Goal: Task Accomplishment & Management: Contribute content

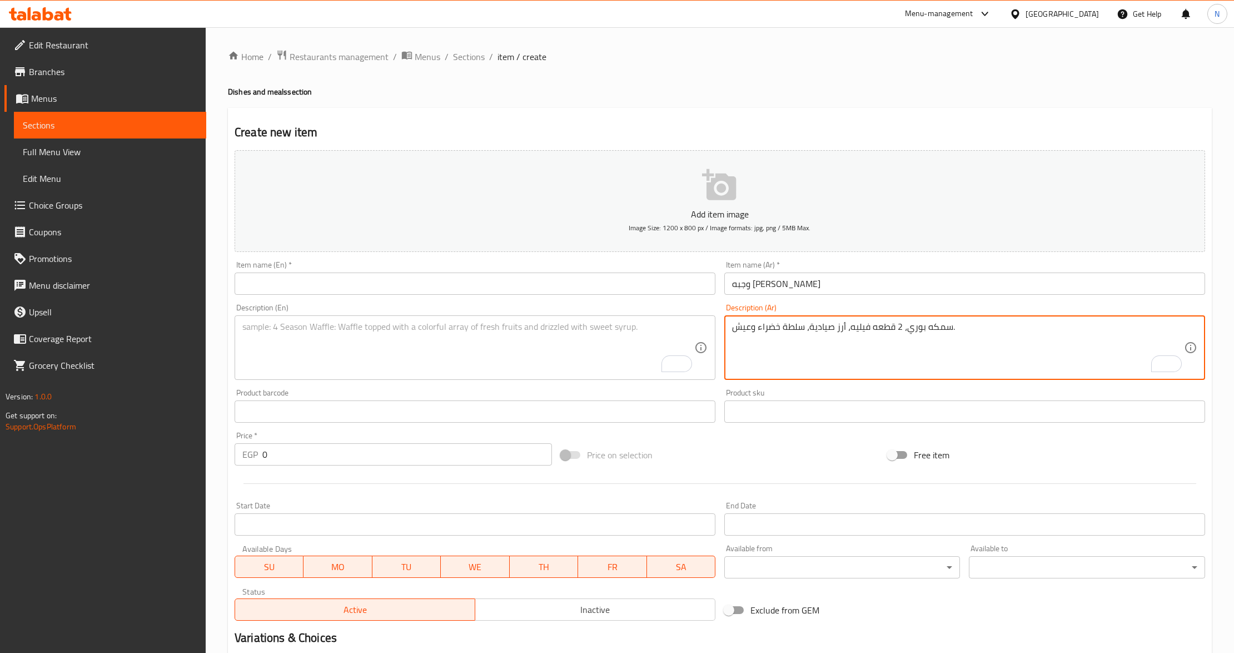
scroll to position [132, 0]
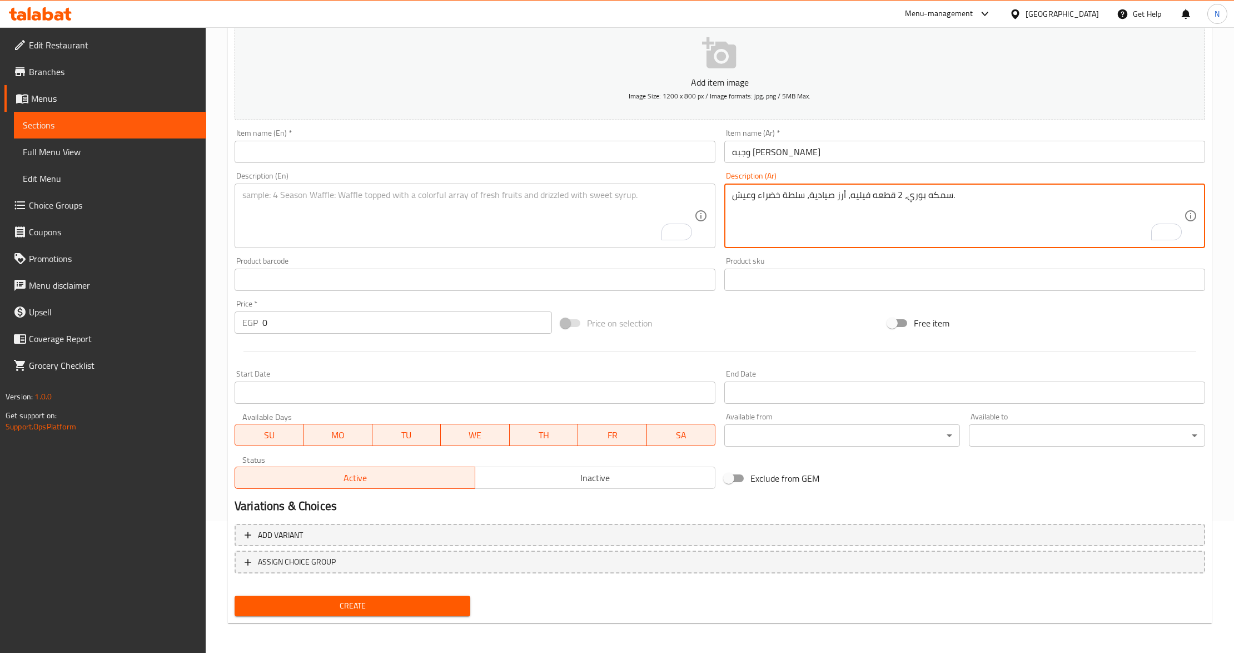
click at [964, 198] on textarea "سمكه بوري، 2 قطعه فيليه، أرز صيادية، سلطة خضراء وعيش." at bounding box center [958, 216] width 452 height 53
click at [508, 196] on textarea "To enrich screen reader interactions, please activate Accessibility in Grammarl…" at bounding box center [468, 216] width 452 height 53
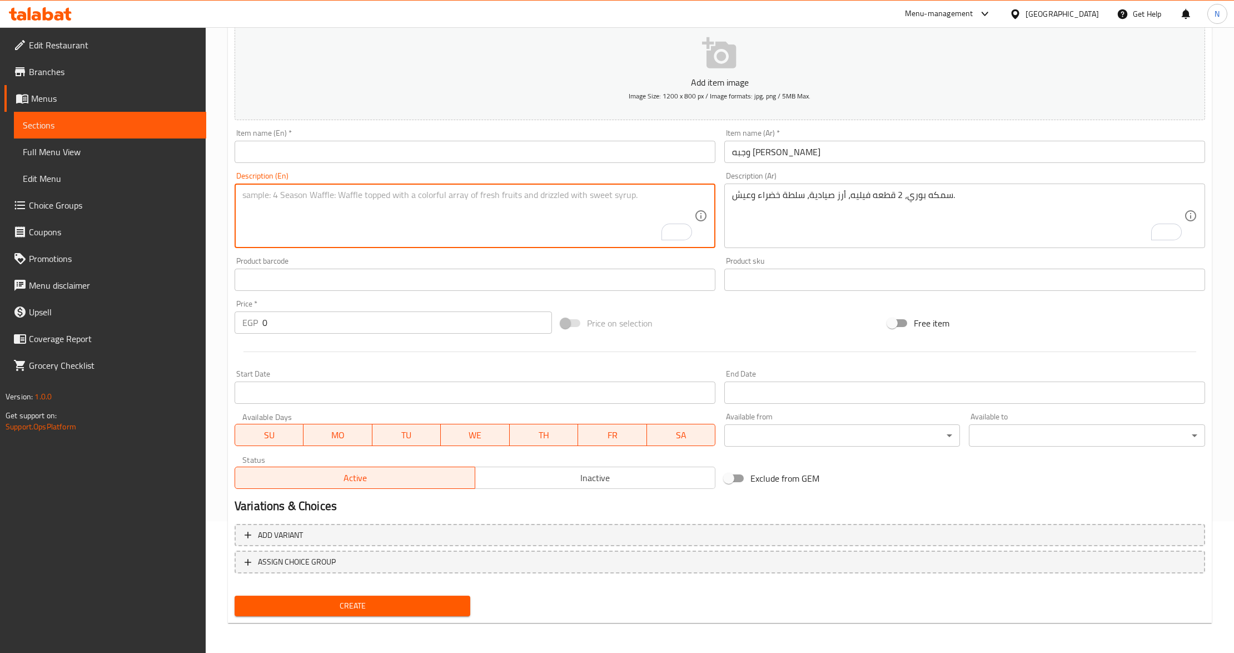
paste textarea "Sea bream, 2 fillets, Sayadeya rice, green salad and bread."
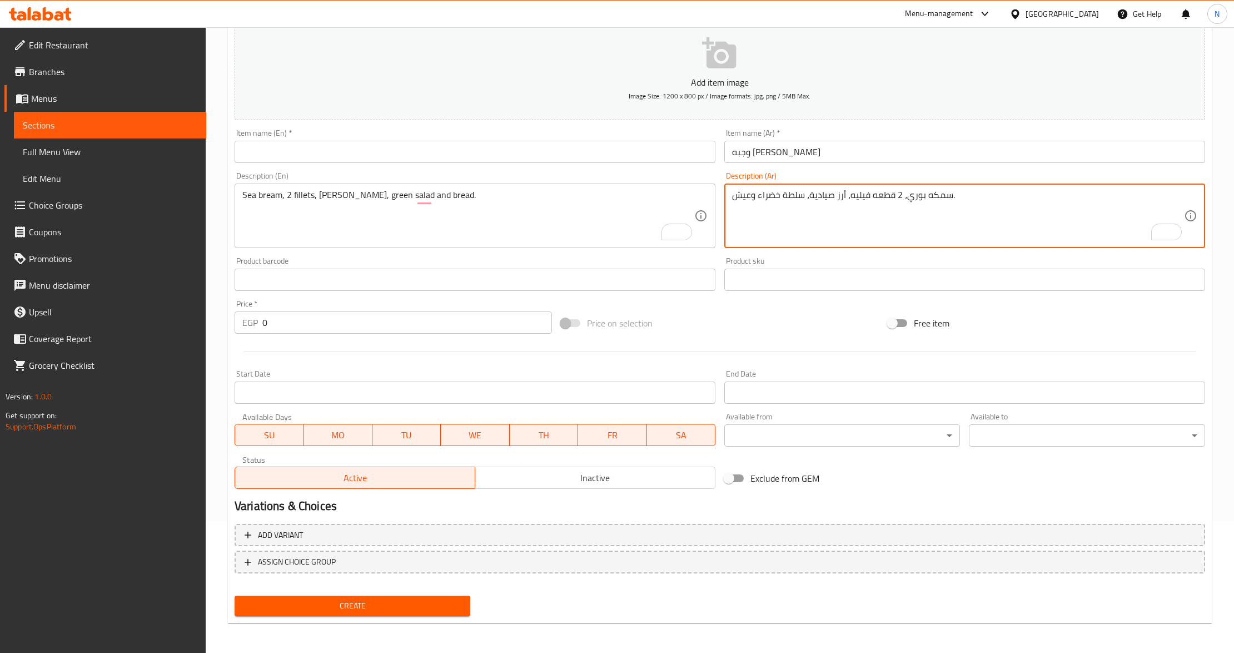
click at [910, 192] on textarea "سمكه بوري، 2 قطعه فيليه، أرز صيادية، سلطة خضراء وعيش." at bounding box center [958, 216] width 452 height 53
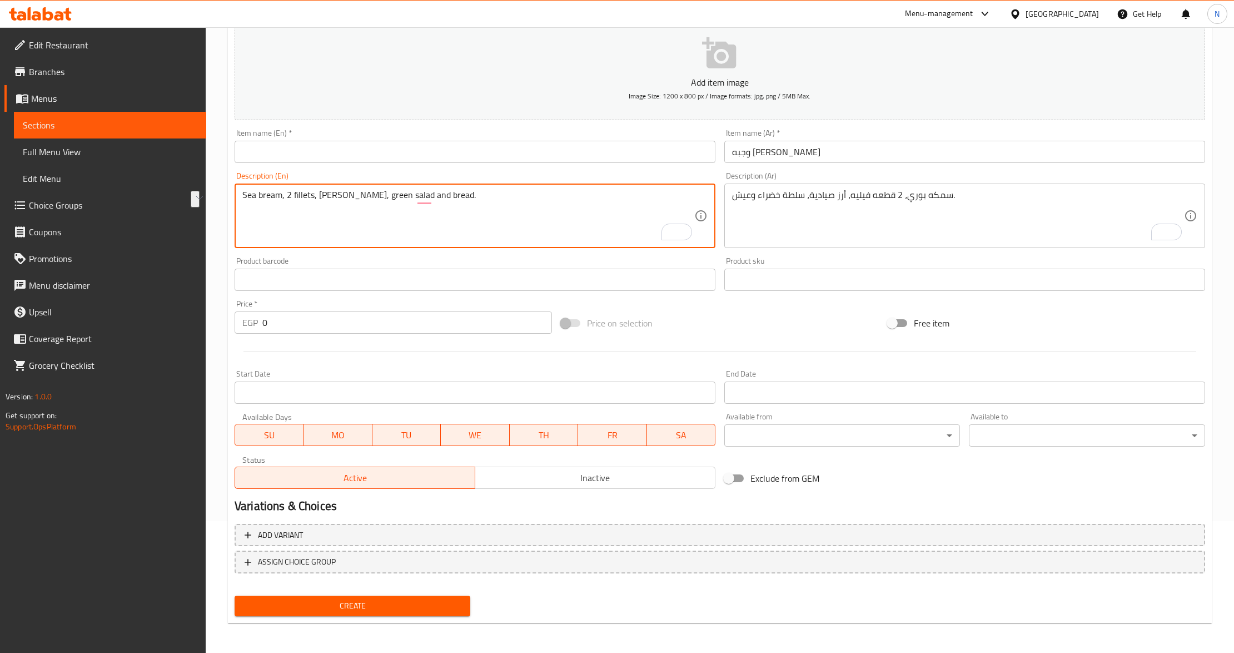
drag, startPoint x: 280, startPoint y: 192, endPoint x: 232, endPoint y: 196, distance: 48.6
paste textarea "Grey Mullet Fish"
click at [332, 198] on textarea "Grey Mullet Fish, 2 fillets, Sayadeya rice, green salad and bread." at bounding box center [468, 216] width 452 height 53
drag, startPoint x: 363, startPoint y: 194, endPoint x: 370, endPoint y: 192, distance: 7.6
click at [362, 194] on textarea "Grey Mullet Fish, 2 fillet pieces, Sayadeya rice, green salad and bread." at bounding box center [468, 216] width 452 height 53
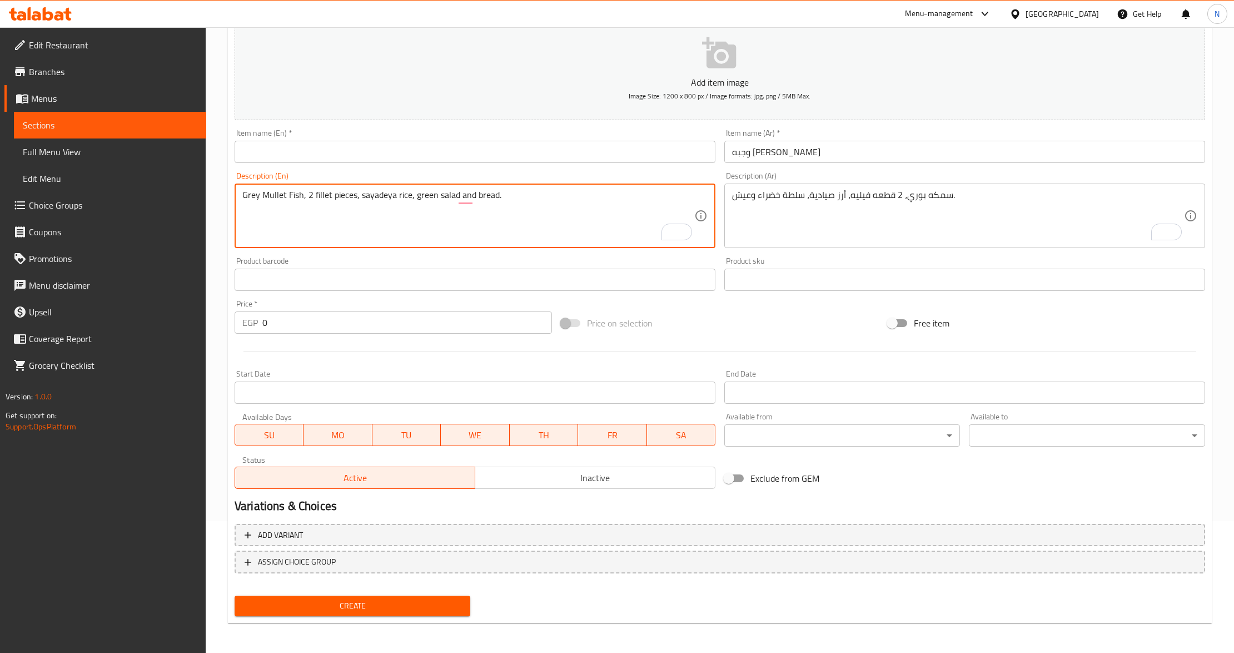
type textarea "Grey Mullet Fish, 2 fillet pieces, sayadeya rice, green salad and bread."
click at [788, 151] on input "وجبه بوري سنجاري" at bounding box center [964, 152] width 481 height 22
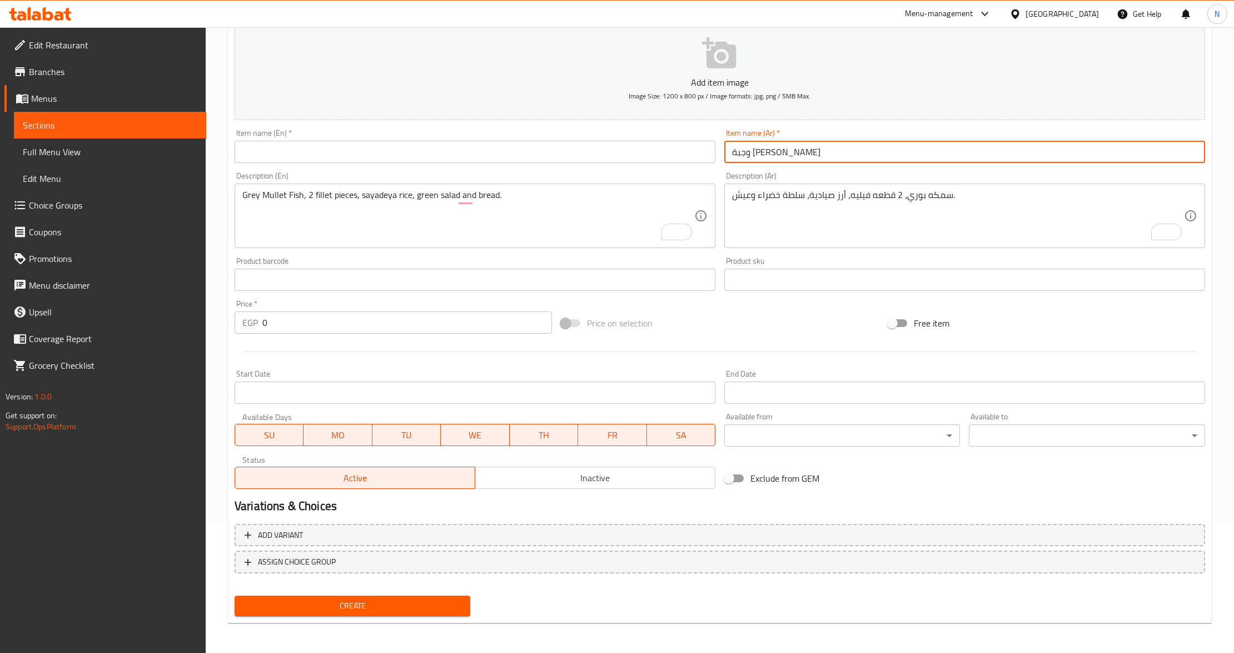
type input "وجبة بوري سنجاري"
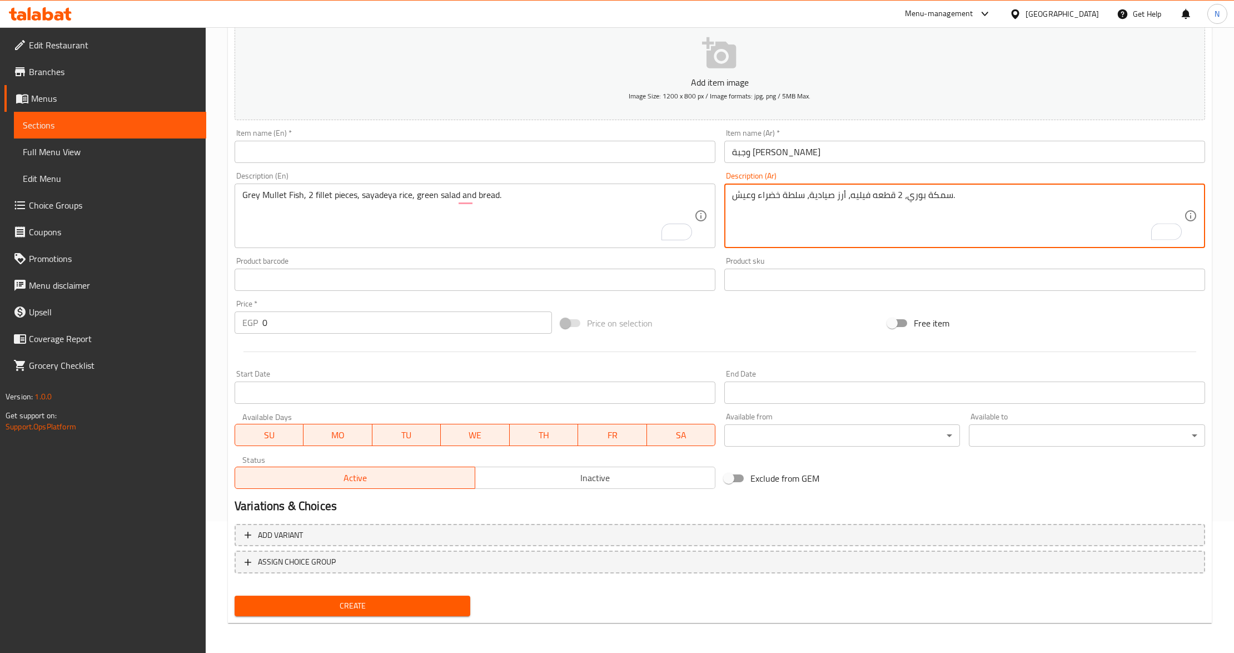
click at [870, 192] on textarea "سمكة بوري، 2 قطعه فيليه، أرز صيادية، سلطة خضراء وعيش." at bounding box center [958, 216] width 452 height 53
type textarea "سمكة بوري، 2 قطعة فيليه، أرز صيادية، سلطة خضراء وعيش."
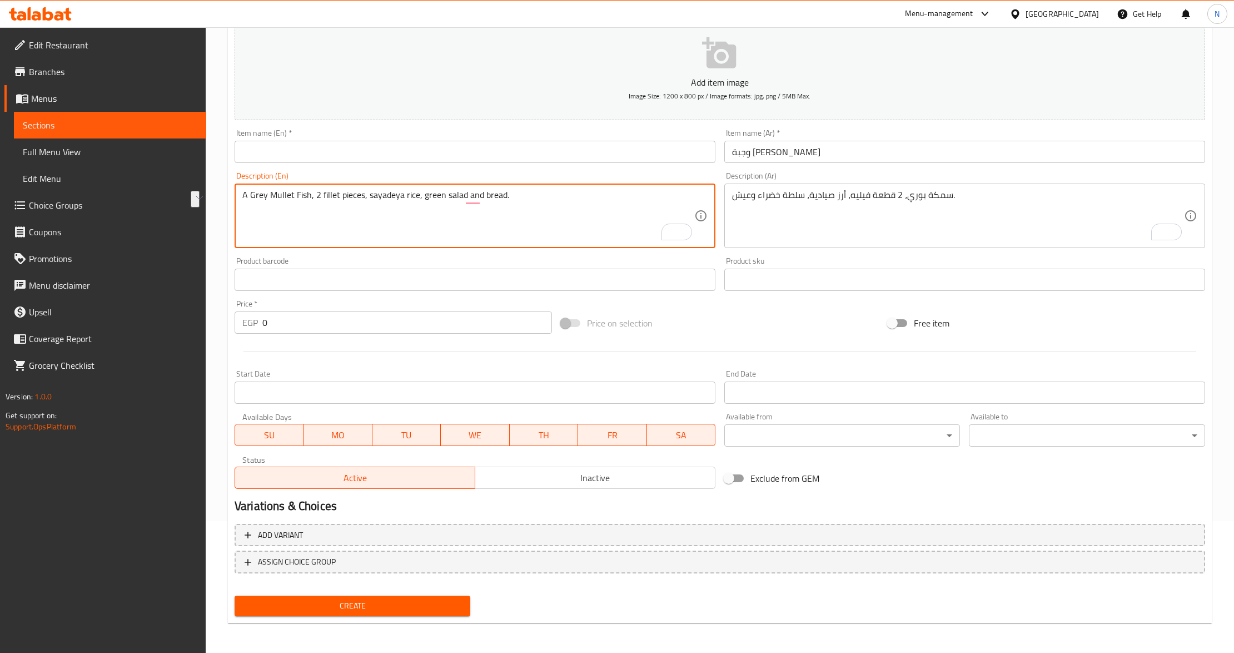
drag, startPoint x: 250, startPoint y: 196, endPoint x: 290, endPoint y: 198, distance: 40.1
click at [290, 198] on textarea "A Grey Mullet Fish, 2 fillet pieces, sayadeya rice, green salad and bread." at bounding box center [468, 216] width 452 height 53
click at [269, 194] on textarea "A Grey Mullet Fish, 2 fillet pieces, sayadeya rice, green salad and bread." at bounding box center [468, 216] width 452 height 53
drag, startPoint x: 251, startPoint y: 198, endPoint x: 292, endPoint y: 196, distance: 40.6
click at [292, 196] on textarea "A Grey Mullet Fish, 2 fillet pieces, sayadeya rice, green salad and bread." at bounding box center [468, 216] width 452 height 53
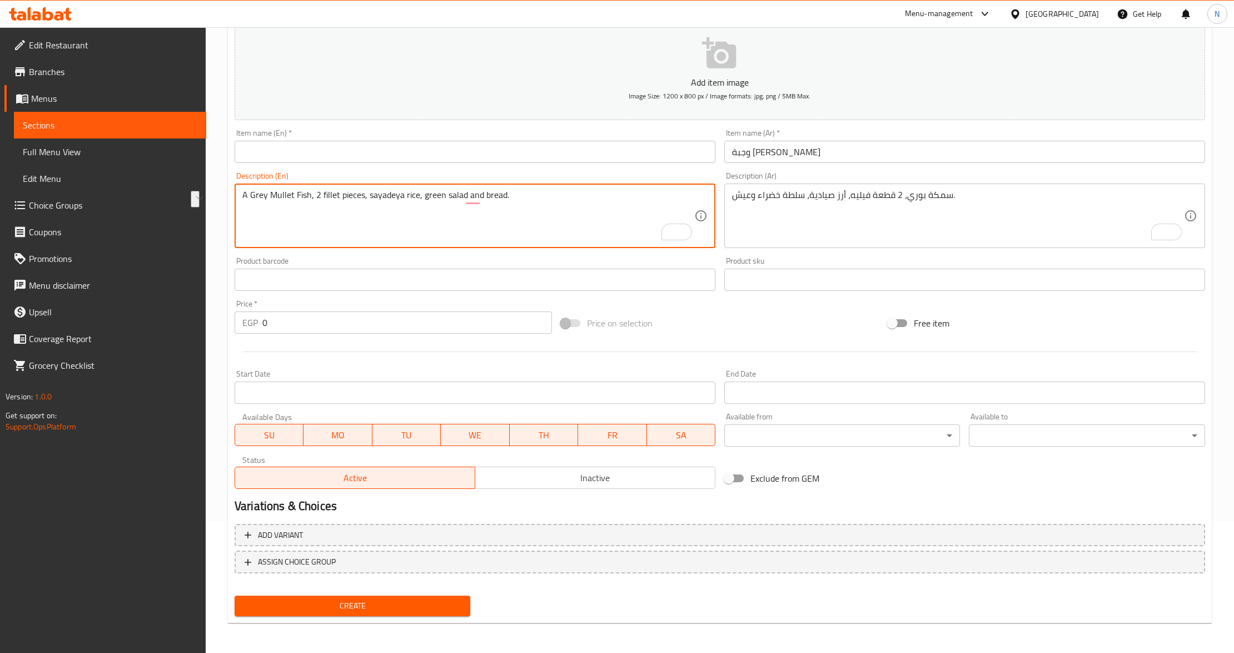
type textarea "A Grey Mullet Fish, 2 fillet pieces, sayadeya rice, green salad and bread."
click at [345, 157] on input "text" at bounding box center [475, 152] width 481 height 22
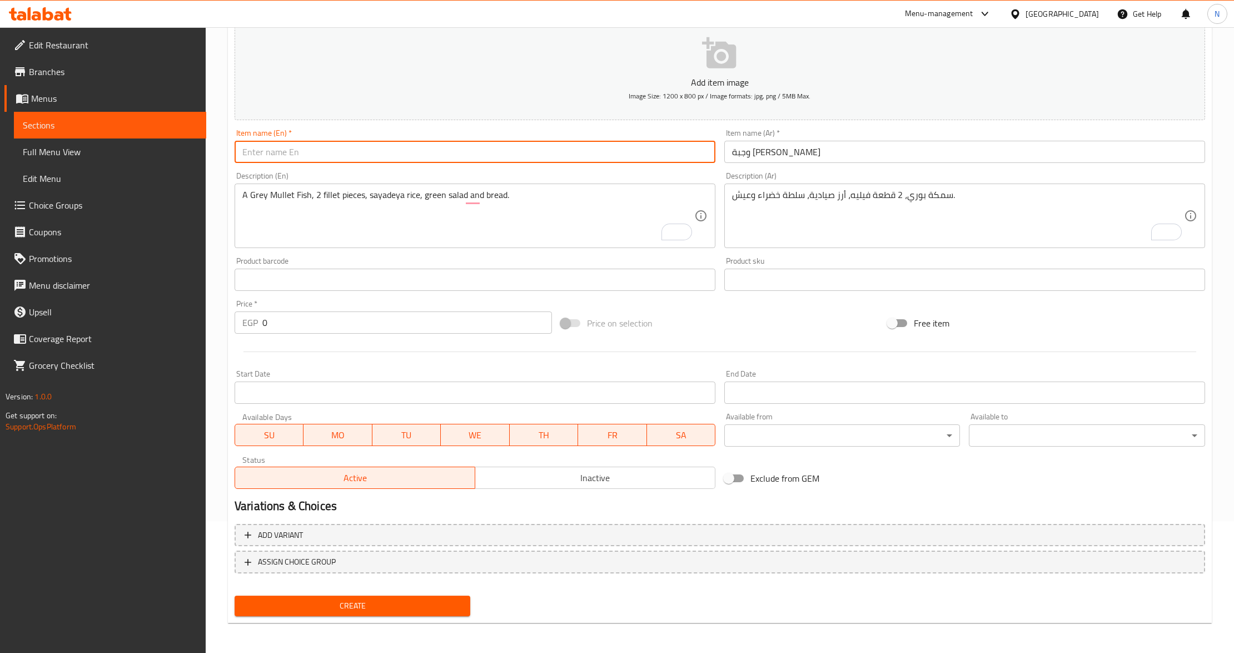
paste input "Grey Mullet"
click at [741, 160] on input "وجبة بوري سنجاري" at bounding box center [964, 152] width 481 height 22
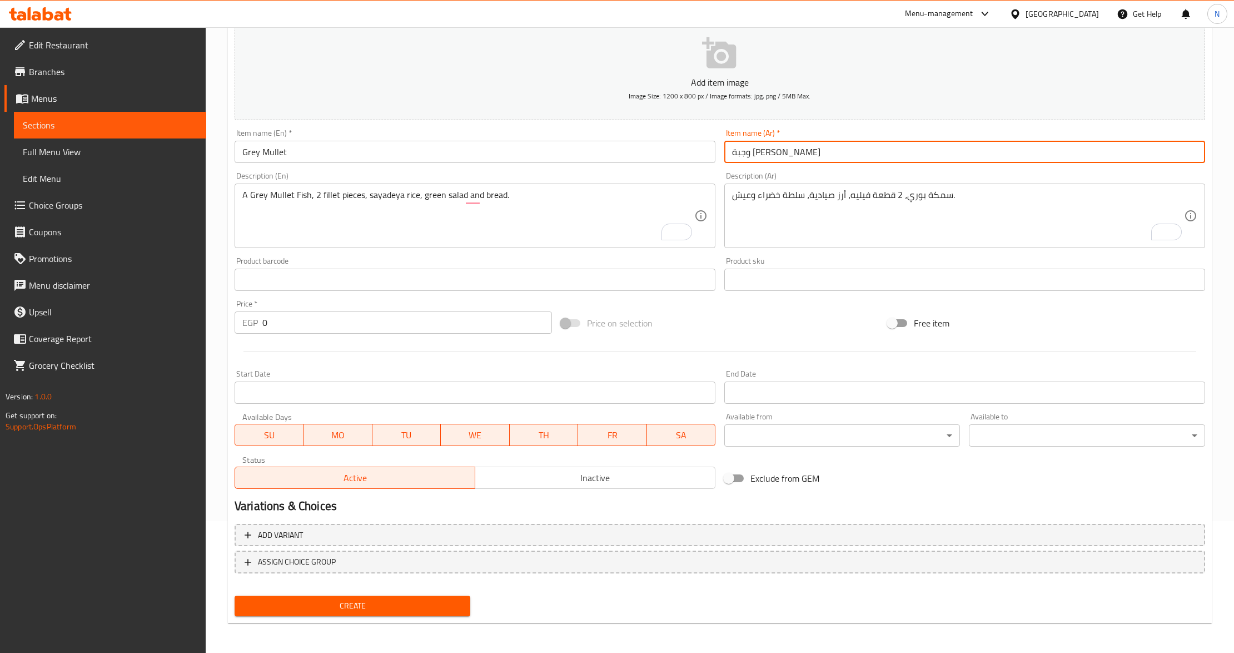
click at [741, 160] on input "وجبة بوري سنجاري" at bounding box center [964, 152] width 481 height 22
click at [323, 156] on input "Grey Mullet" at bounding box center [475, 152] width 481 height 22
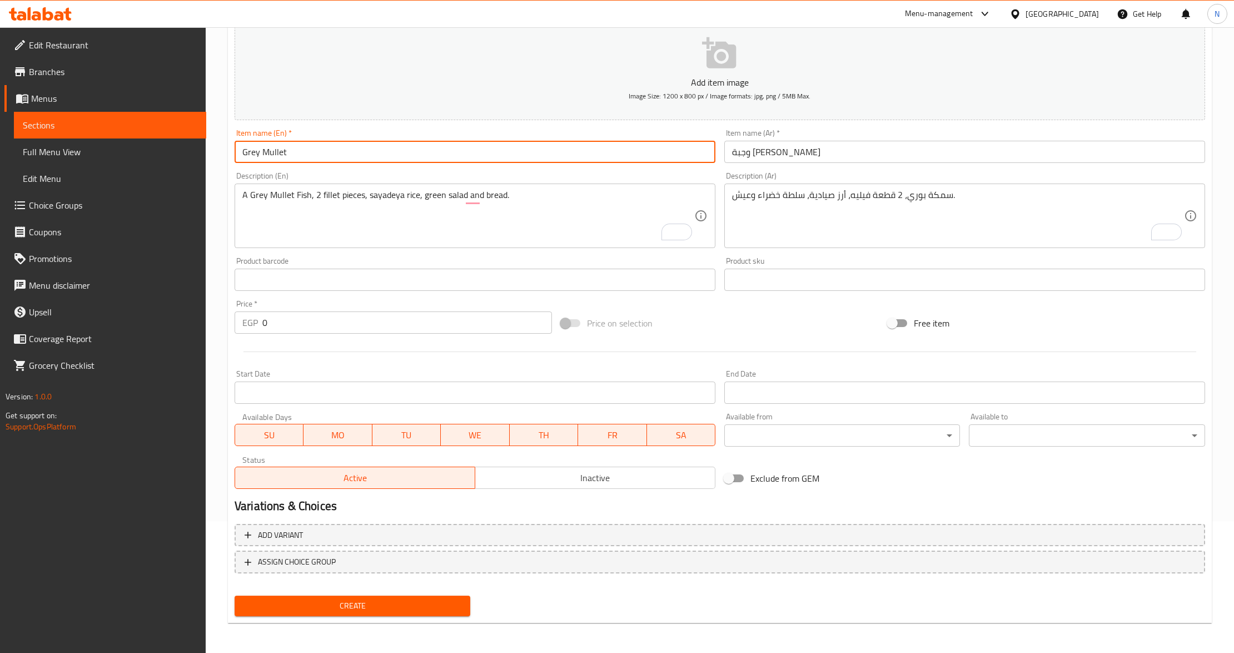
paste input "Singary"
type input "Grey Mullet Singary Meal"
click at [326, 325] on input "0" at bounding box center [407, 322] width 290 height 22
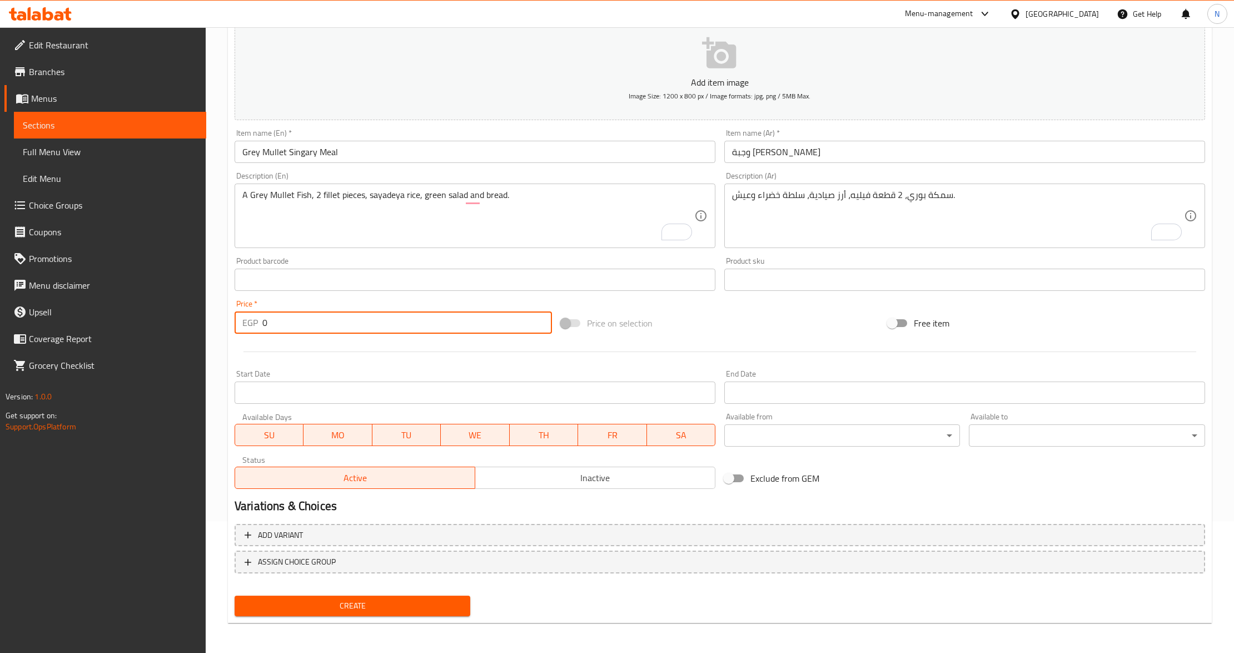
click at [326, 325] on input "0" at bounding box center [407, 322] width 290 height 22
paste input "160"
click at [326, 325] on input "0160" at bounding box center [407, 322] width 290 height 22
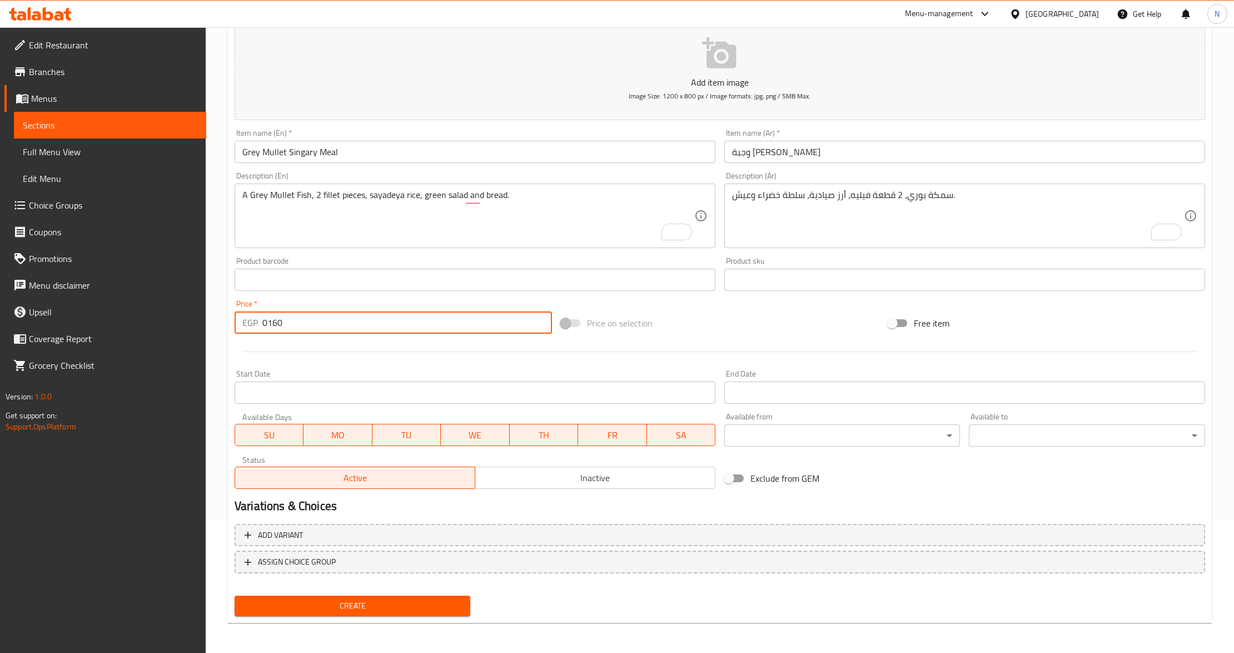
paste input "number"
type input "160"
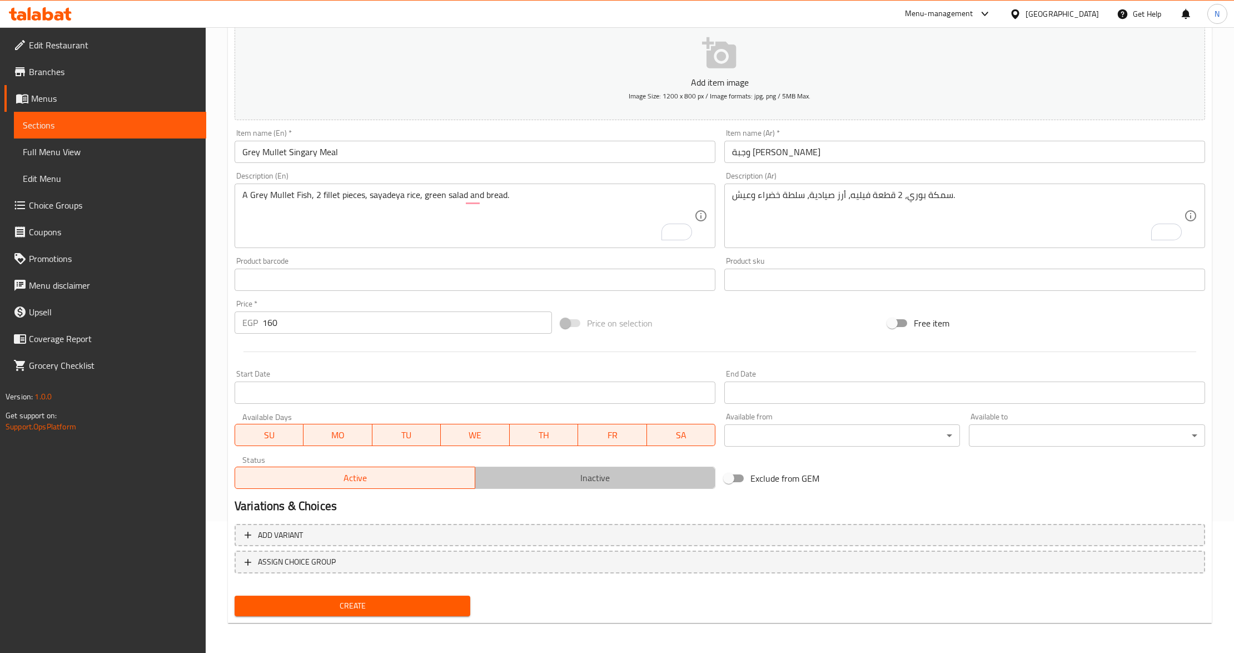
click at [573, 483] on span "Inactive" at bounding box center [595, 478] width 231 height 16
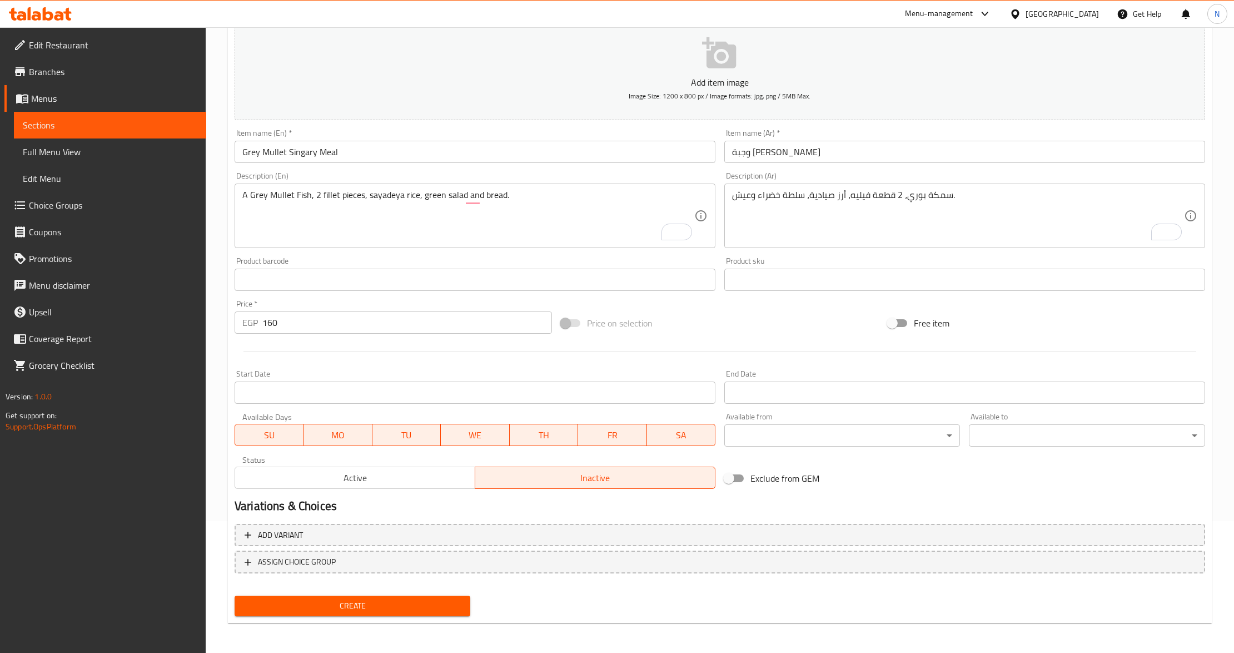
click at [392, 392] on input "Start Date" at bounding box center [475, 392] width 481 height 22
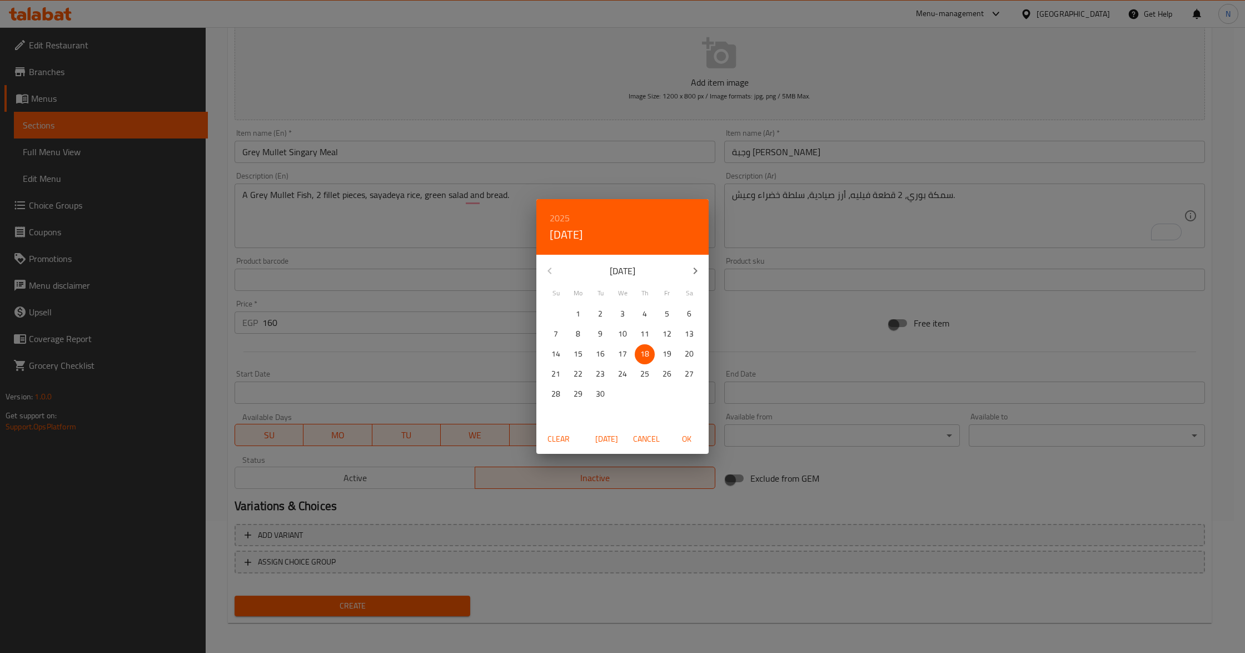
click at [684, 443] on span "OK" at bounding box center [686, 439] width 27 height 14
type input "[DATE]"
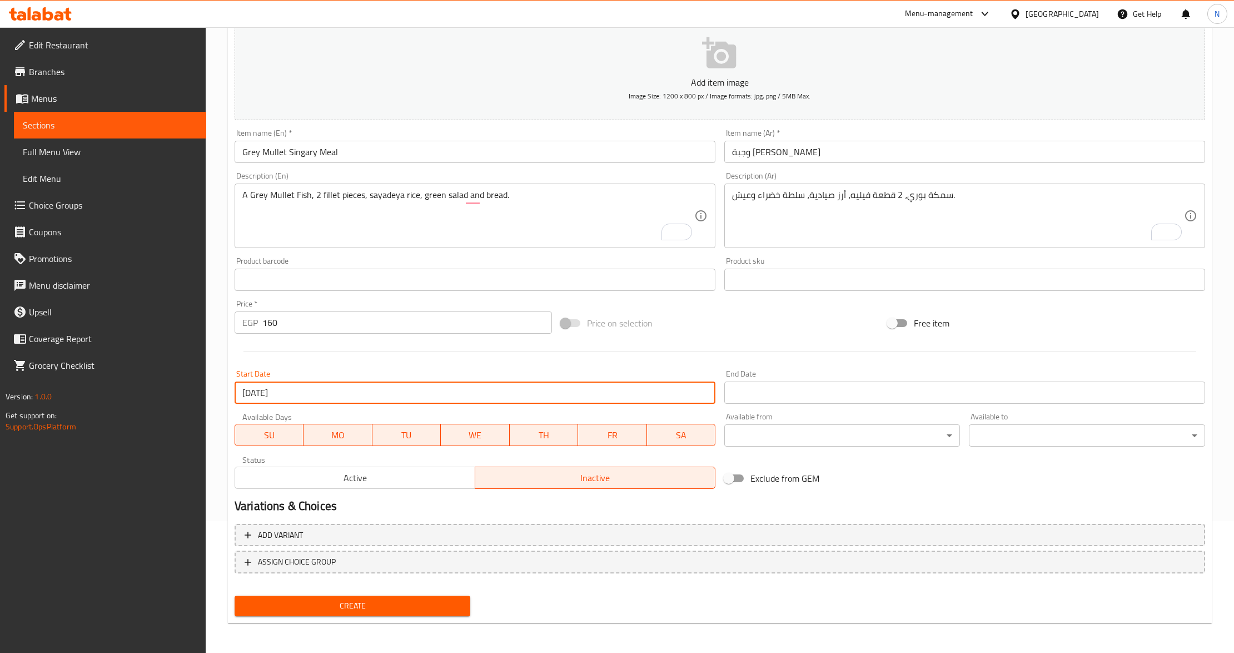
click at [777, 406] on div "End Date End Date" at bounding box center [965, 386] width 490 height 43
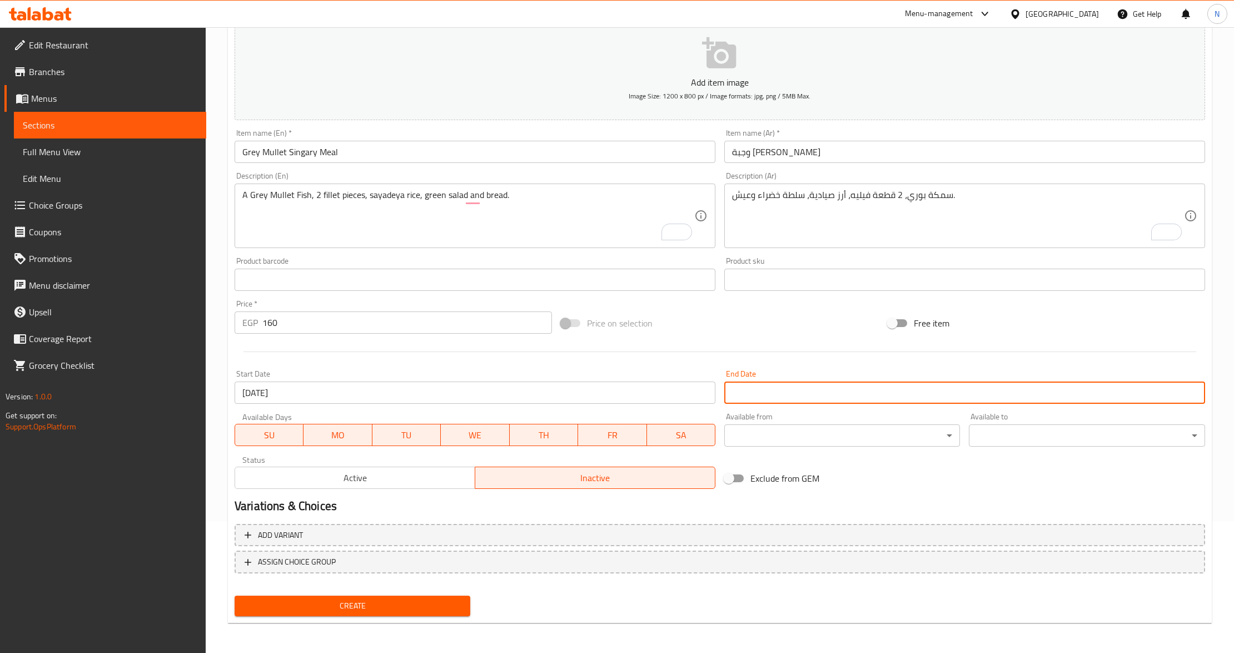
click at [783, 399] on input "Start Date" at bounding box center [964, 392] width 481 height 22
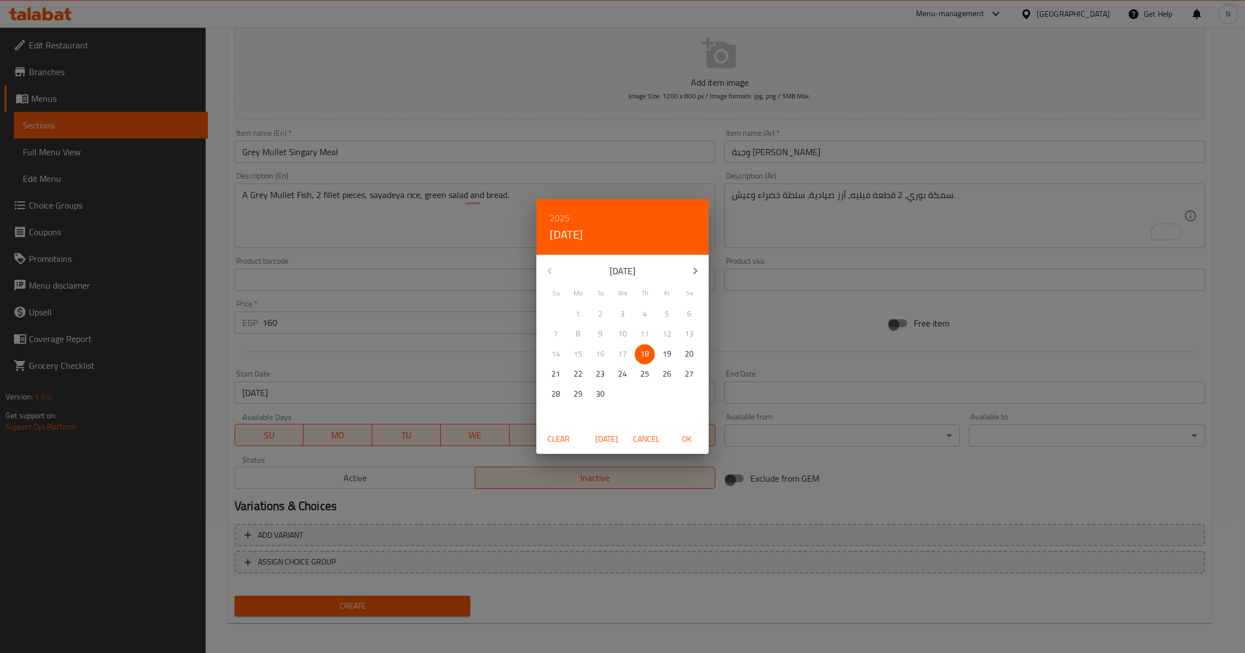
click at [600, 390] on p "30" at bounding box center [600, 394] width 9 height 14
click at [559, 212] on h6 "2025" at bounding box center [560, 218] width 20 height 16
click at [619, 296] on div "2026" at bounding box center [623, 301] width 172 height 22
click at [686, 440] on span "OK" at bounding box center [686, 439] width 27 height 14
type input "[DATE]"
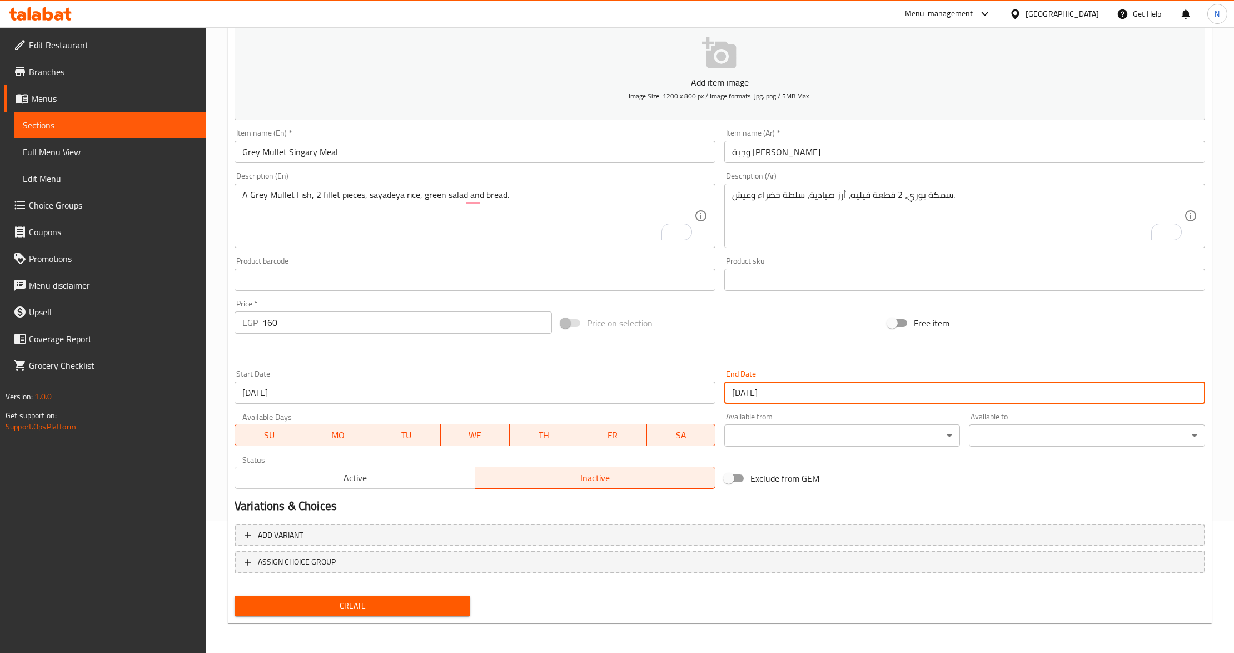
click at [408, 605] on span "Create" at bounding box center [353, 606] width 218 height 14
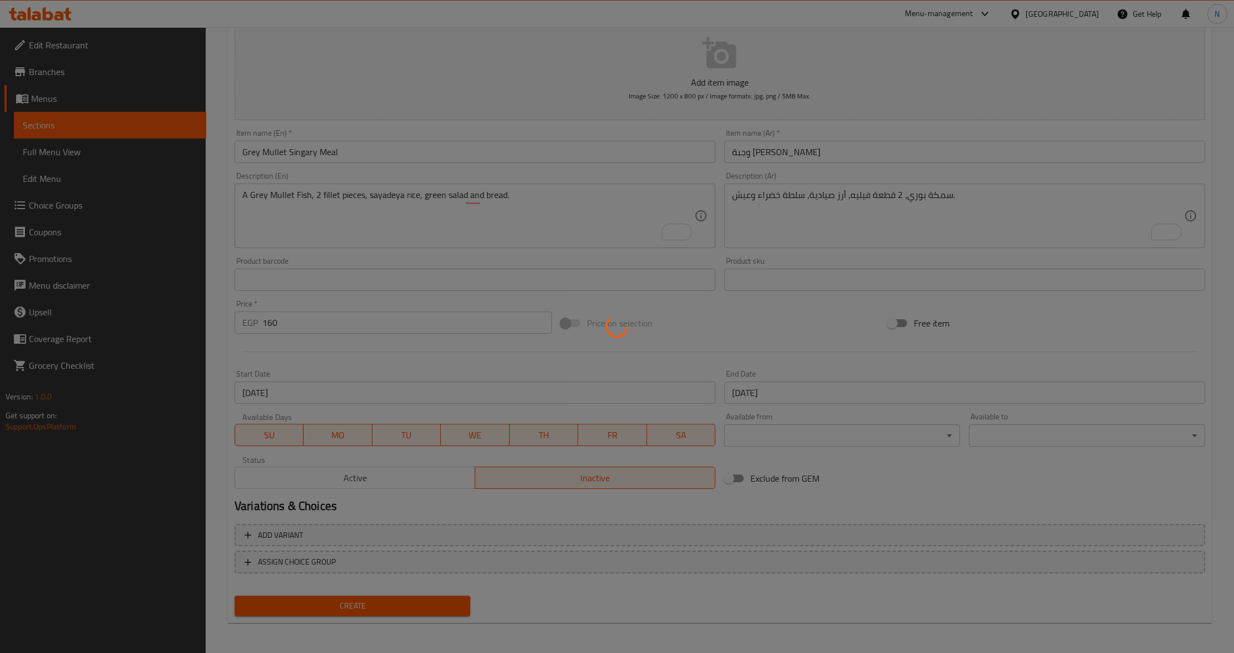
type input "0"
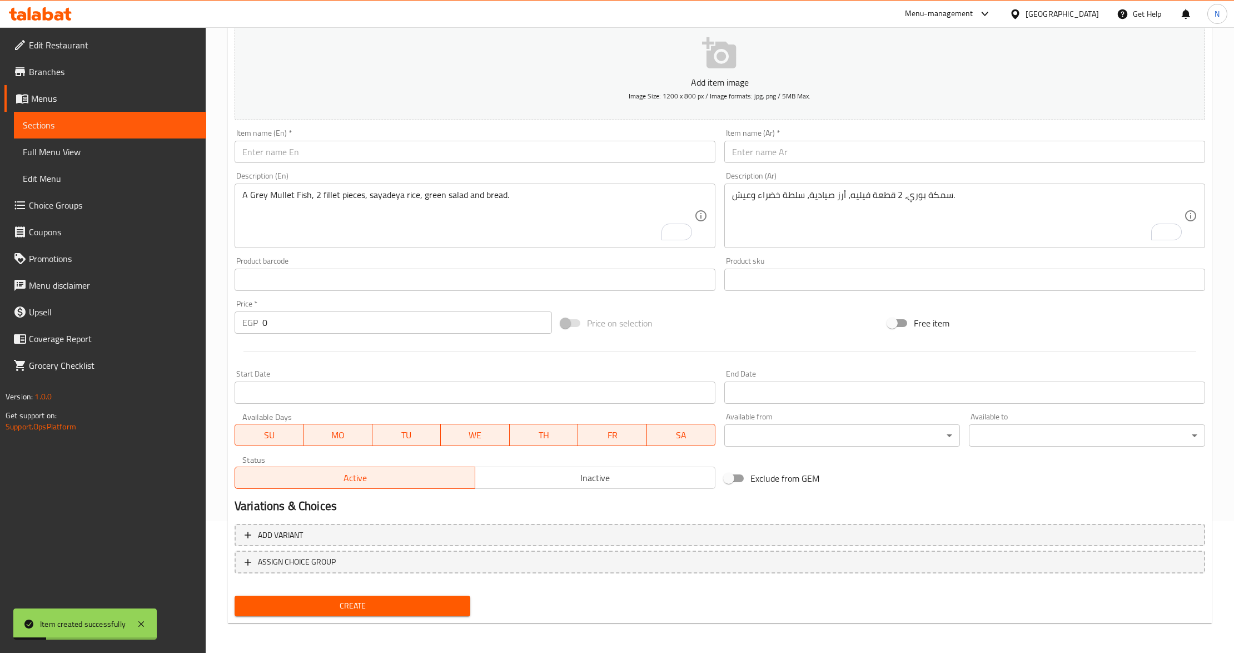
click at [750, 132] on div "Item name (Ar)   * Item name (Ar) *" at bounding box center [964, 146] width 481 height 34
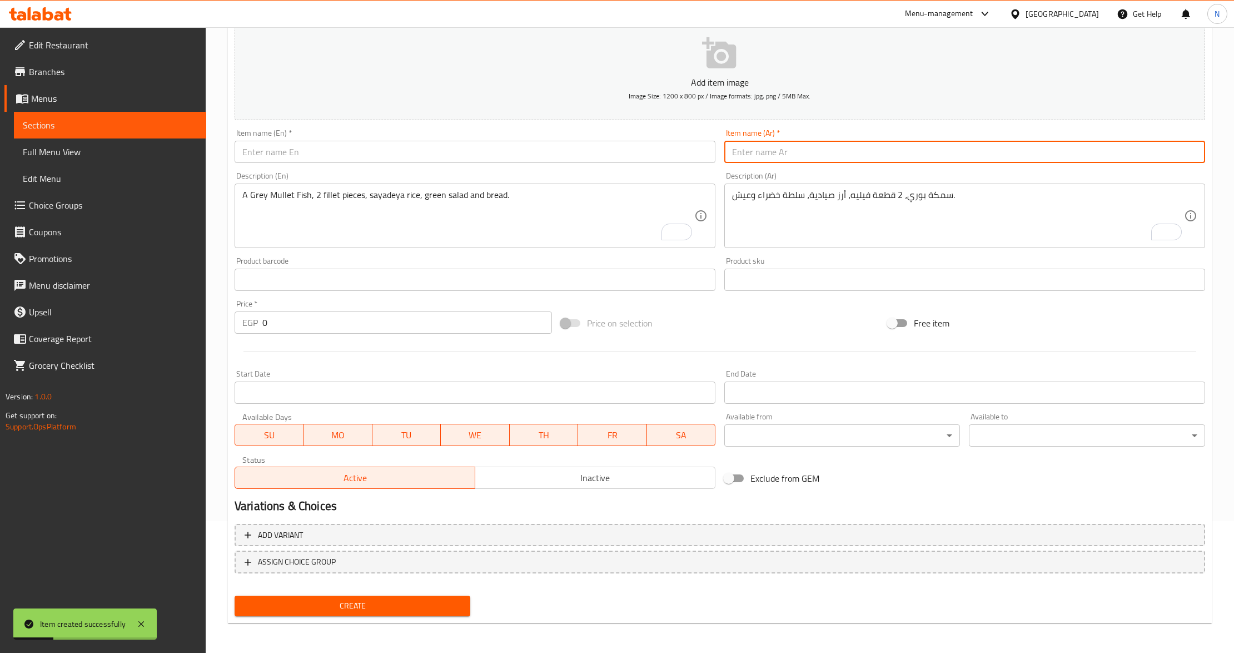
click at [748, 147] on input "text" at bounding box center [964, 152] width 481 height 22
paste input "صنيه رنجه"
click at [761, 155] on input "صنيه رنجه" at bounding box center [964, 152] width 481 height 22
type input "صينية رنجة"
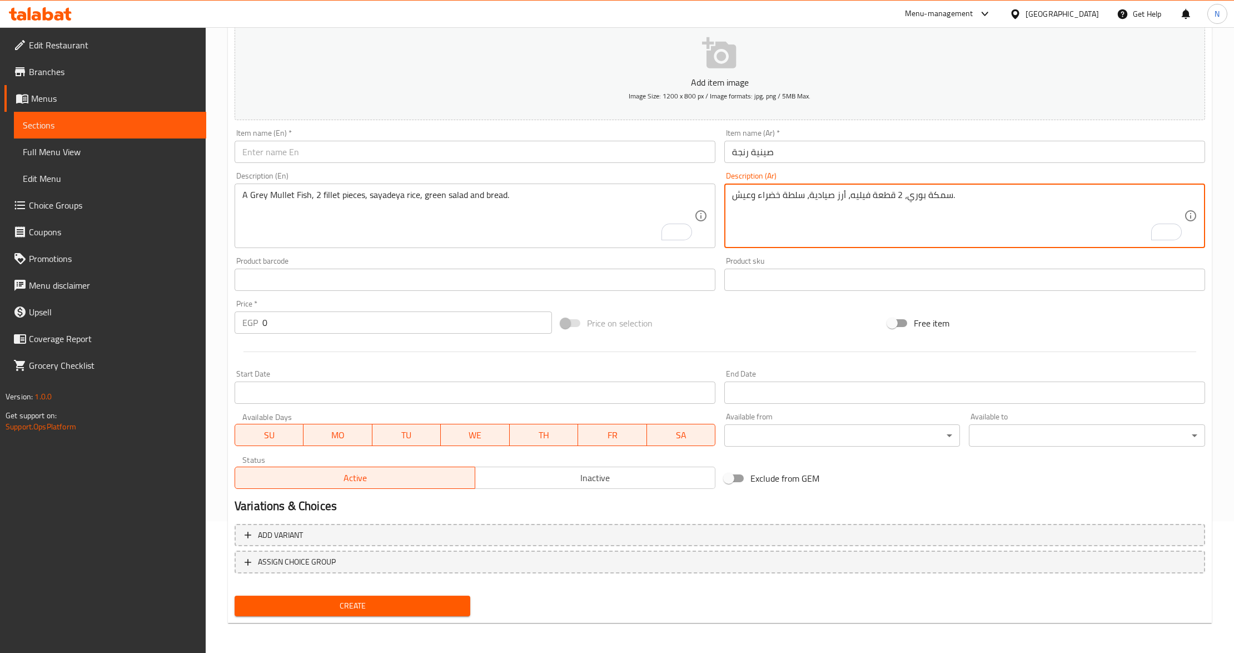
click at [832, 201] on textarea "سمكة بوري، 2 قطعة فيليه، أرز صيادية، سلطة خضراء وعيش." at bounding box center [958, 216] width 452 height 53
paste textarea "رنجه +طحينه +بصل وليمون +عيش"
click at [846, 199] on textarea "رنجه +طحينه +بصل وليمون +عيش" at bounding box center [958, 216] width 452 height 53
click at [788, 199] on textarea "رنجة، طحينة، بصل وليمون وعيش." at bounding box center [958, 216] width 452 height 53
type textarea "رنجة، طحينة، بصل وليمون، عيش."
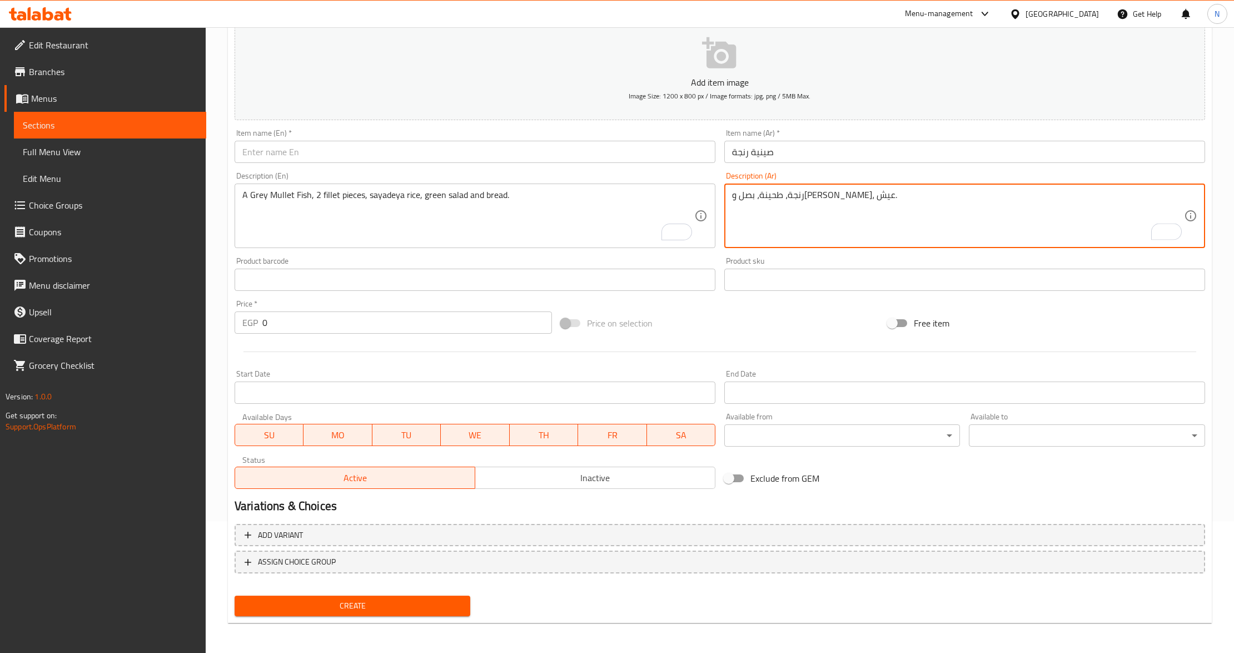
click at [797, 159] on input "صينية رنجة" at bounding box center [964, 152] width 481 height 22
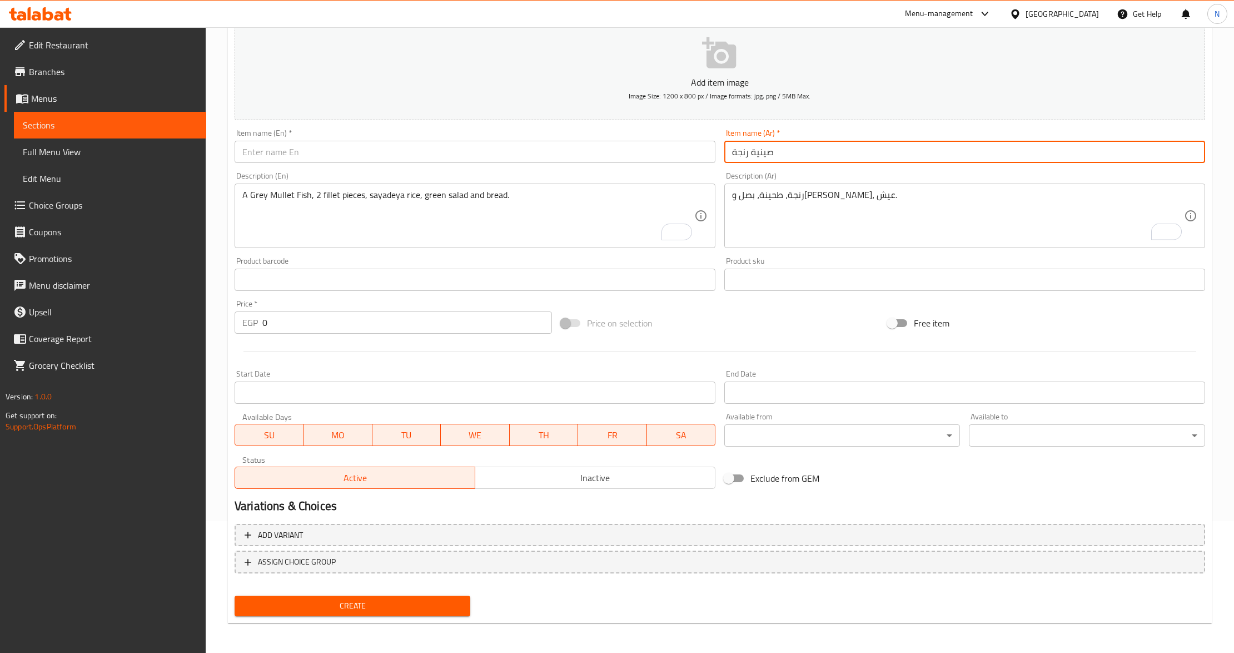
click at [797, 159] on input "صينية رنجة" at bounding box center [964, 152] width 481 height 22
click at [285, 152] on input "text" at bounding box center [475, 152] width 481 height 22
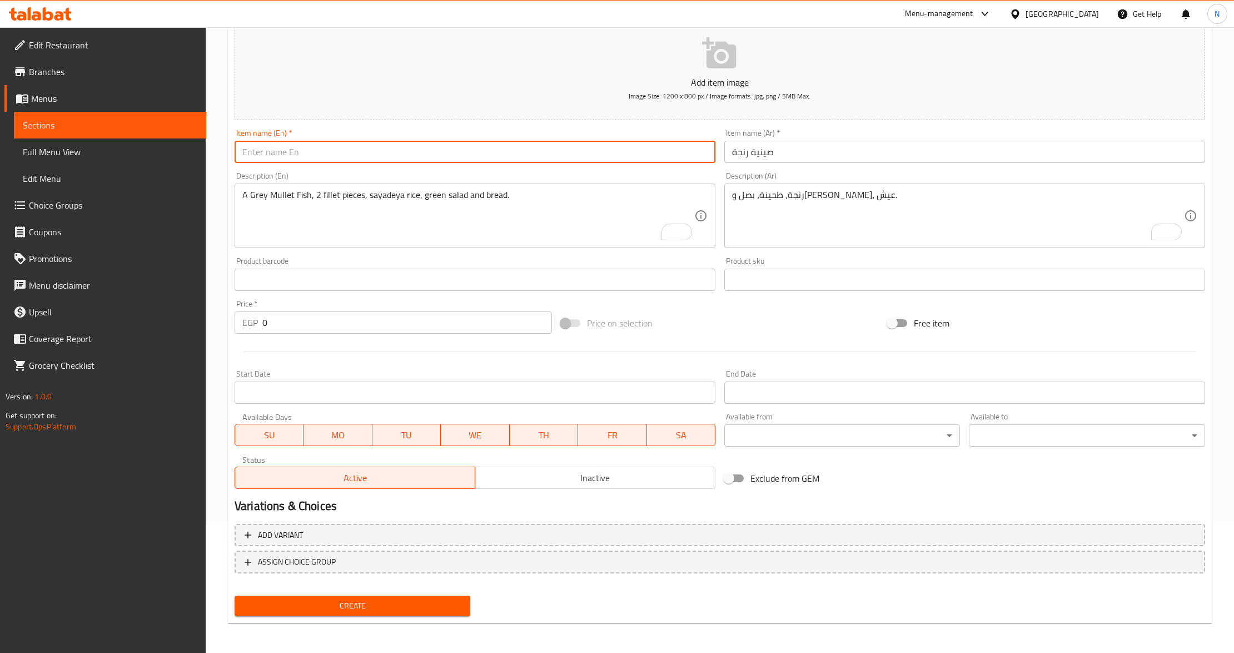
paste input "Herring Tray"
click at [256, 156] on input "Herring Tray" at bounding box center [475, 152] width 481 height 22
type input "Herring Tray"
click at [277, 198] on textarea "A Grey Mullet Fish, 2 fillet pieces, sayadeya rice, green salad and bread." at bounding box center [468, 216] width 452 height 53
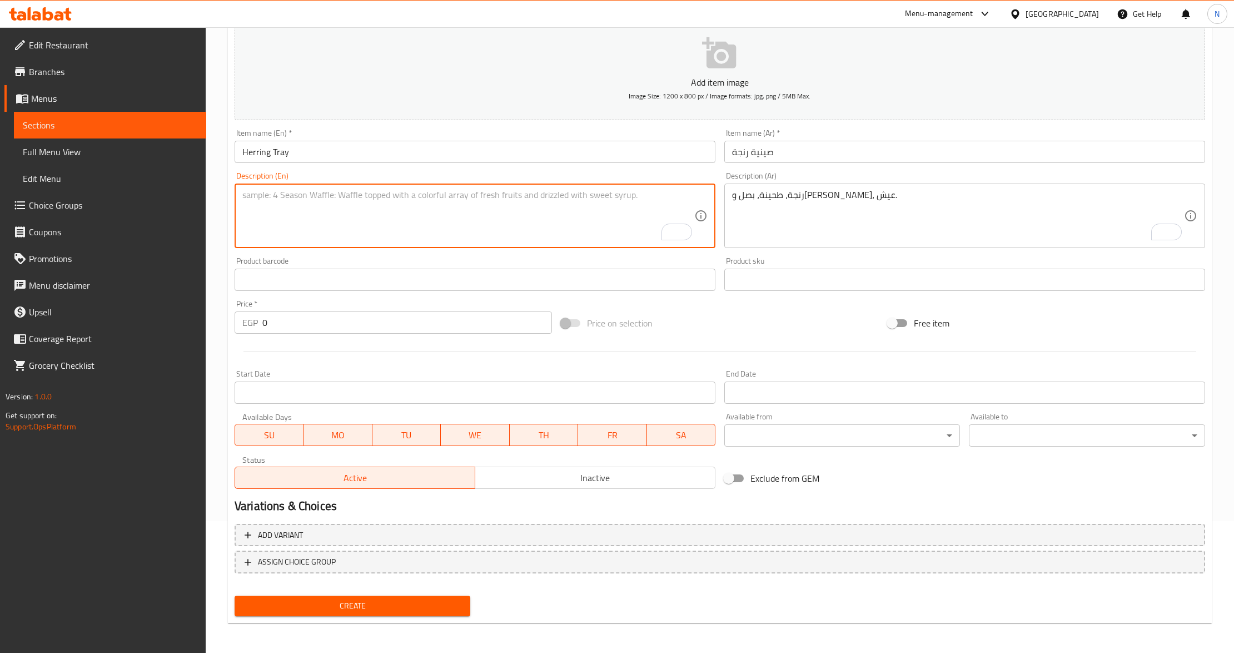
paste textarea "Herring"
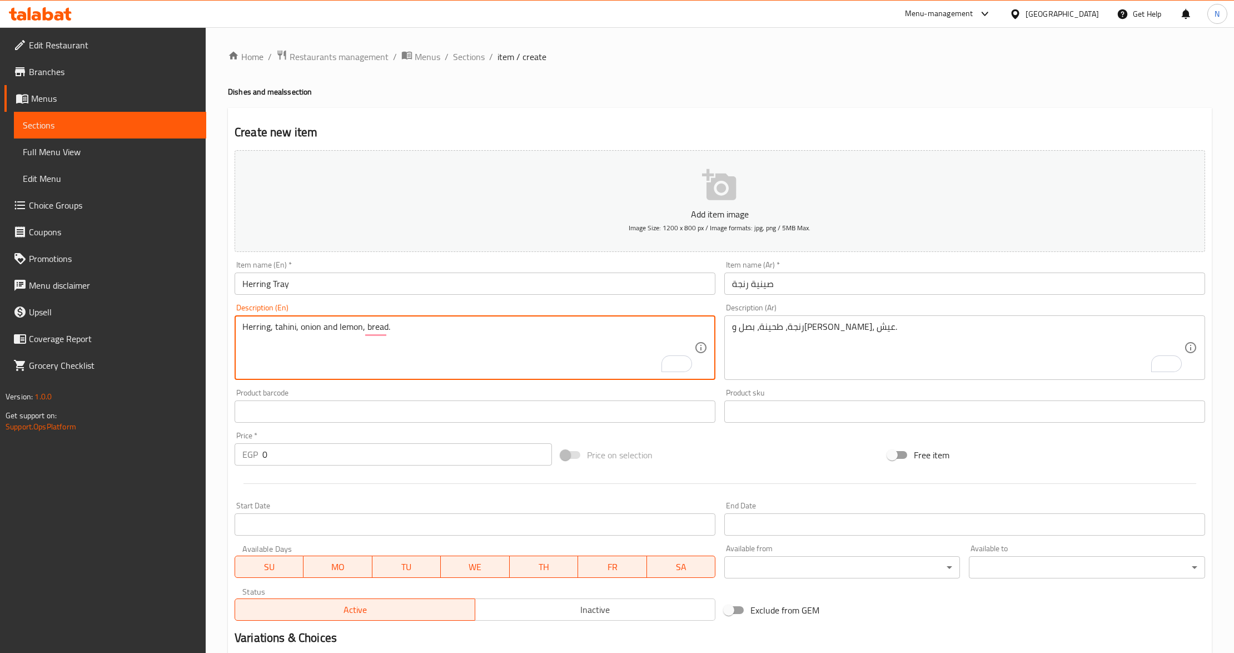
scroll to position [74, 0]
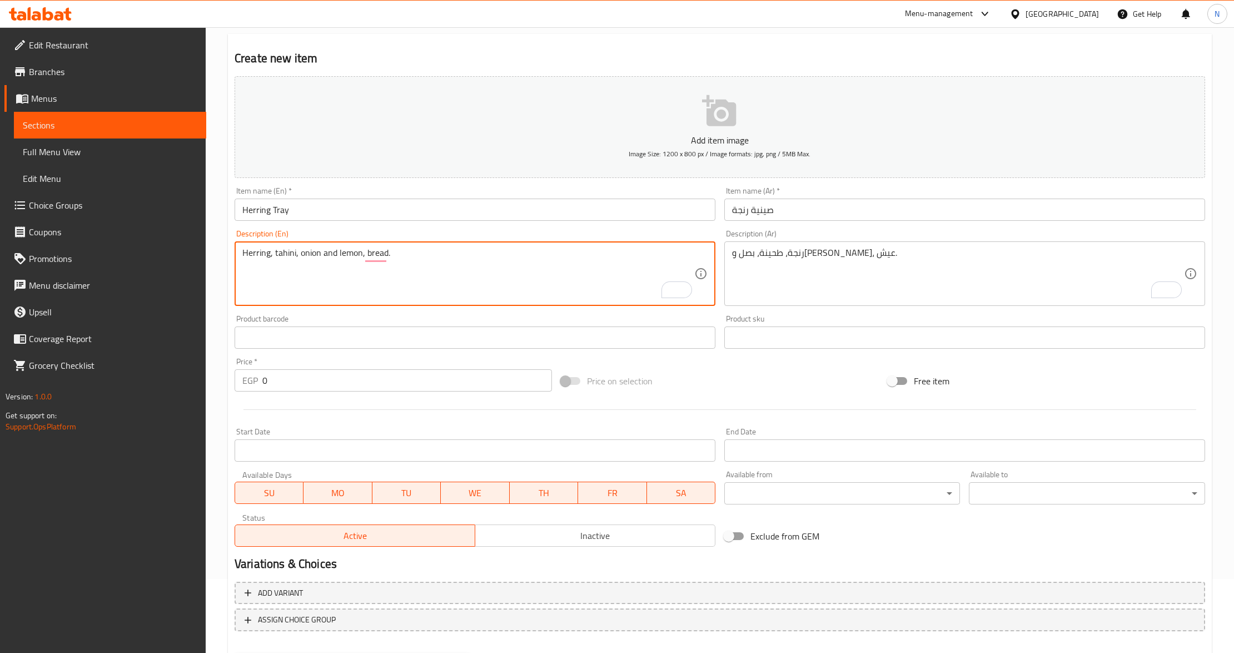
type textarea "Herring, tahini, onion and lemon, bread."
click at [290, 384] on input "0" at bounding box center [407, 380] width 290 height 22
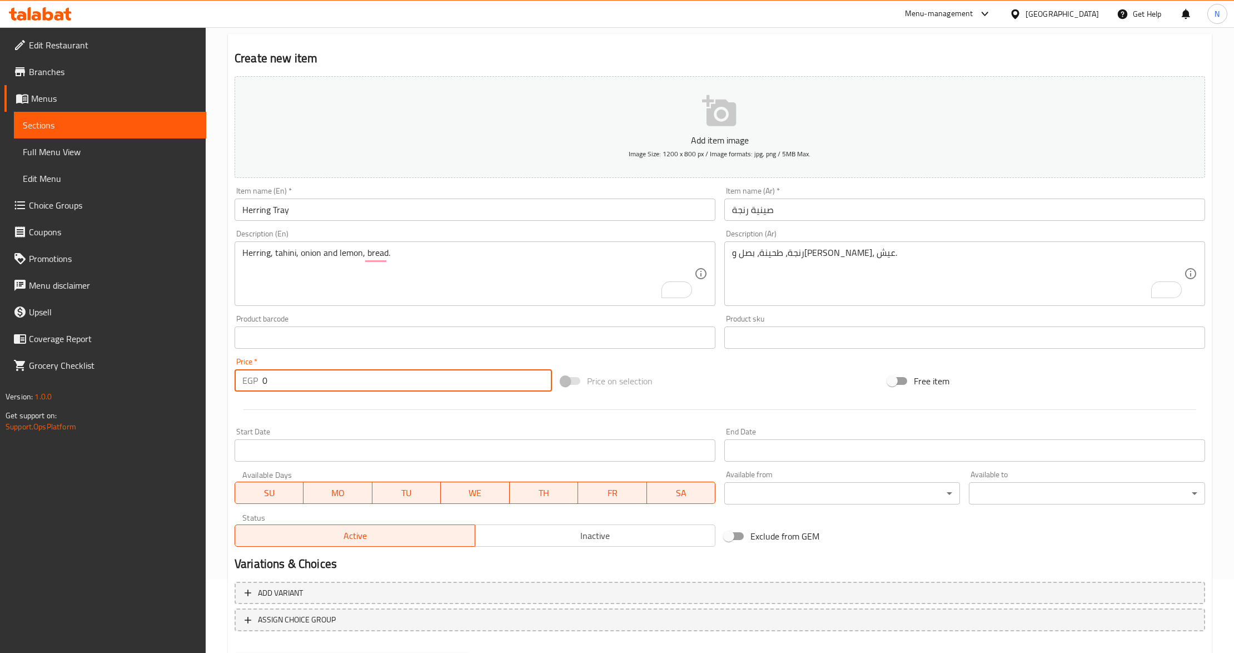
click at [290, 384] on input "0" at bounding box center [407, 380] width 290 height 22
paste input "40"
type input "400"
click at [319, 212] on input "Herring Tray" at bounding box center [475, 209] width 481 height 22
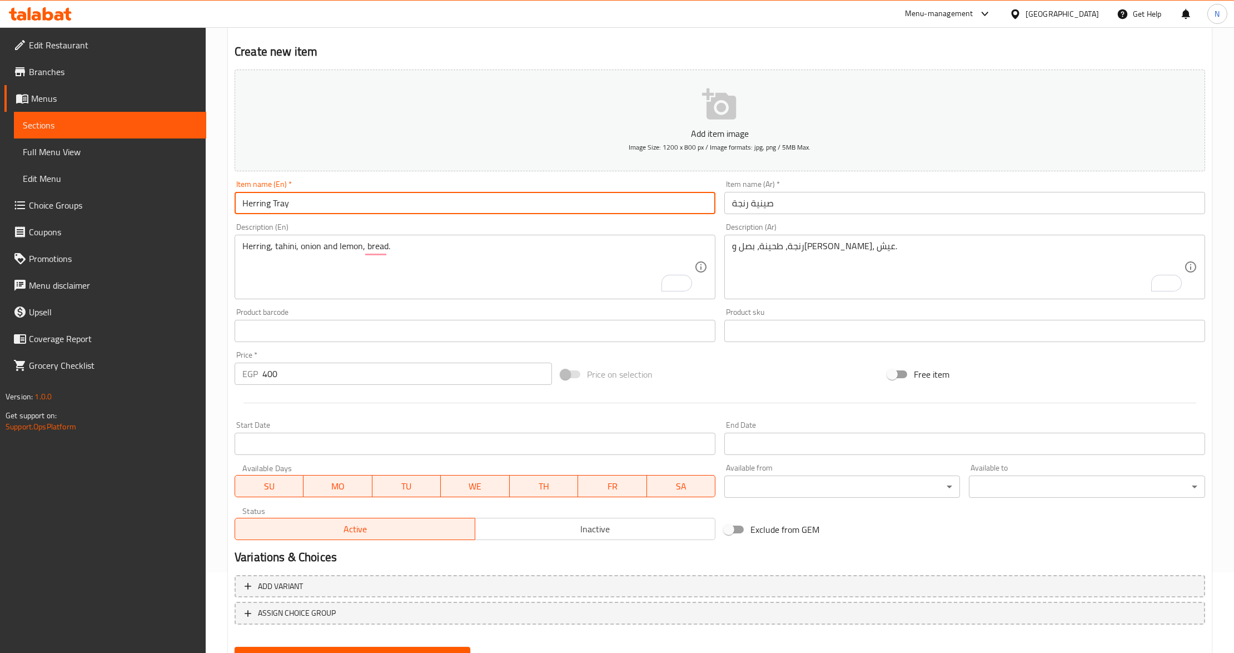
scroll to position [58, 0]
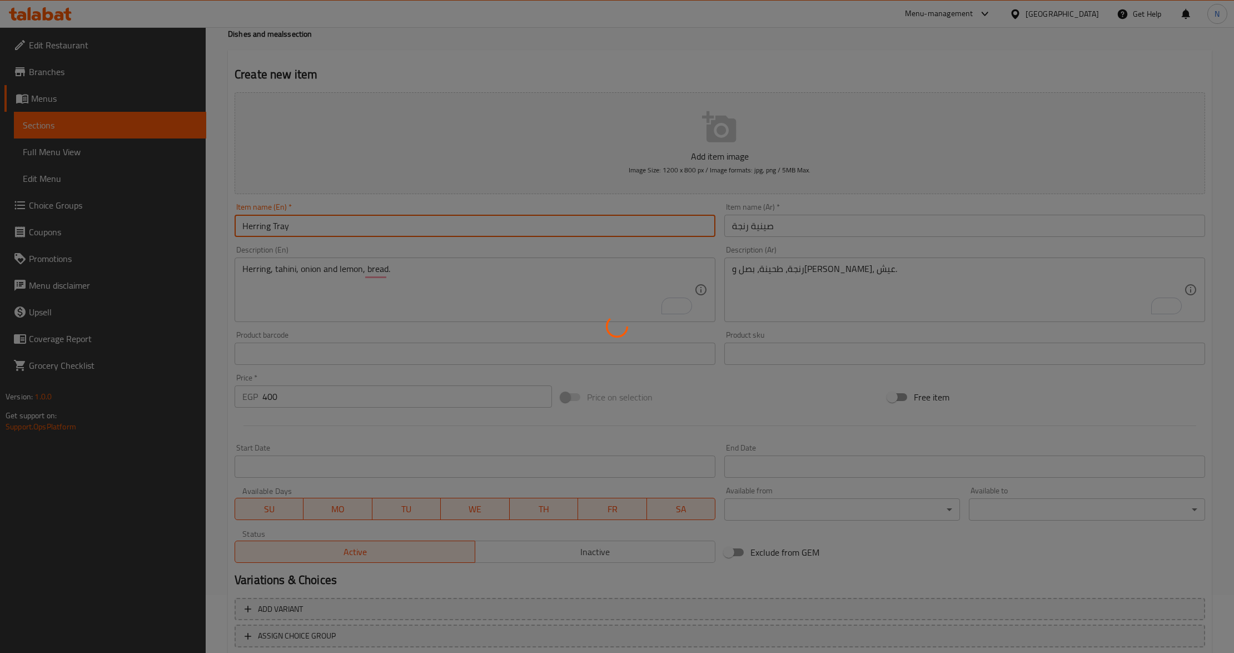
type input "0"
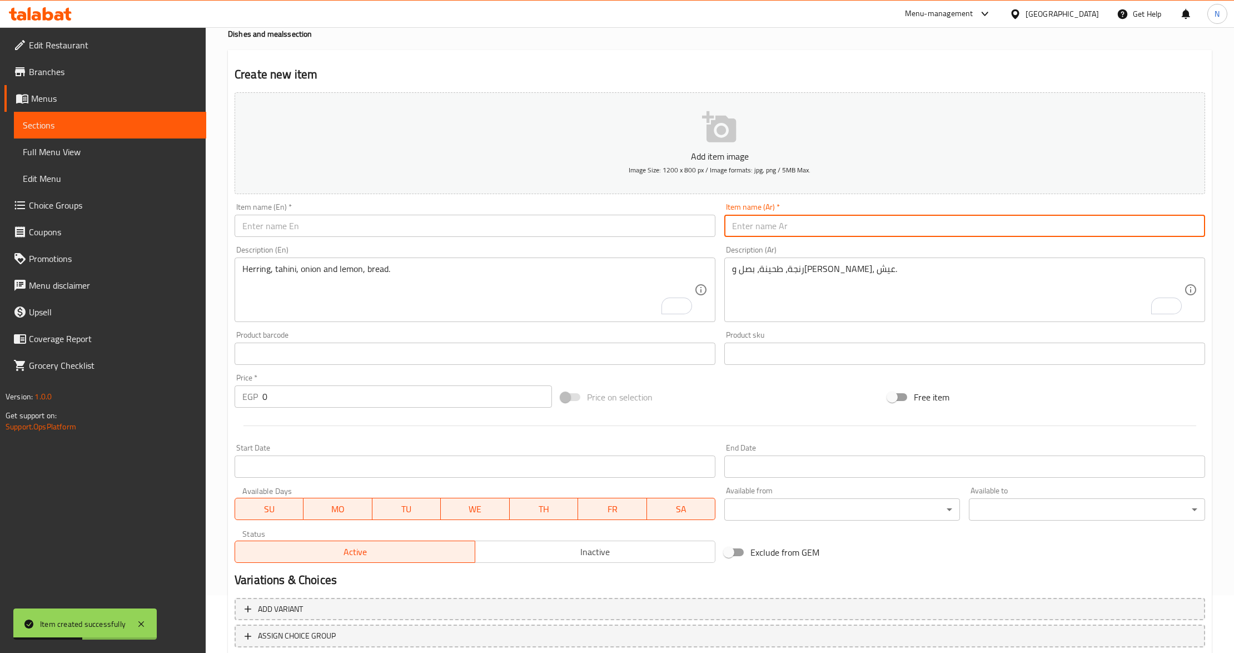
click at [924, 230] on input "text" at bounding box center [964, 226] width 481 height 22
paste input "صنيه لوت"
click at [759, 225] on input "صنيه لوت" at bounding box center [964, 226] width 481 height 22
type input "صينية لوت"
click at [406, 237] on input "text" at bounding box center [475, 226] width 481 height 22
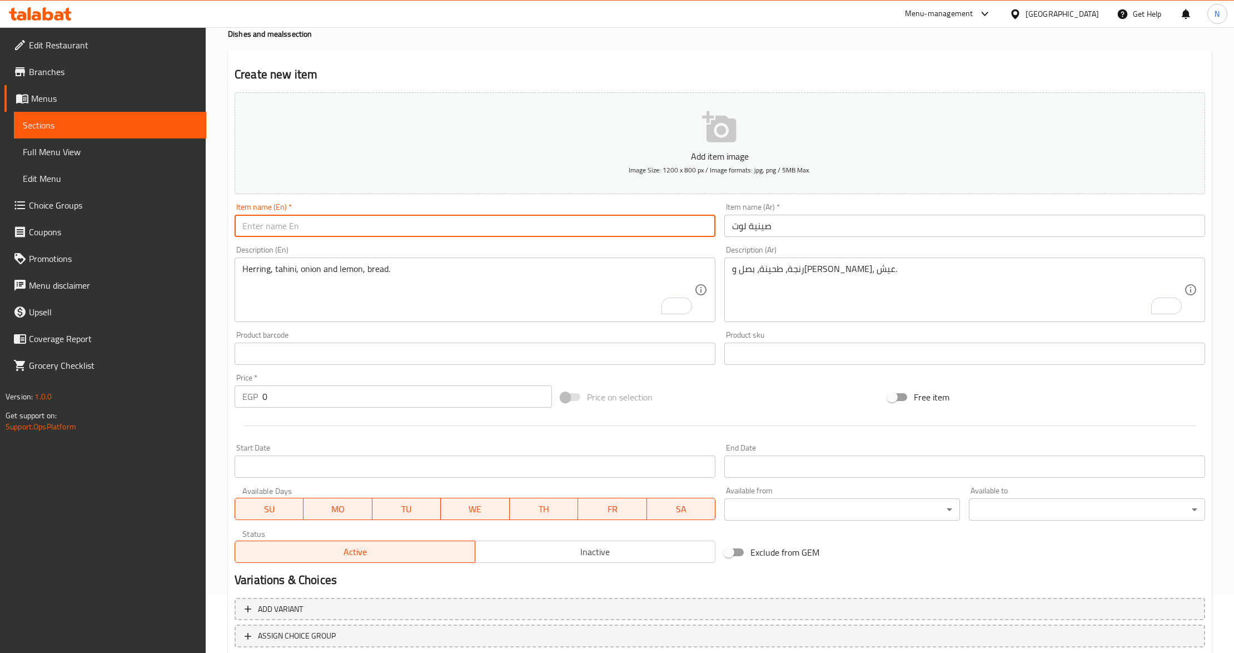
click at [741, 228] on input "صينية لوت" at bounding box center [964, 226] width 481 height 22
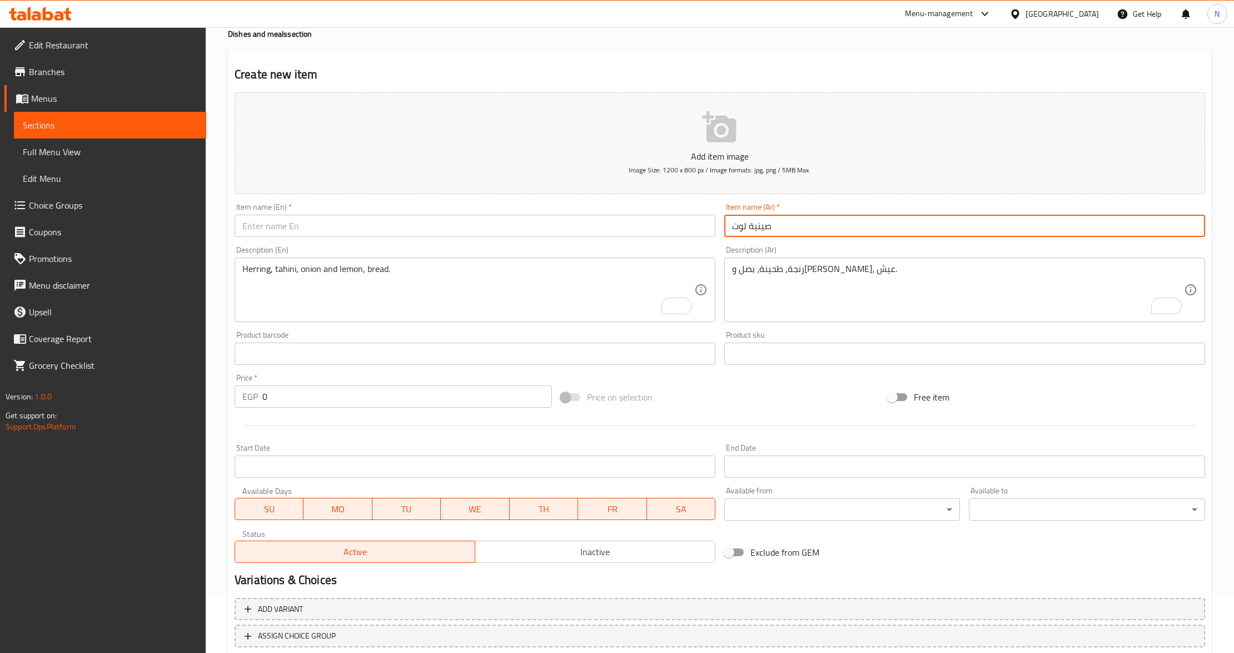
drag, startPoint x: 741, startPoint y: 228, endPoint x: 763, endPoint y: 213, distance: 27.0
click at [741, 228] on input "صينية لوت" at bounding box center [964, 226] width 481 height 22
click at [736, 227] on input "صينية لوت" at bounding box center [964, 226] width 481 height 22
click at [403, 227] on input "text" at bounding box center [475, 226] width 481 height 22
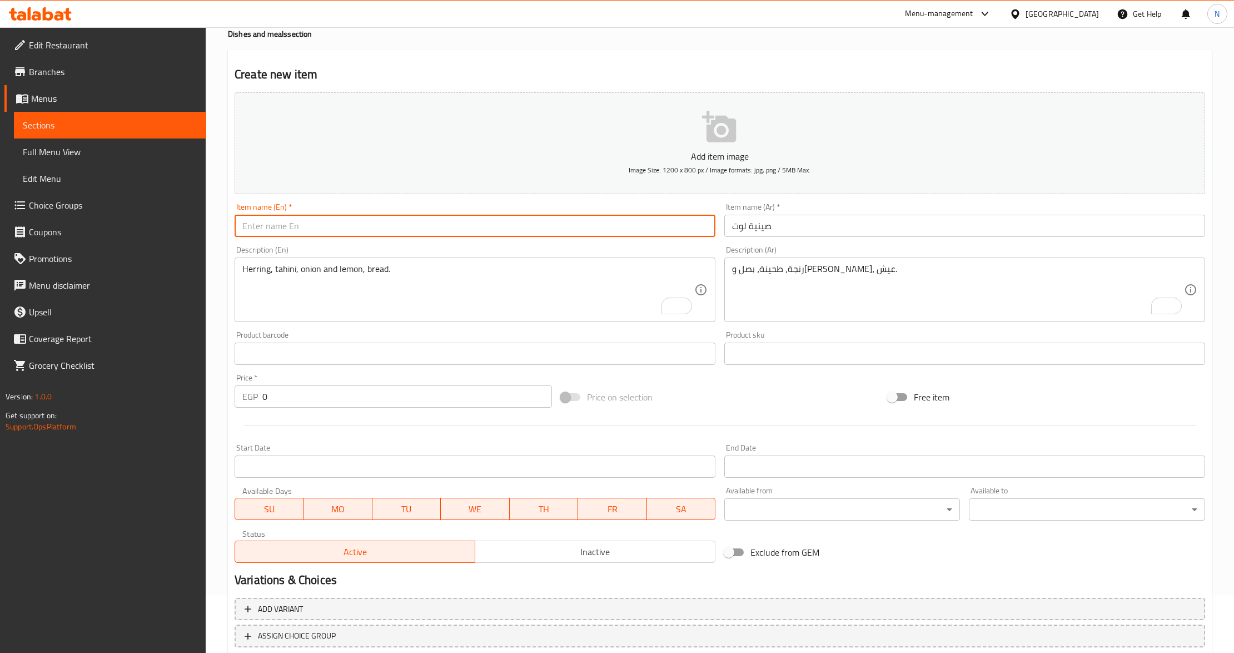
paste input "Croaker Fish"
click at [279, 223] on input "Croaker Fish" at bounding box center [475, 226] width 481 height 22
click at [280, 227] on input "Croaker Fish" at bounding box center [475, 226] width 481 height 22
type input "Croaker Tray"
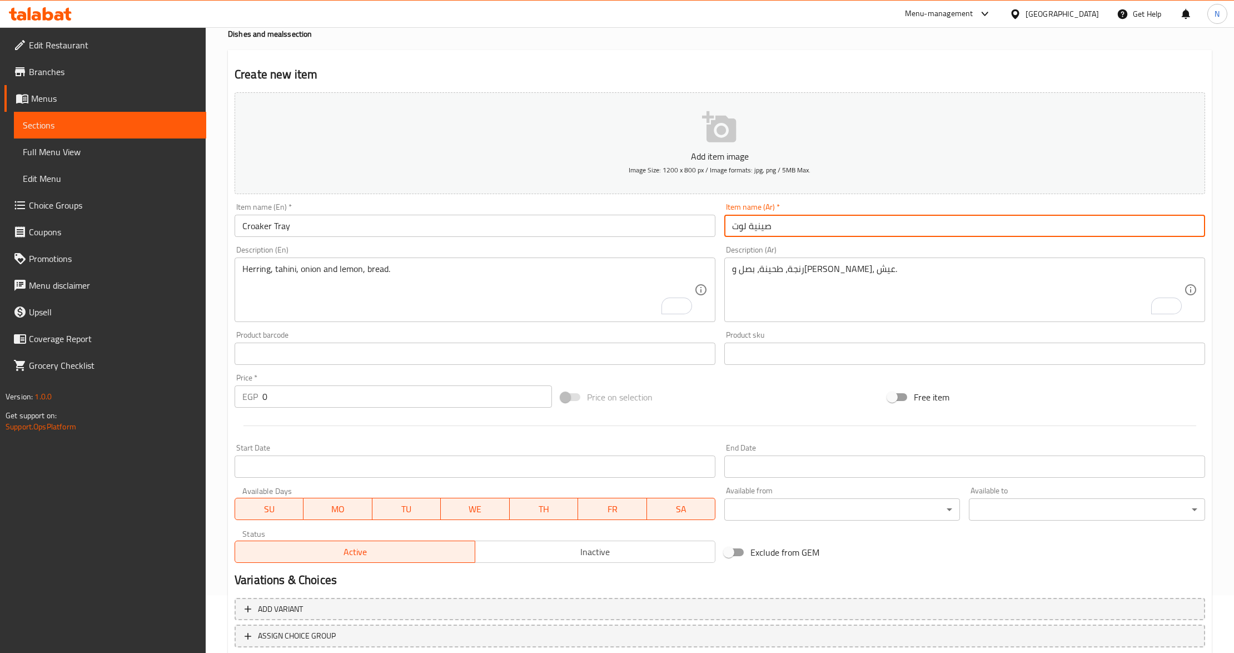
click at [741, 222] on input "صينية لوت" at bounding box center [964, 226] width 481 height 22
click at [888, 292] on textarea "رنجة، طحينة، بصل وليمون، عيش." at bounding box center [958, 290] width 452 height 53
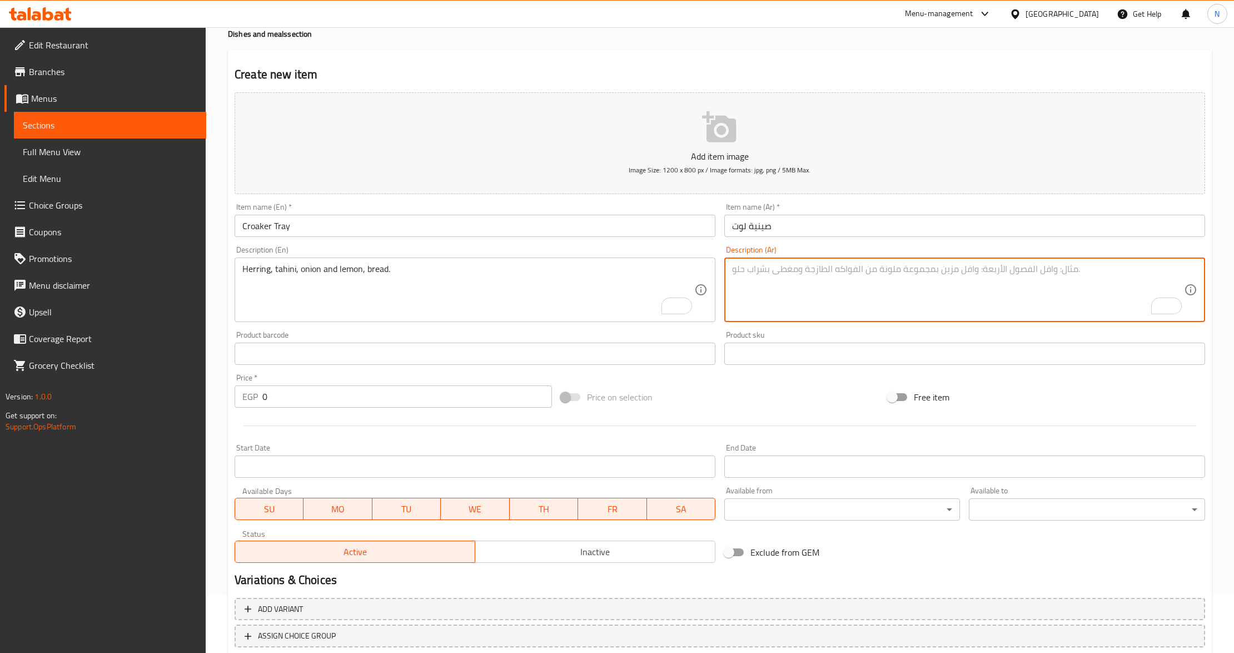
paste textarea "سمكه لوت سنجاري + 2 ارز +سلطه"
click at [833, 270] on textarea "سمكه لوت سنجاري + 2 ارز +سلطه" at bounding box center [958, 290] width 452 height 53
type textarea "سمكة لوت [PERSON_NAME]، 2 أرز صيادية وسلطة خضراء."
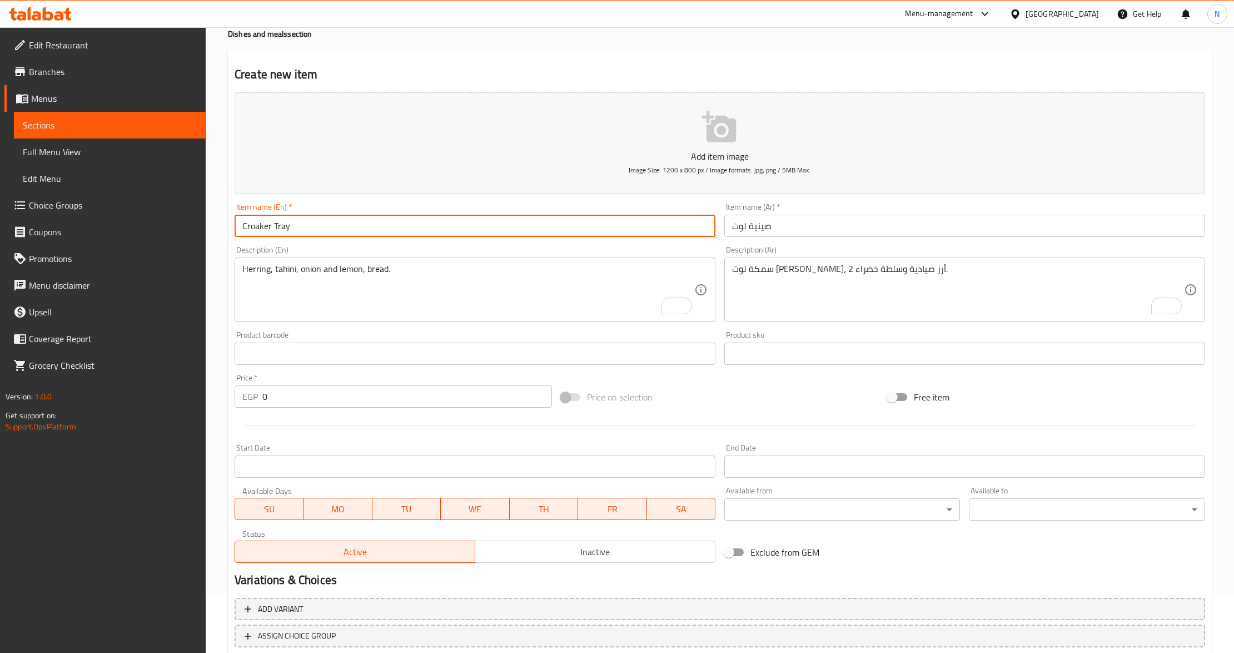
click at [439, 230] on input "Croaker Tray" at bounding box center [475, 226] width 481 height 22
click at [247, 234] on input "Croaker Tray" at bounding box center [475, 226] width 481 height 22
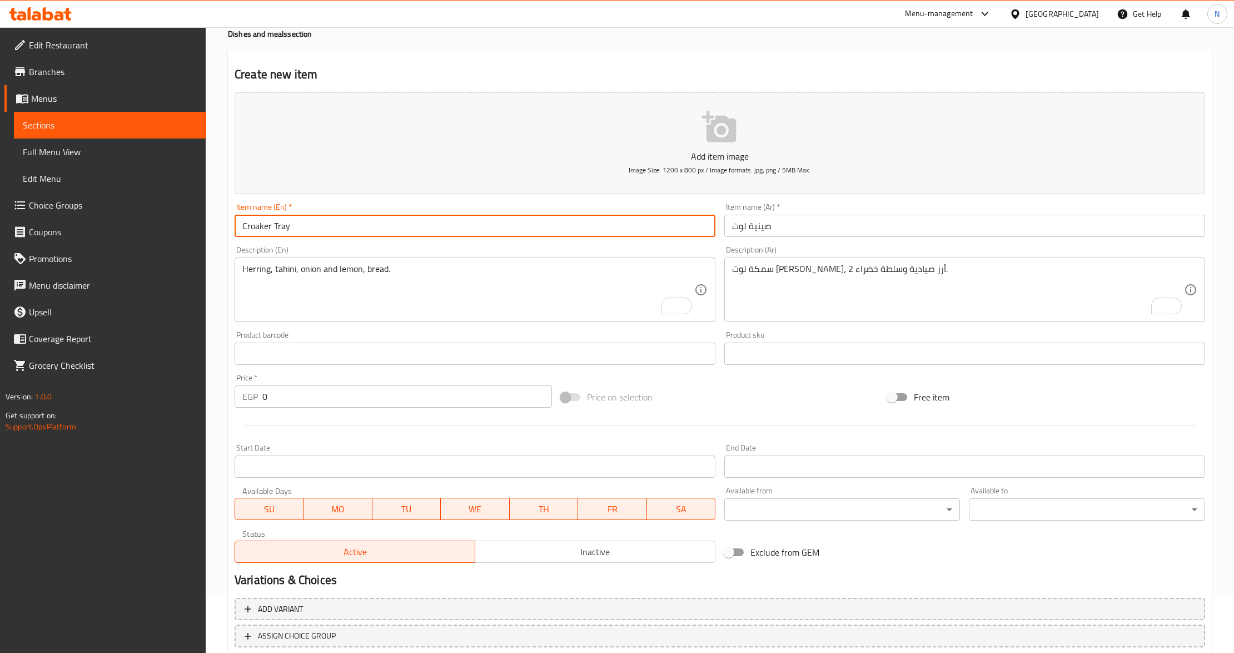
click at [290, 275] on textarea "Herring, tahini, onion and lemon, bread." at bounding box center [468, 290] width 452 height 53
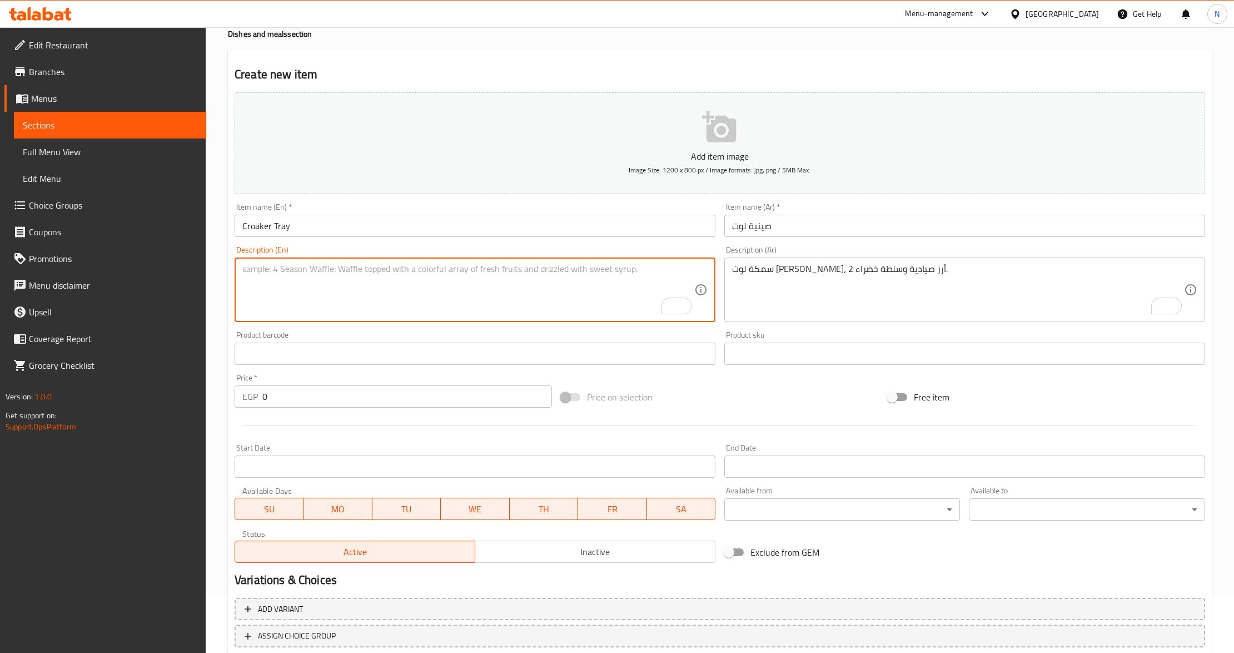
paste textarea "Croaker"
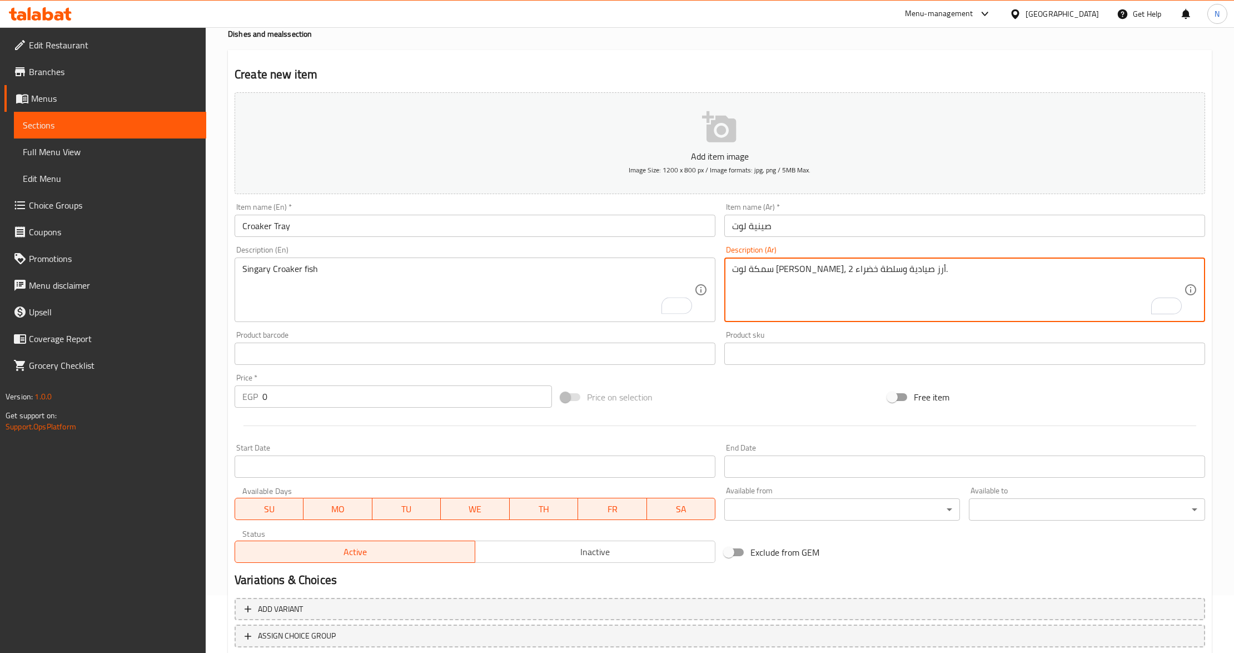
click at [850, 277] on textarea "سمكة لوت [PERSON_NAME]، 2 أرز صيادية وسلطة خضراء." at bounding box center [958, 290] width 452 height 53
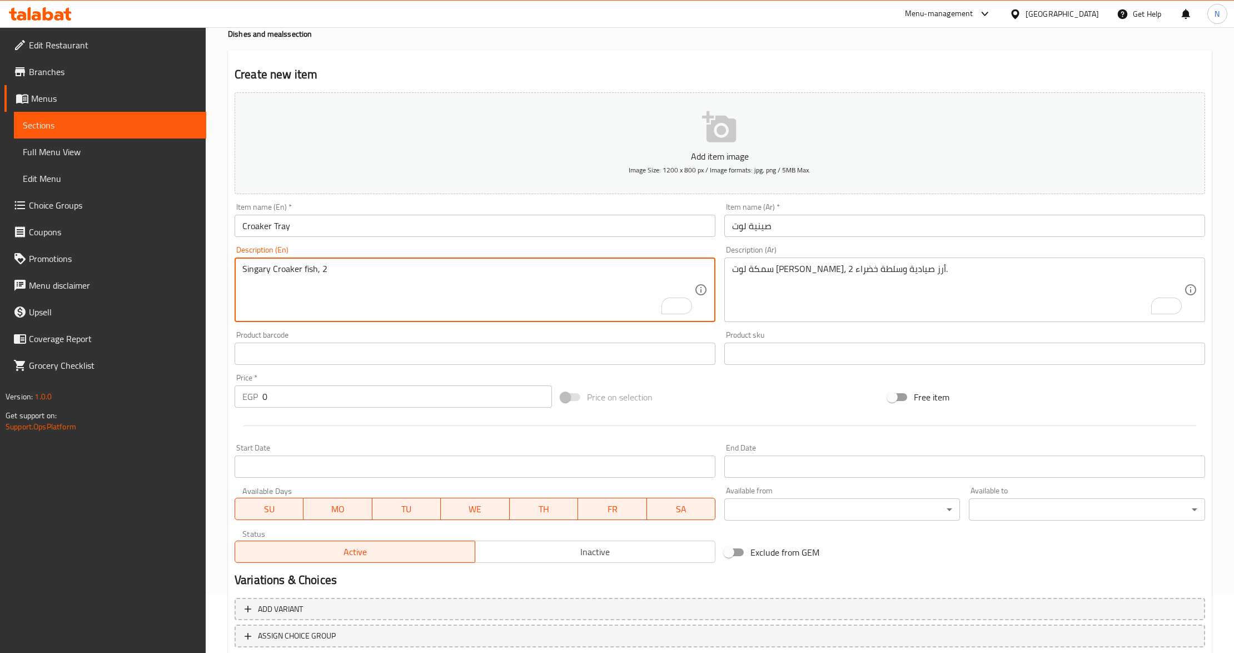
paste textarea "sayadeya"
type textarea "Singary Croaker fish, 2 sayadeya rice and green salad."
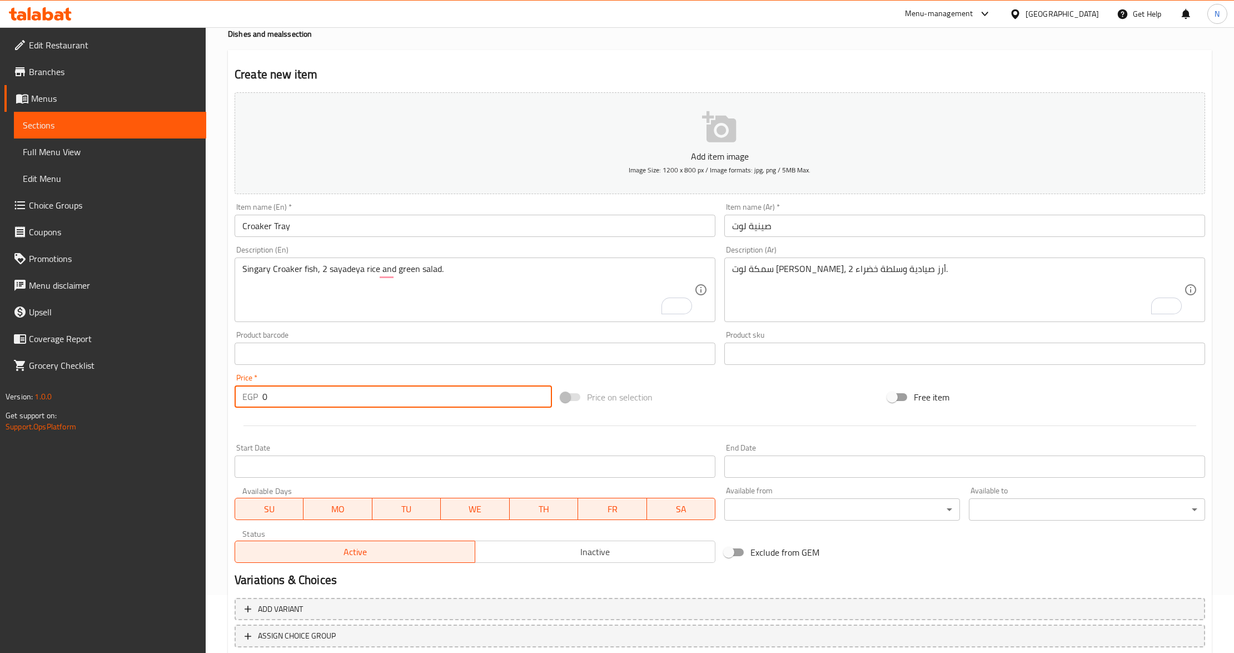
click at [314, 406] on input "0" at bounding box center [407, 396] width 290 height 22
paste input "899"
click at [314, 406] on input "0899" at bounding box center [407, 396] width 290 height 22
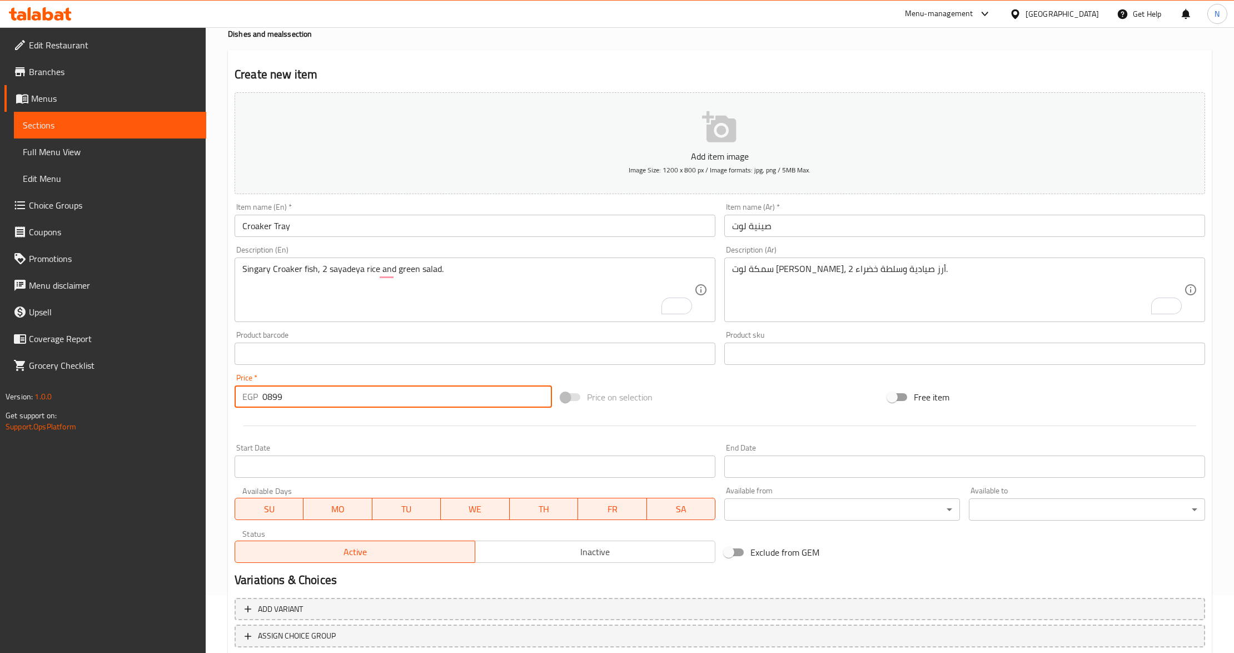
click at [314, 406] on input "0899" at bounding box center [407, 396] width 290 height 22
paste input "number"
type input "899"
click at [545, 563] on button "Inactive" at bounding box center [595, 551] width 241 height 22
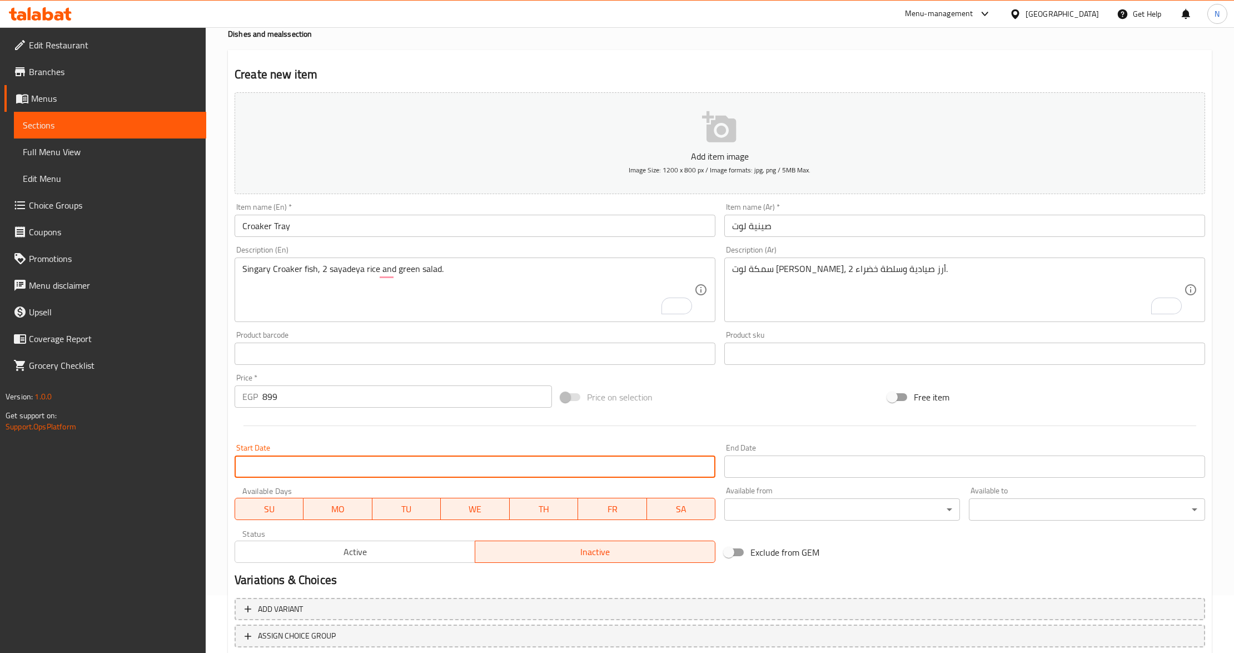
click at [599, 465] on input "Start Date" at bounding box center [475, 466] width 481 height 22
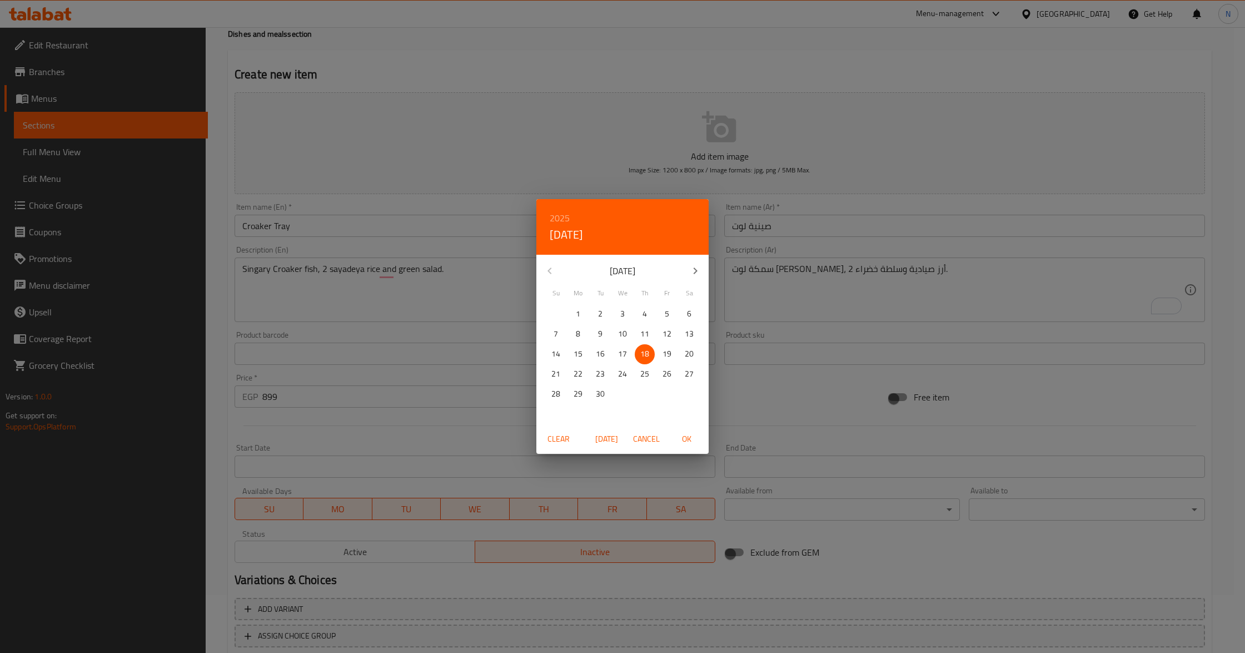
click at [688, 439] on span "OK" at bounding box center [686, 439] width 27 height 14
type input "[DATE]"
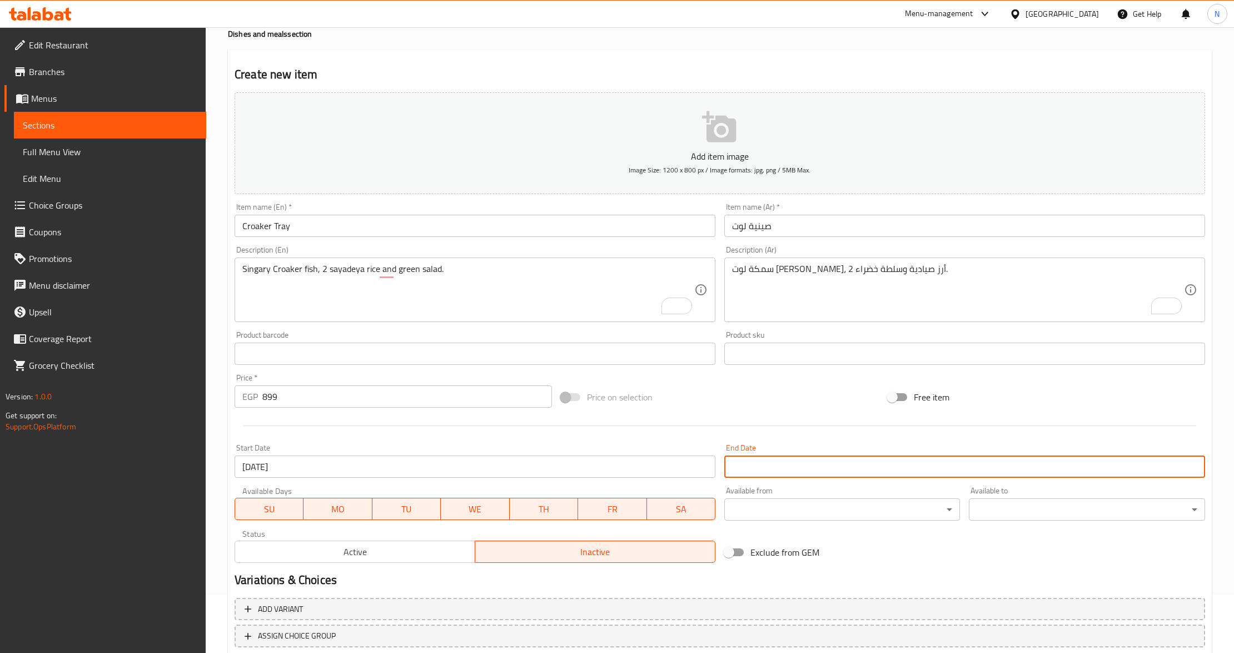
click at [765, 459] on input "Start Date" at bounding box center [964, 466] width 481 height 22
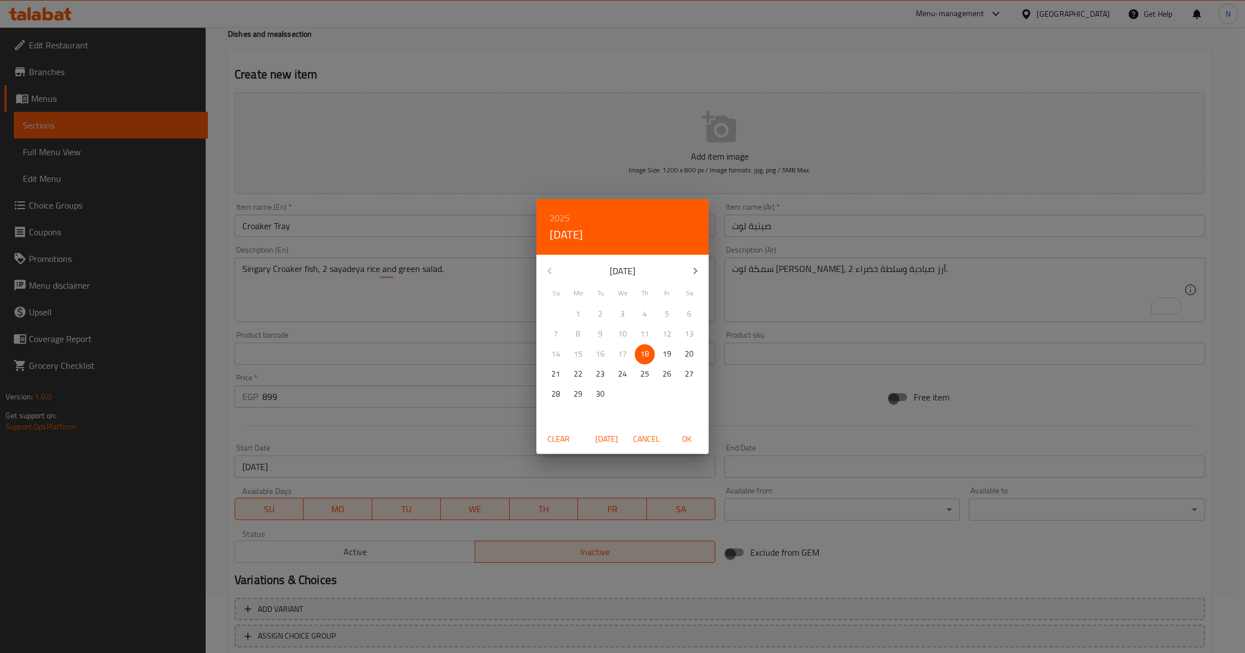
click at [597, 398] on p "30" at bounding box center [600, 394] width 9 height 14
click at [565, 218] on h6 "2025" at bounding box center [560, 218] width 20 height 16
click at [614, 298] on div "2026" at bounding box center [623, 301] width 172 height 22
click at [682, 437] on span "OK" at bounding box center [686, 439] width 27 height 14
type input "[DATE]"
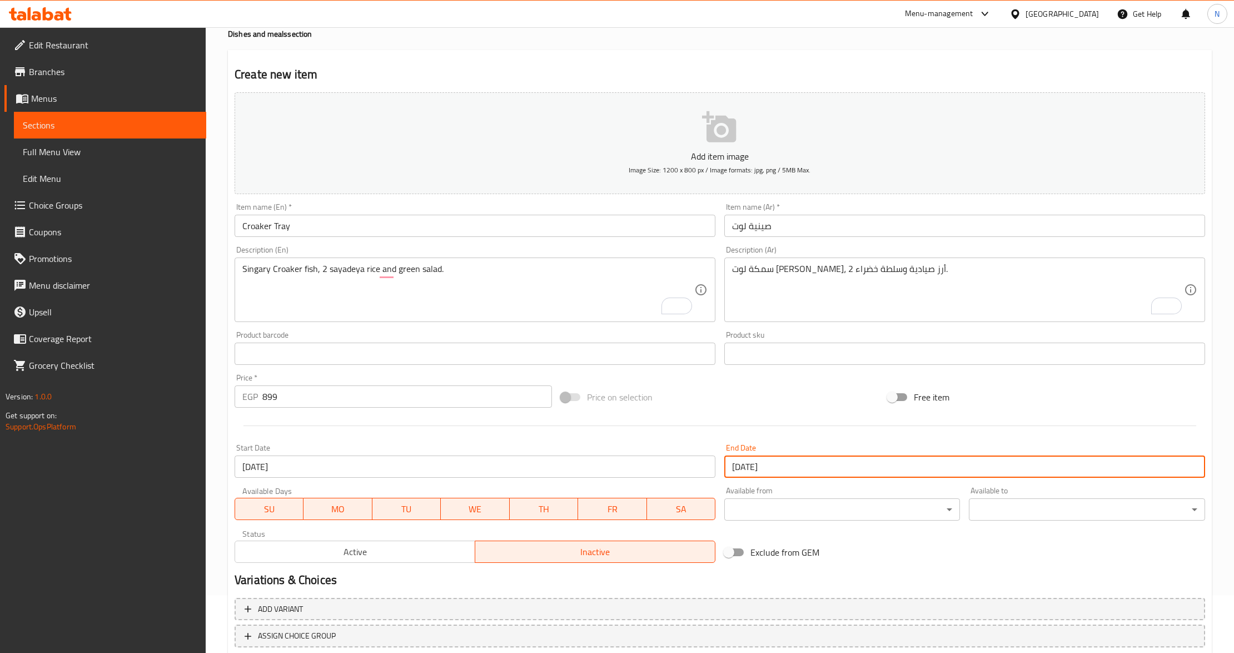
click at [376, 225] on input "Croaker Tray" at bounding box center [475, 226] width 481 height 22
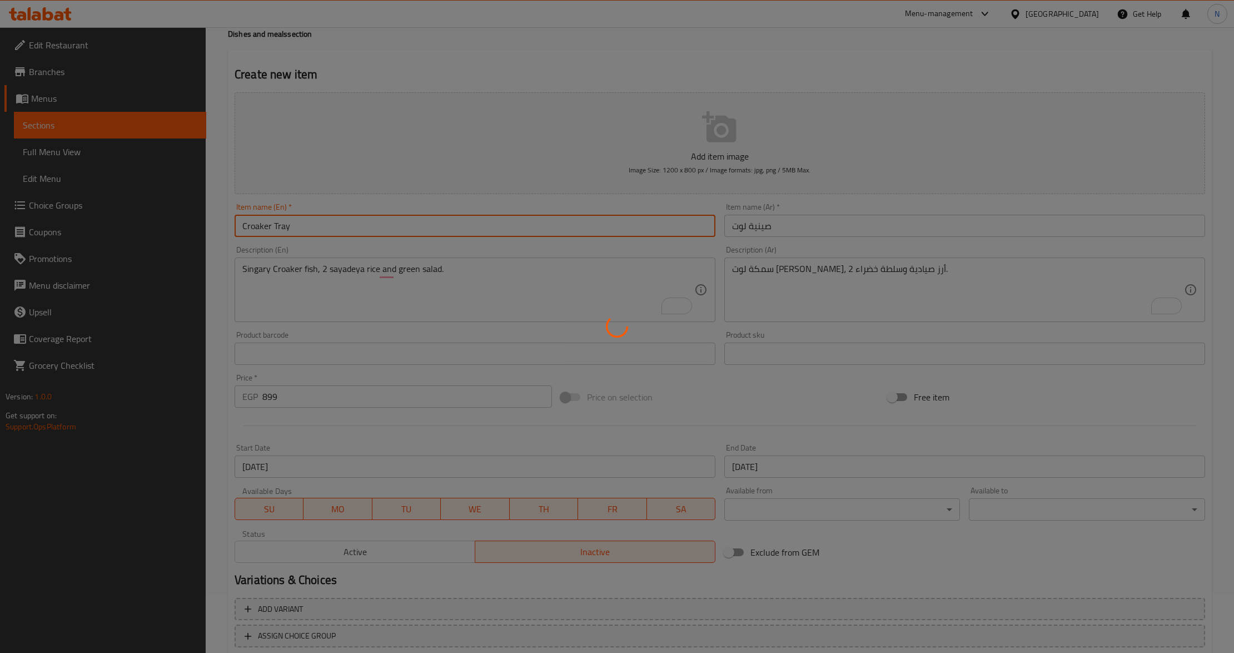
type input "0"
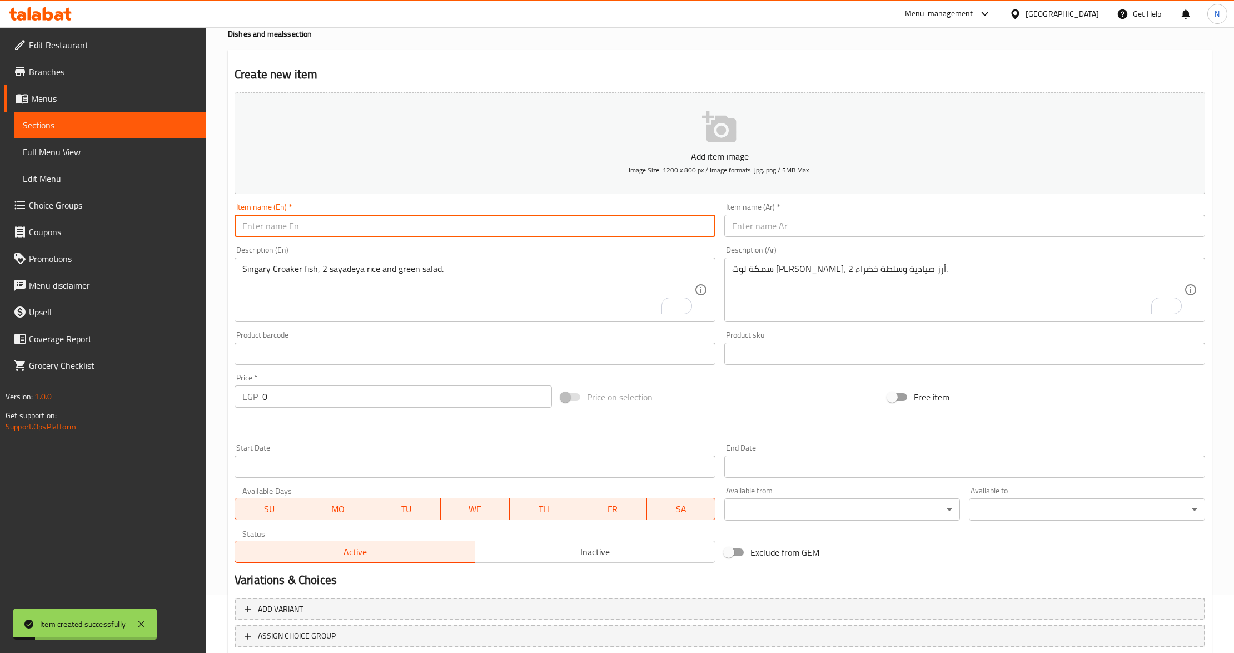
scroll to position [0, 0]
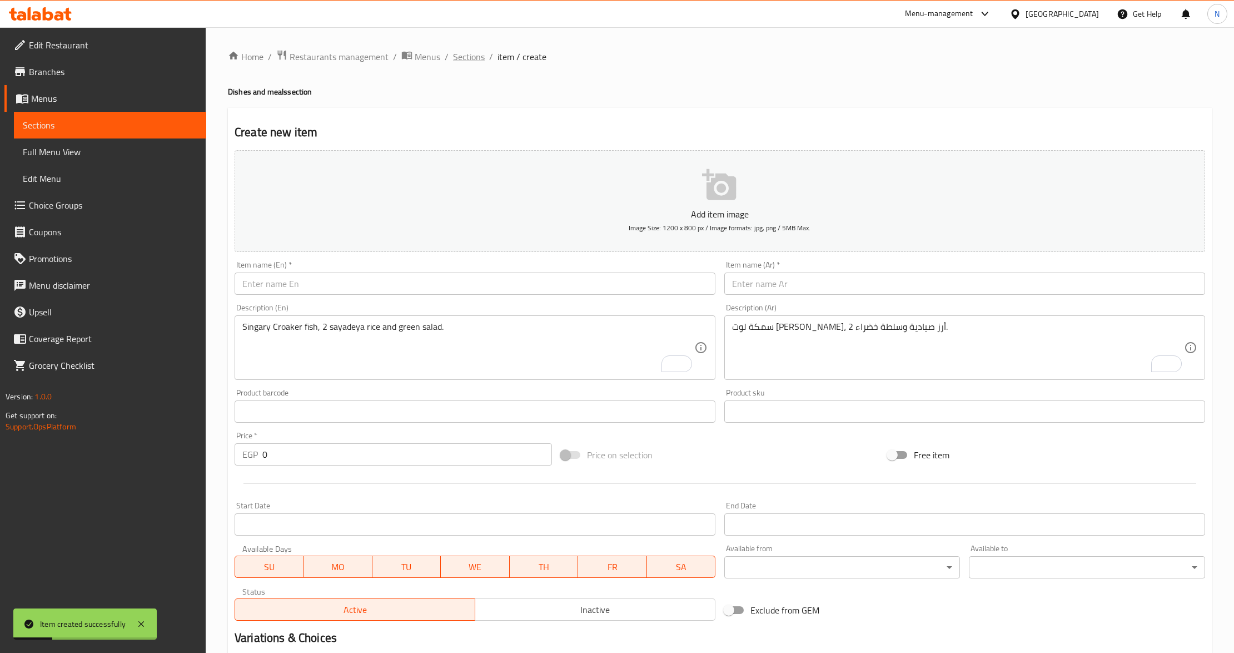
click at [469, 54] on span "Sections" at bounding box center [469, 56] width 32 height 13
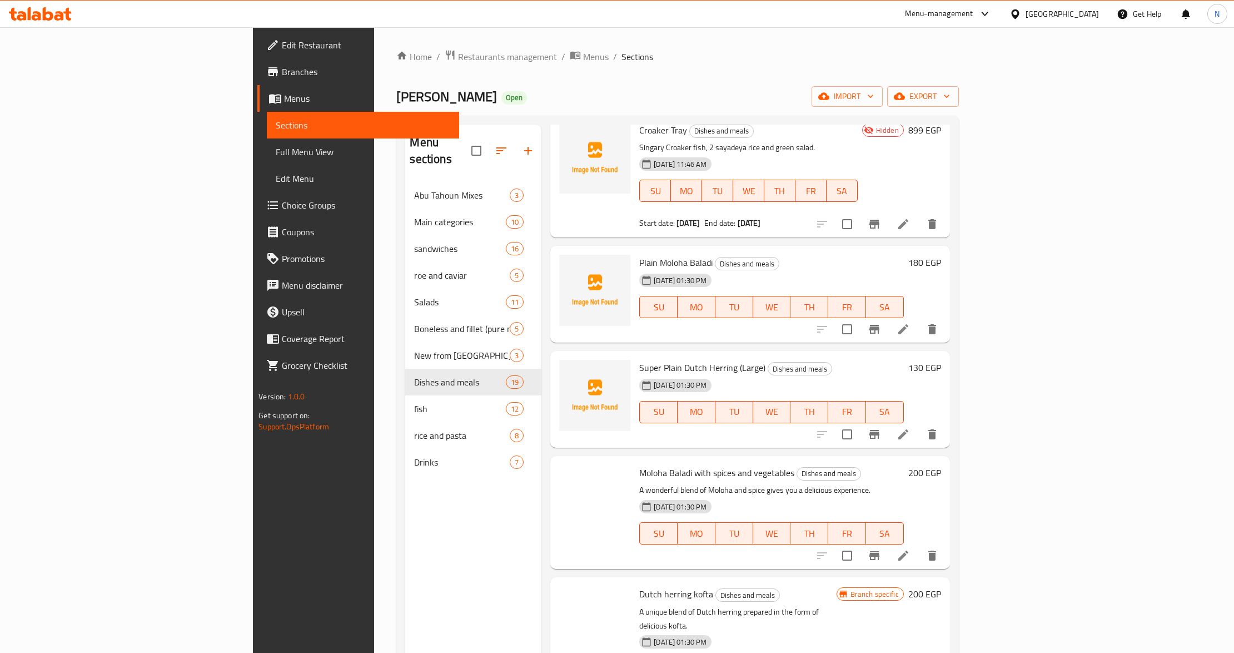
scroll to position [890, 0]
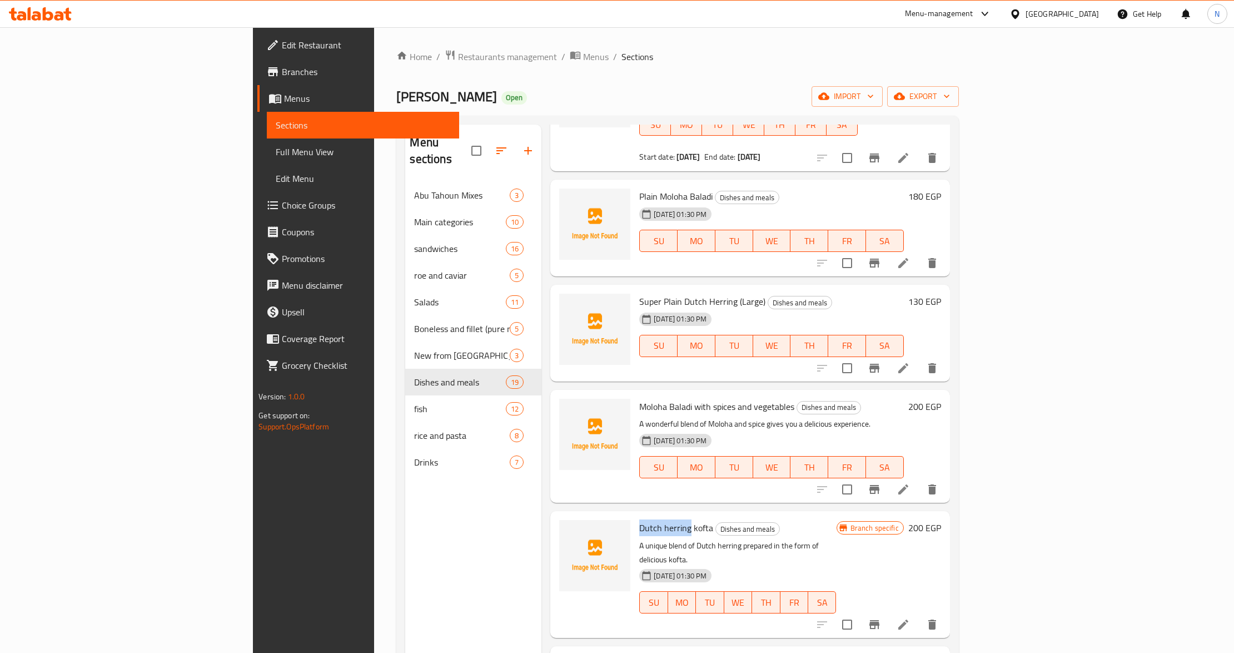
drag, startPoint x: 625, startPoint y: 499, endPoint x: 576, endPoint y: 496, distance: 49.6
click at [639, 519] on span "Dutch herring kofta" at bounding box center [676, 527] width 74 height 17
copy span "Dutch herring"
click at [282, 74] on span "Branches" at bounding box center [366, 71] width 168 height 13
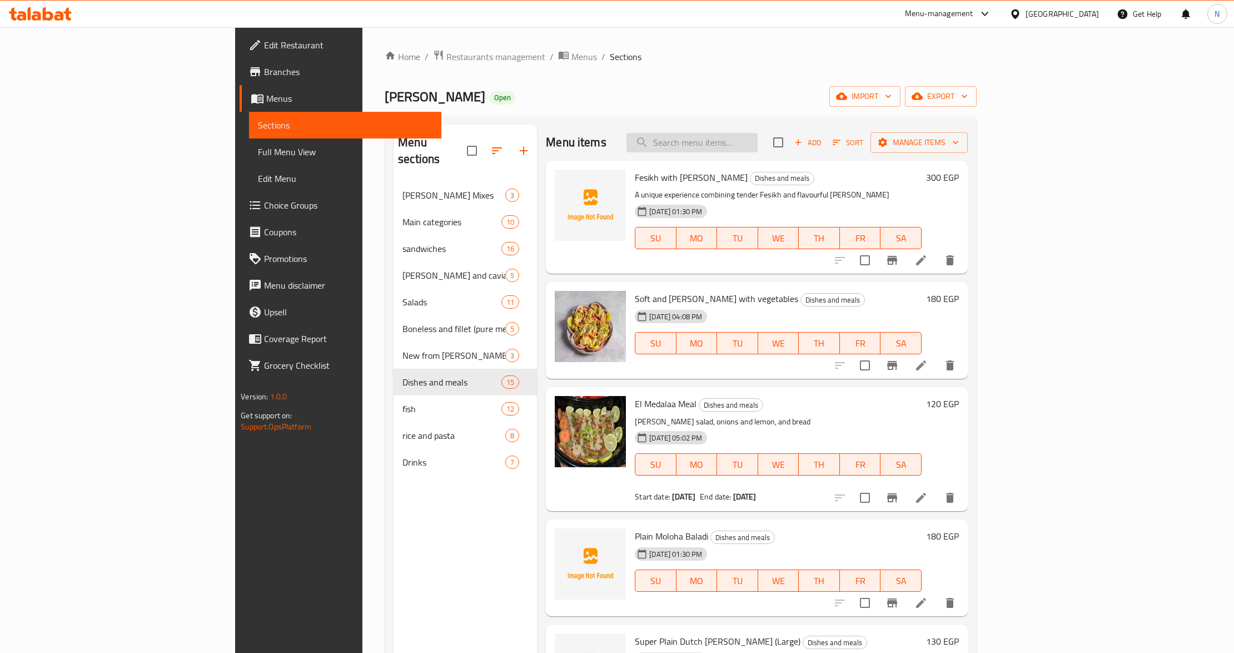
click at [758, 142] on input "search" at bounding box center [692, 142] width 131 height 19
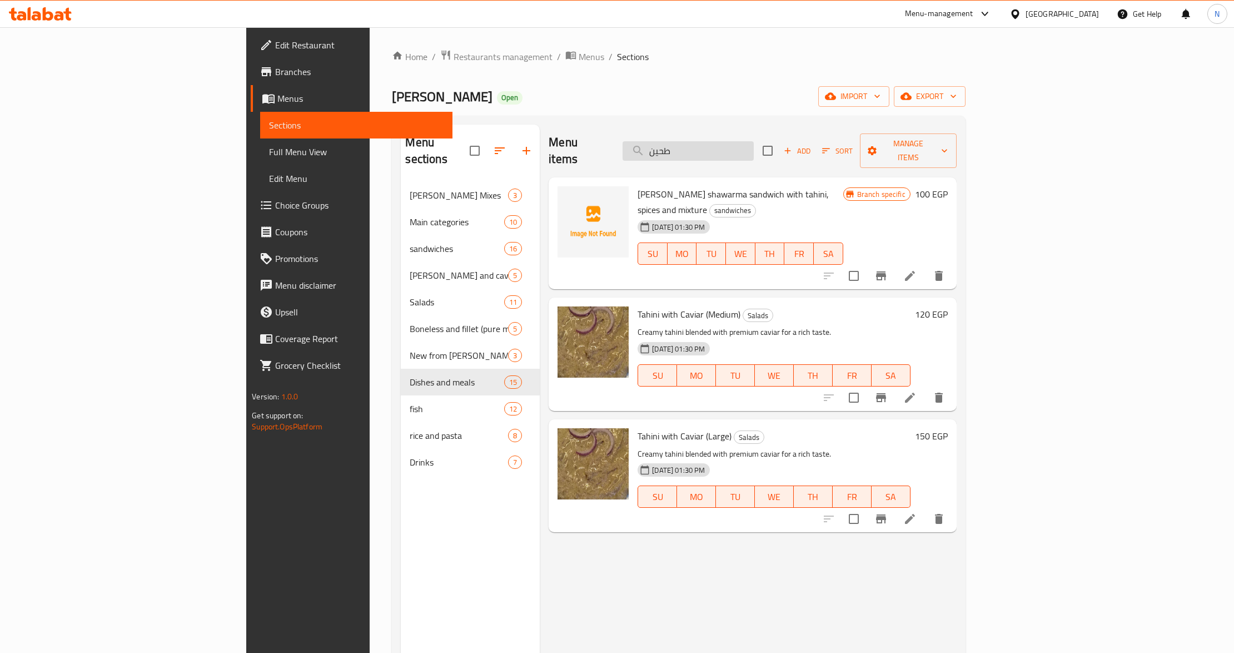
click at [754, 143] on input "طحين" at bounding box center [688, 150] width 131 height 19
paste input "لوت"
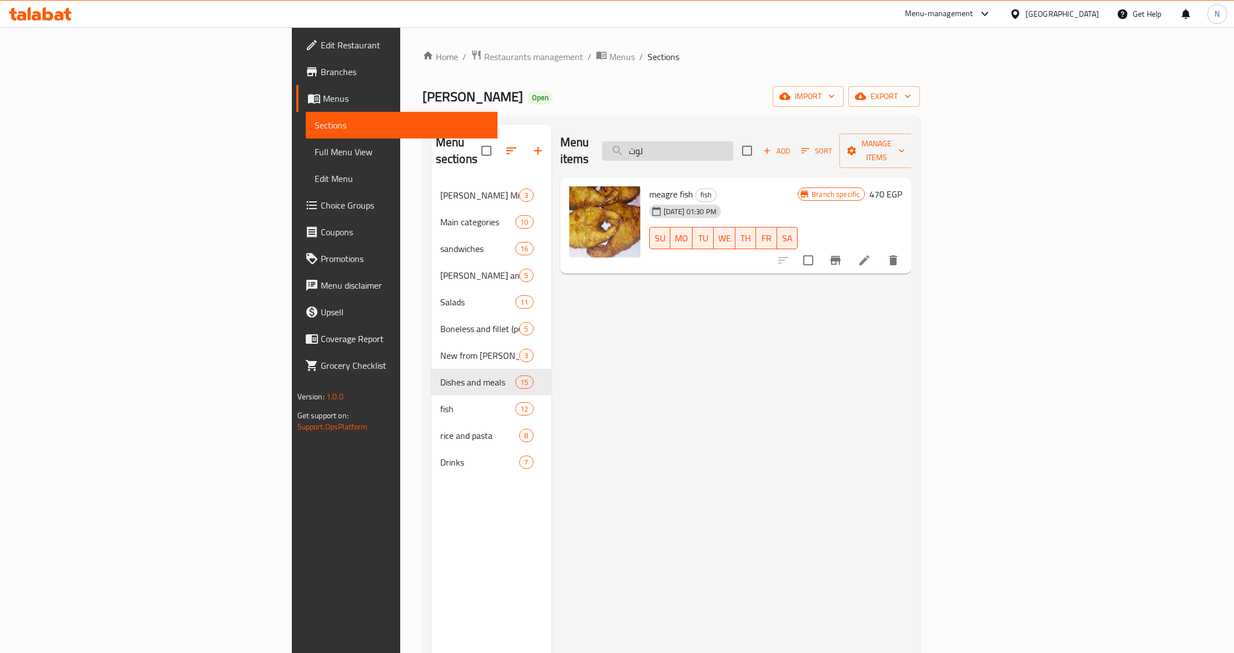
click at [733, 145] on input "لوت" at bounding box center [667, 150] width 131 height 19
paste input "بوري"
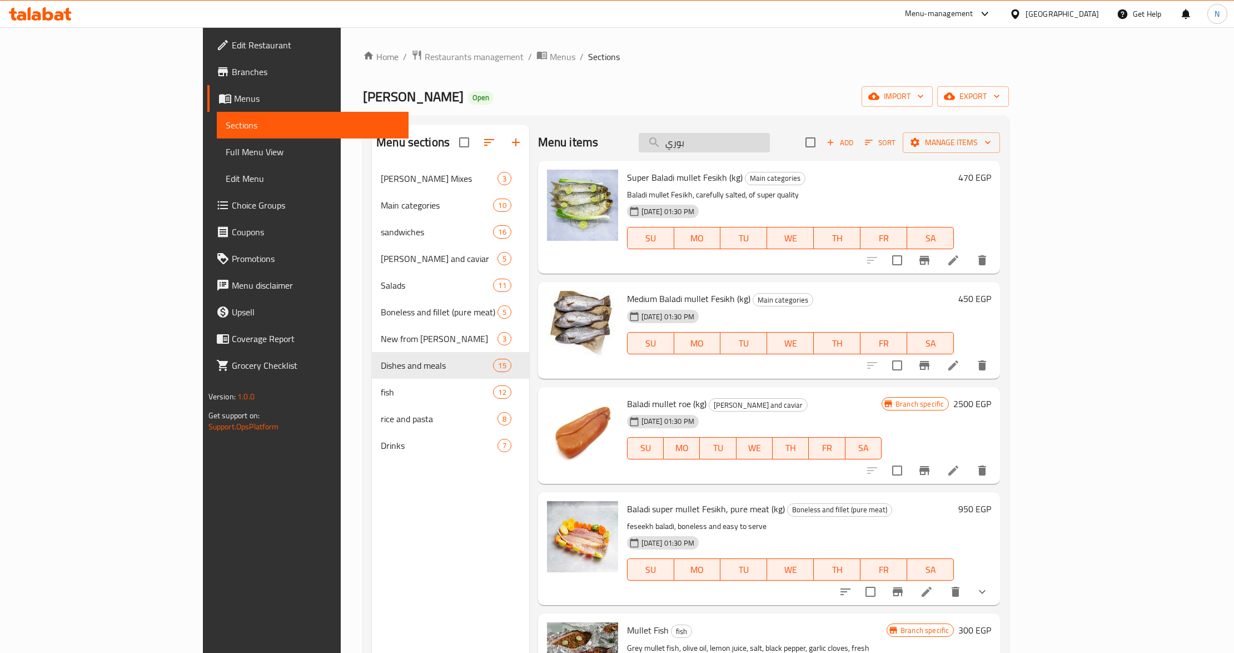
click at [770, 138] on input "بوري" at bounding box center [704, 142] width 131 height 19
paste input "لوت"
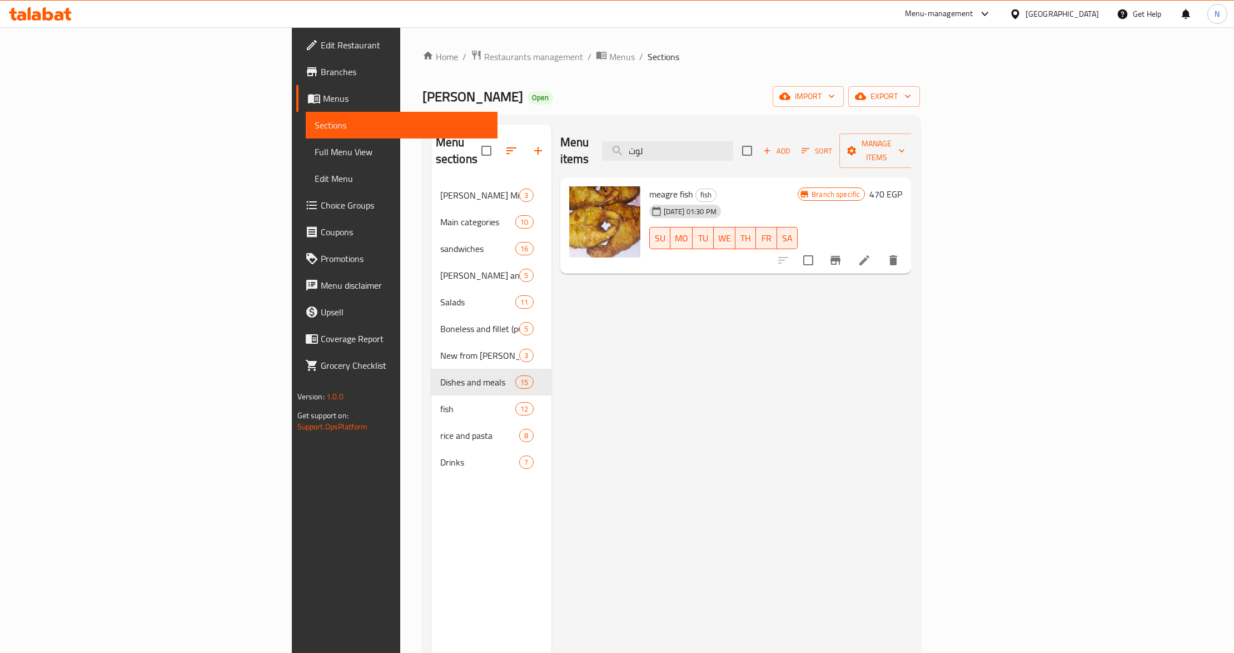
click at [649, 186] on span "meagre fish" at bounding box center [671, 194] width 44 height 17
copy h6 "meagre fish"
click at [733, 143] on input "لوت" at bounding box center [667, 150] width 131 height 19
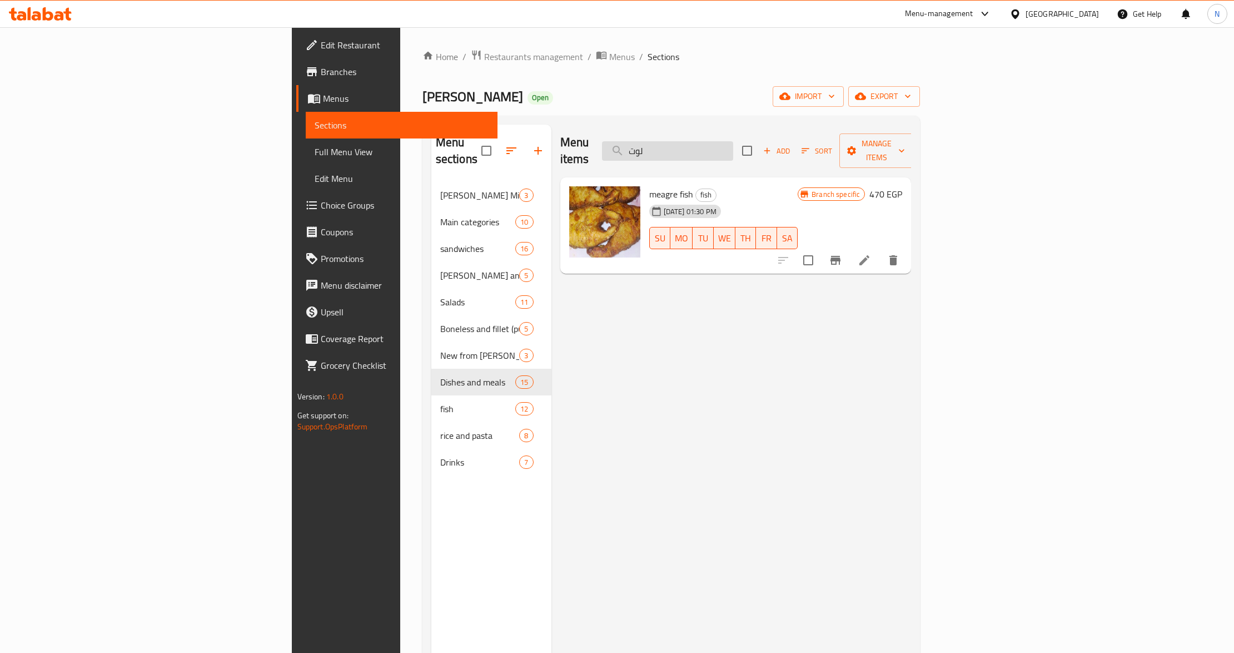
click at [733, 143] on input "لوت" at bounding box center [667, 150] width 131 height 19
type input "v"
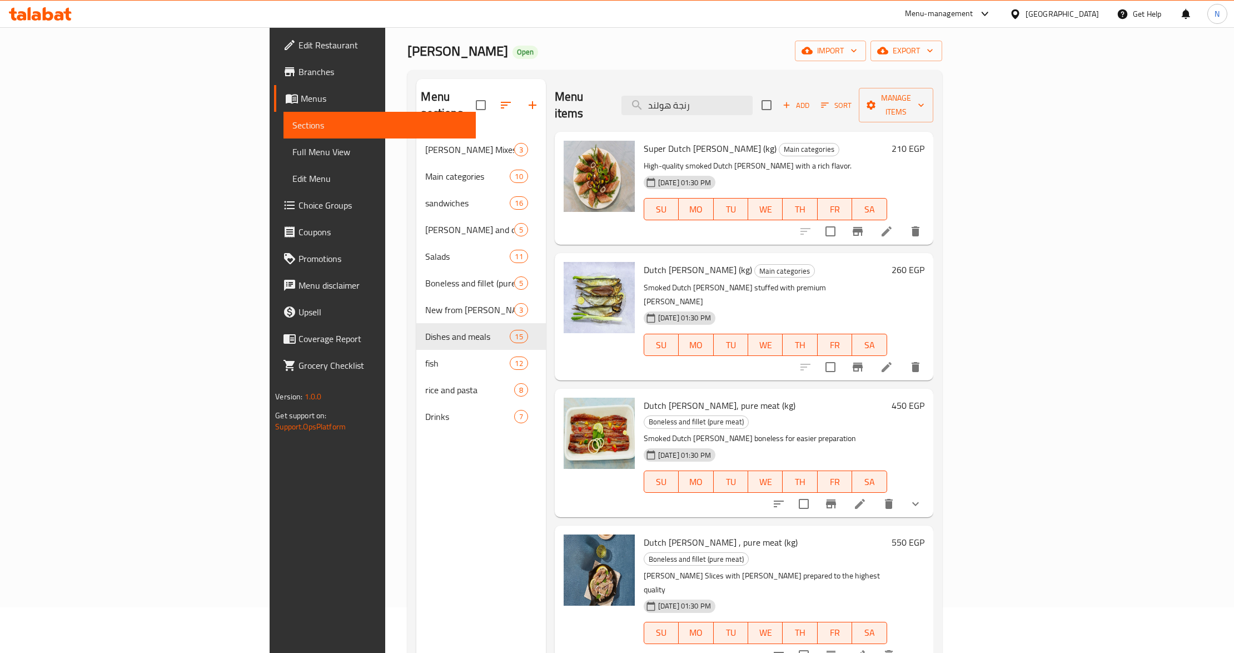
scroll to position [8, 0]
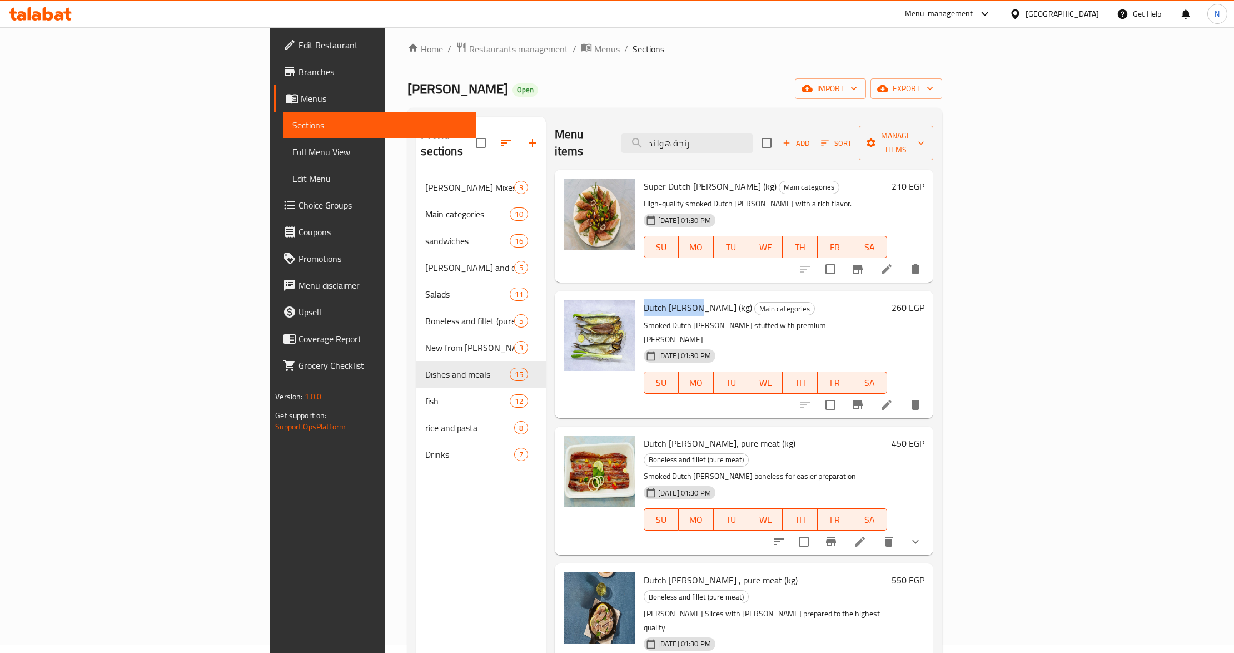
drag, startPoint x: 576, startPoint y: 290, endPoint x: 628, endPoint y: 287, distance: 51.8
click at [644, 299] on span "Dutch herring roe (kg)" at bounding box center [698, 307] width 108 height 17
copy span "Dutch herring"
click at [753, 136] on input "رنجة هولند" at bounding box center [687, 142] width 131 height 19
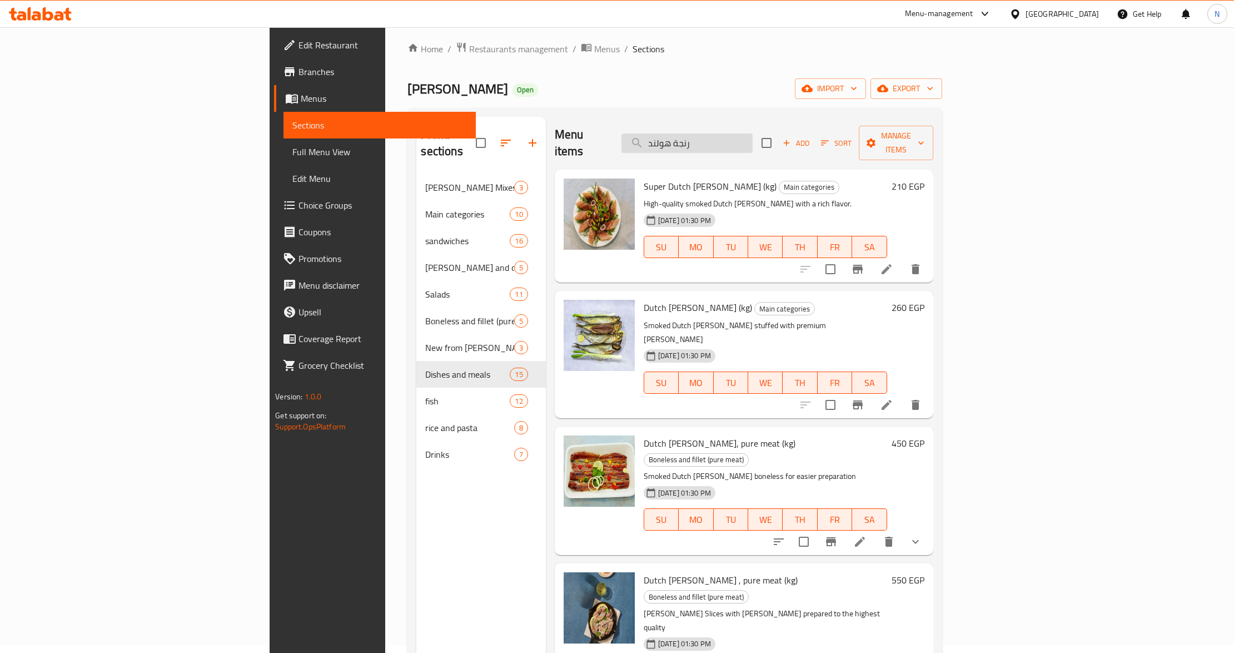
click at [753, 136] on input "رنجة هولند" at bounding box center [687, 142] width 131 height 19
paste input "Dutch herring"
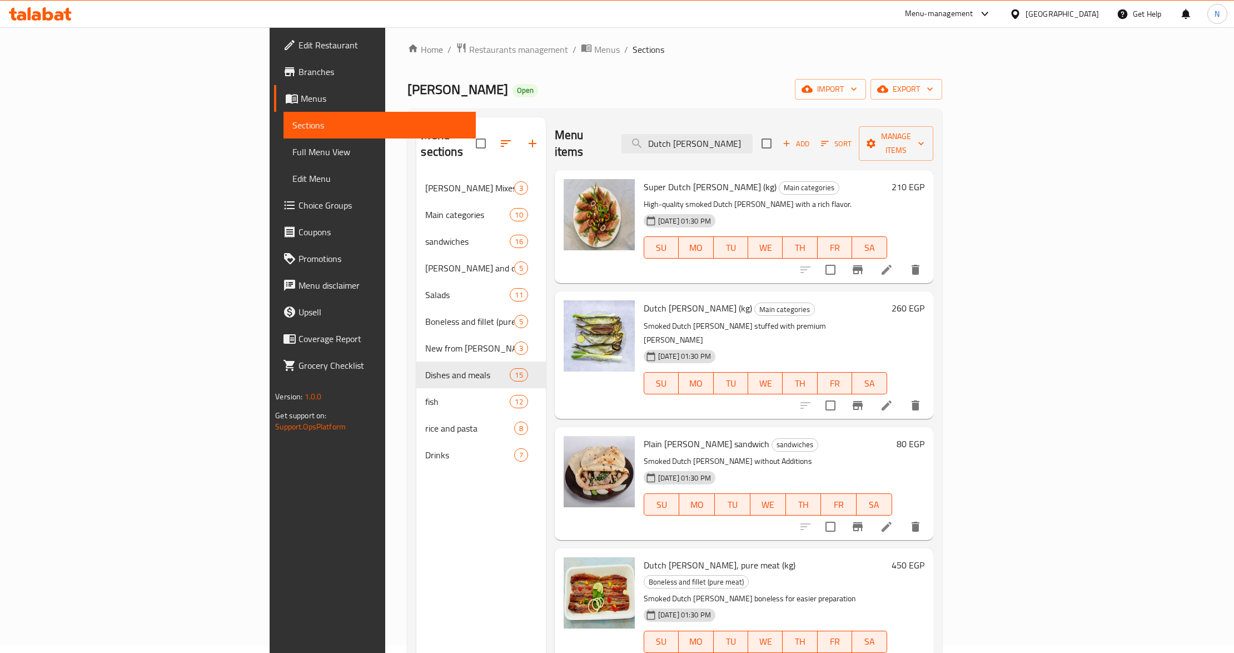
scroll to position [0, 0]
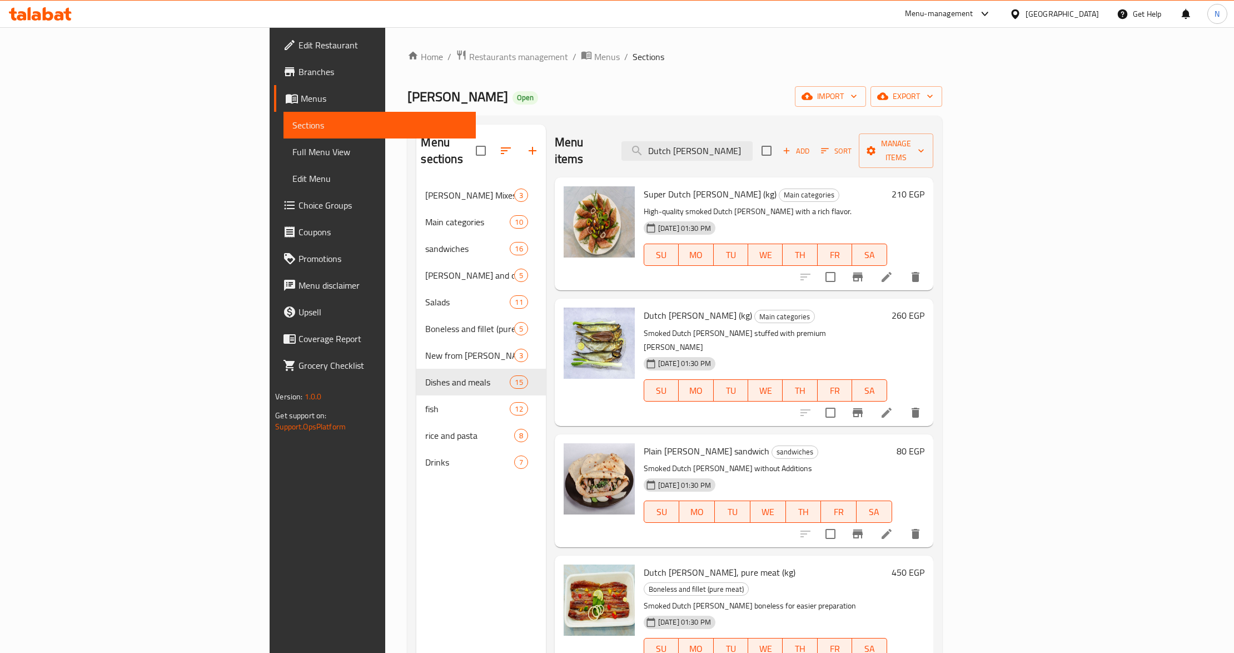
type input "Dutch herring"
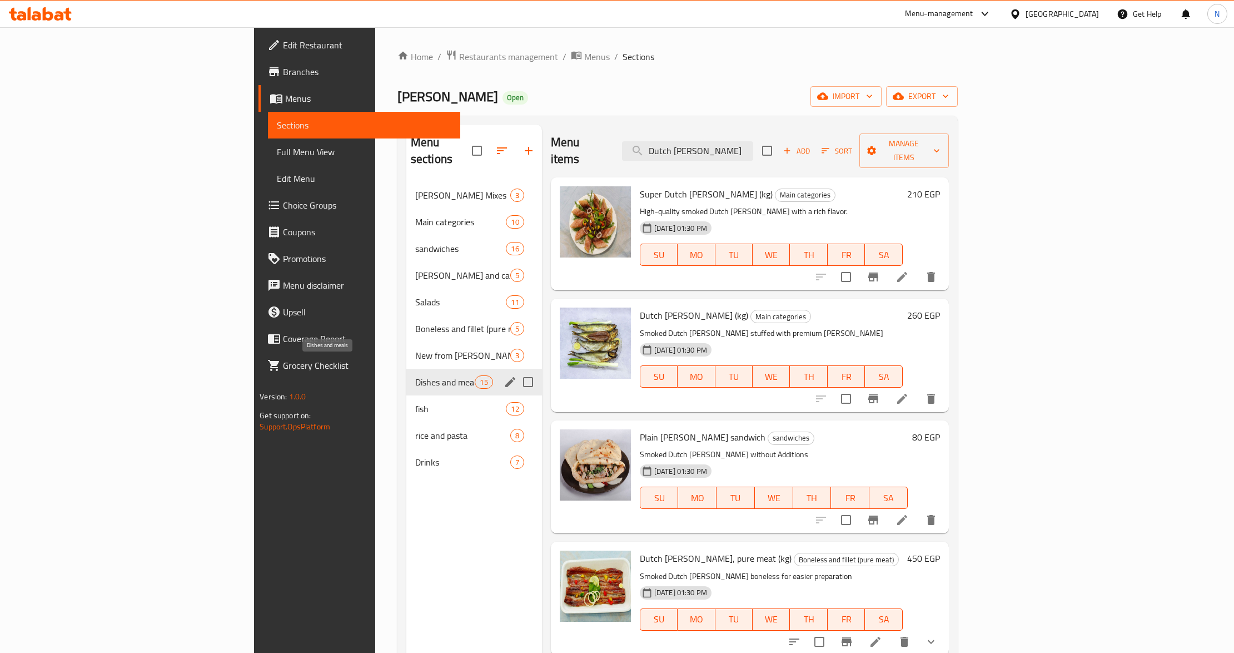
click at [415, 375] on span "Dishes and meals" at bounding box center [445, 381] width 60 height 13
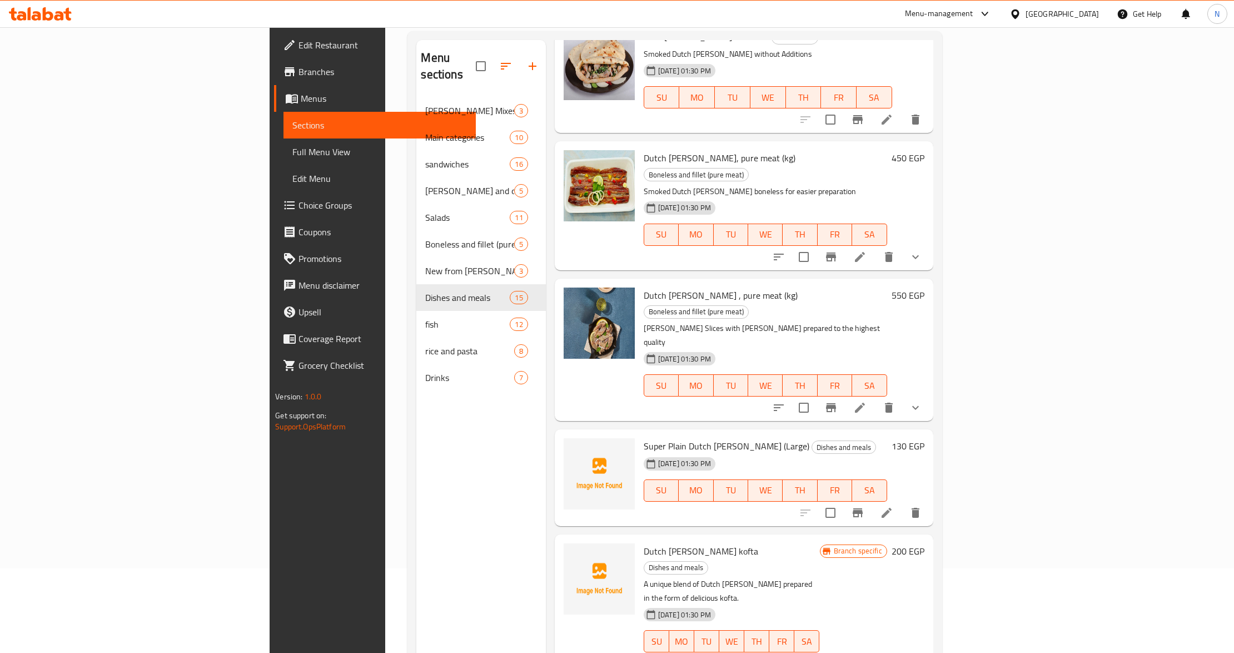
scroll to position [156, 0]
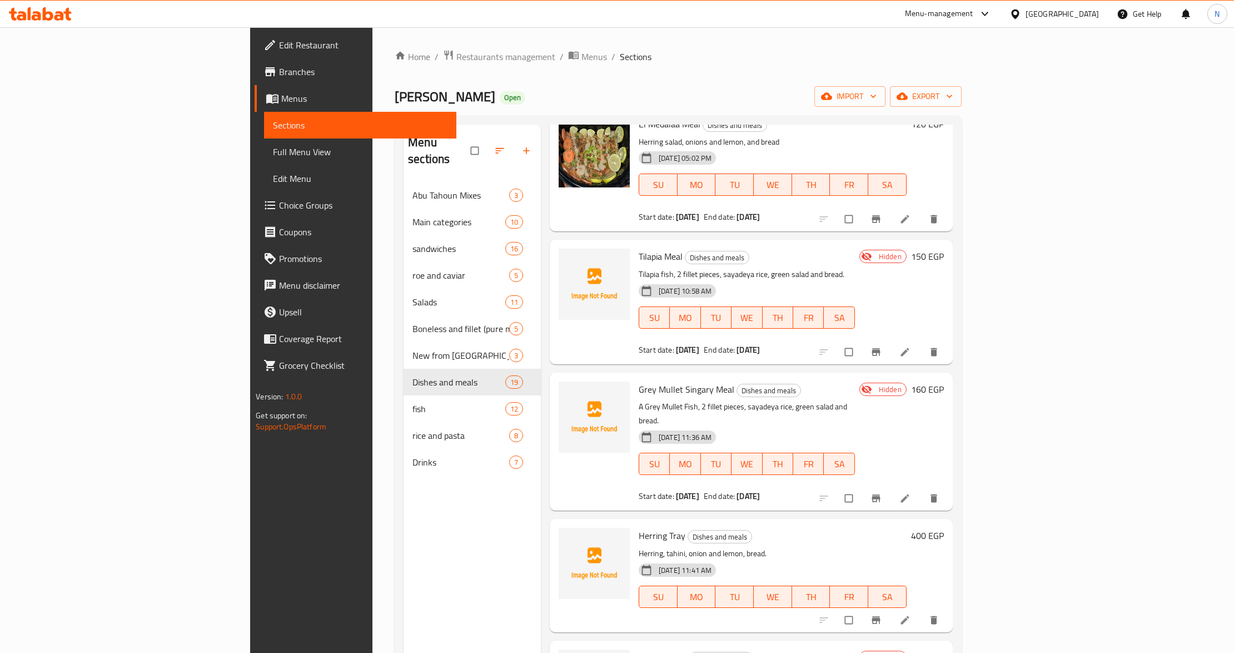
scroll to position [370, 0]
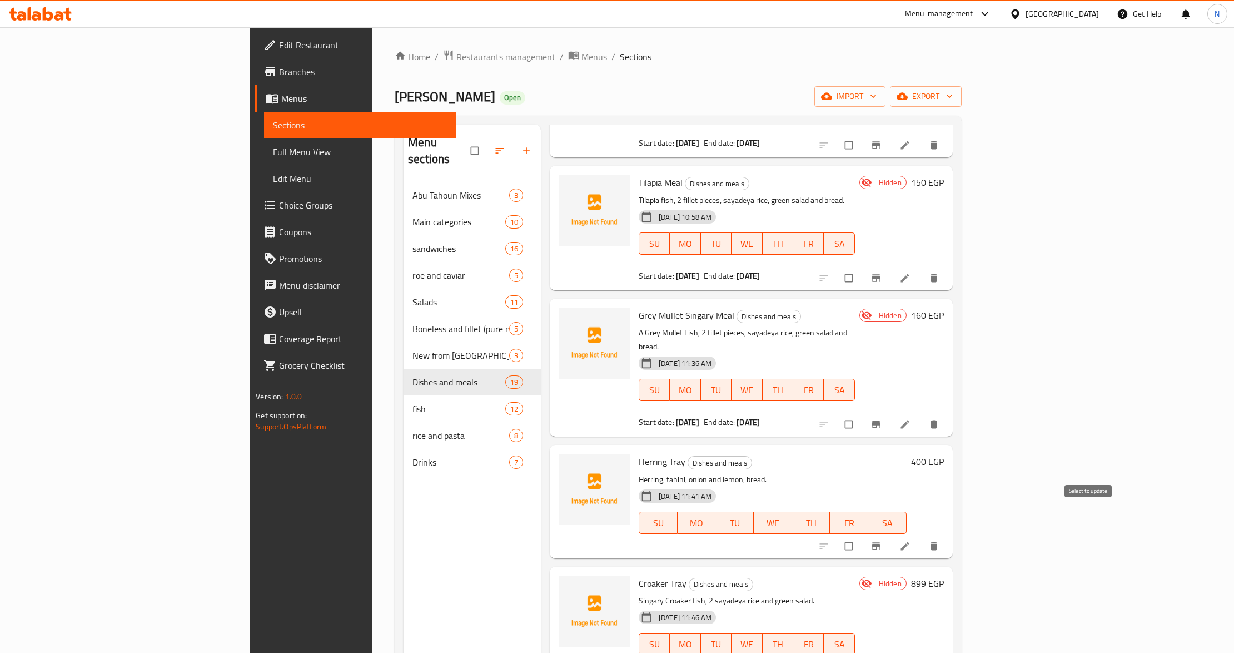
click at [862, 535] on input "checkbox" at bounding box center [849, 545] width 23 height 21
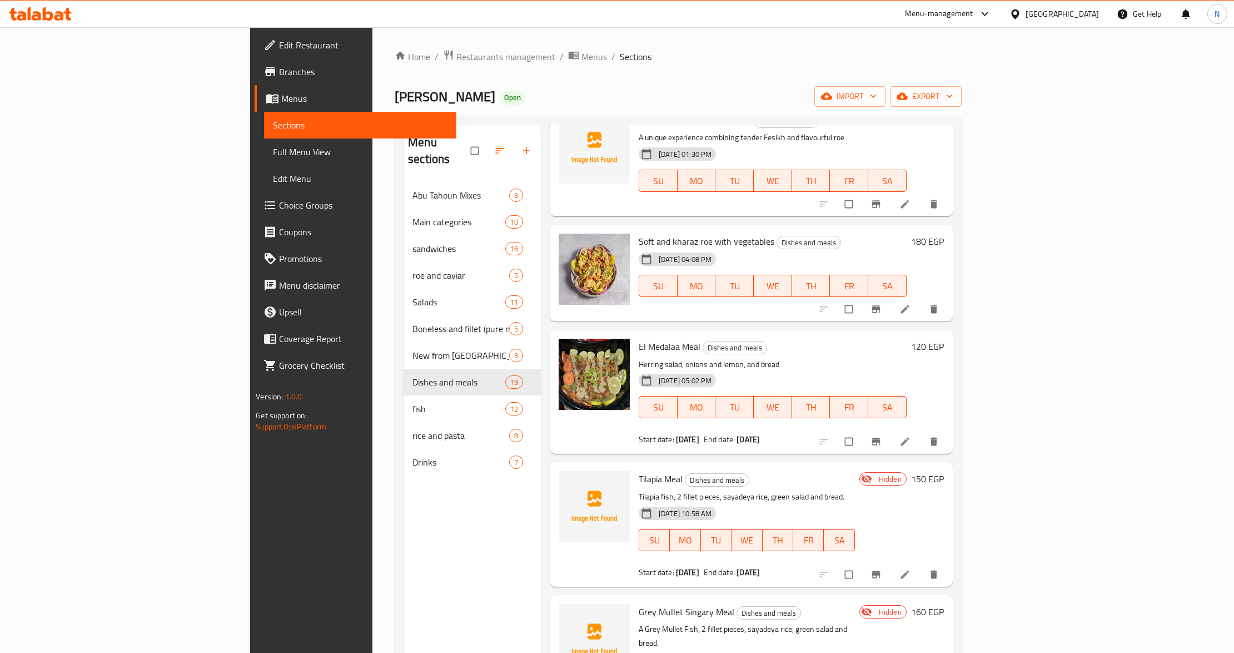
scroll to position [0, 0]
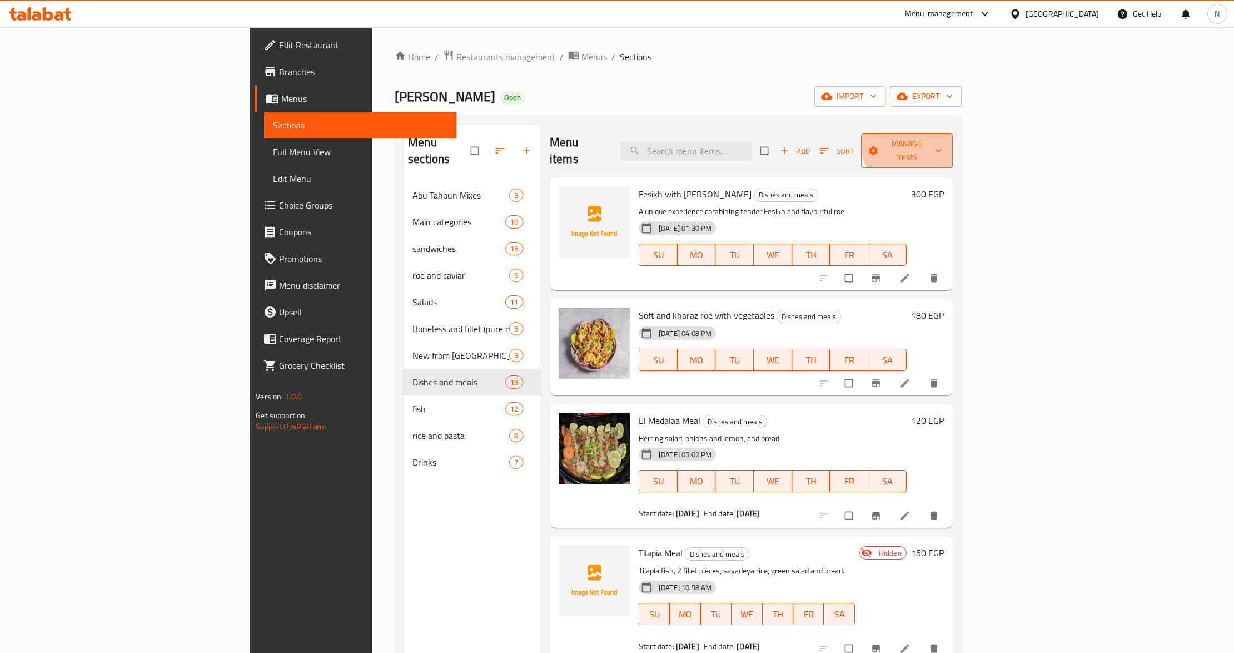
click at [944, 139] on span "Manage items" at bounding box center [907, 151] width 74 height 28
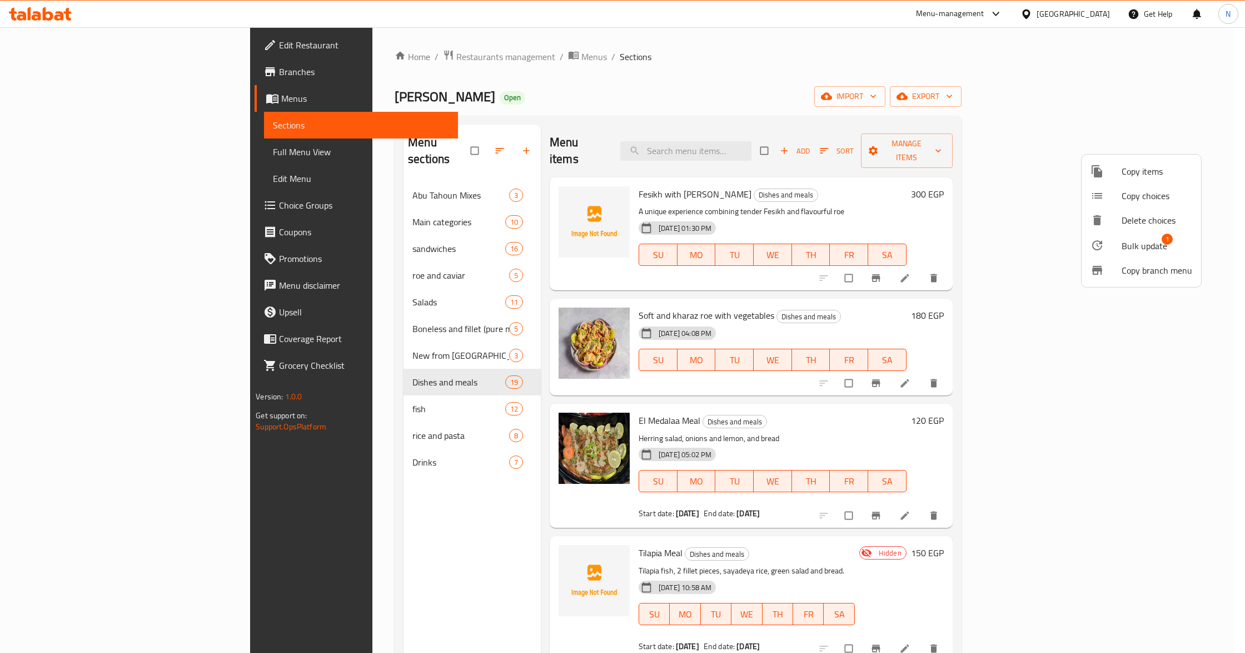
click at [1129, 247] on span "Bulk update" at bounding box center [1145, 245] width 46 height 13
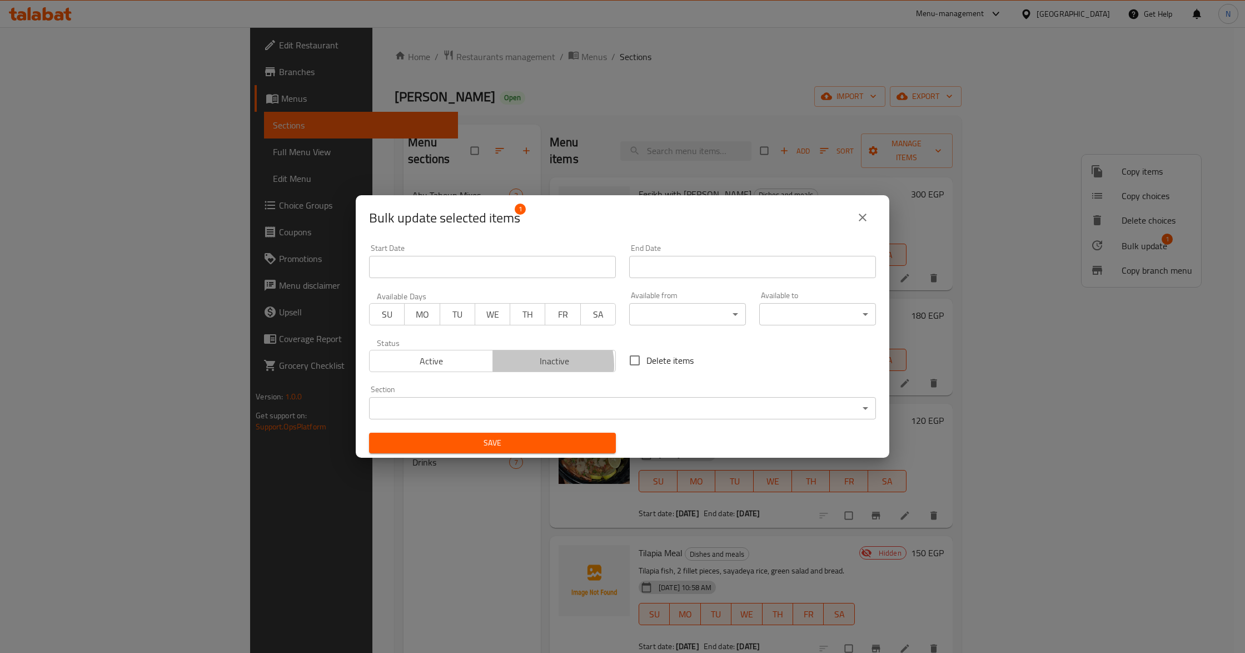
click at [534, 366] on span "Inactive" at bounding box center [555, 361] width 115 height 16
click at [537, 441] on span "Save" at bounding box center [492, 443] width 229 height 14
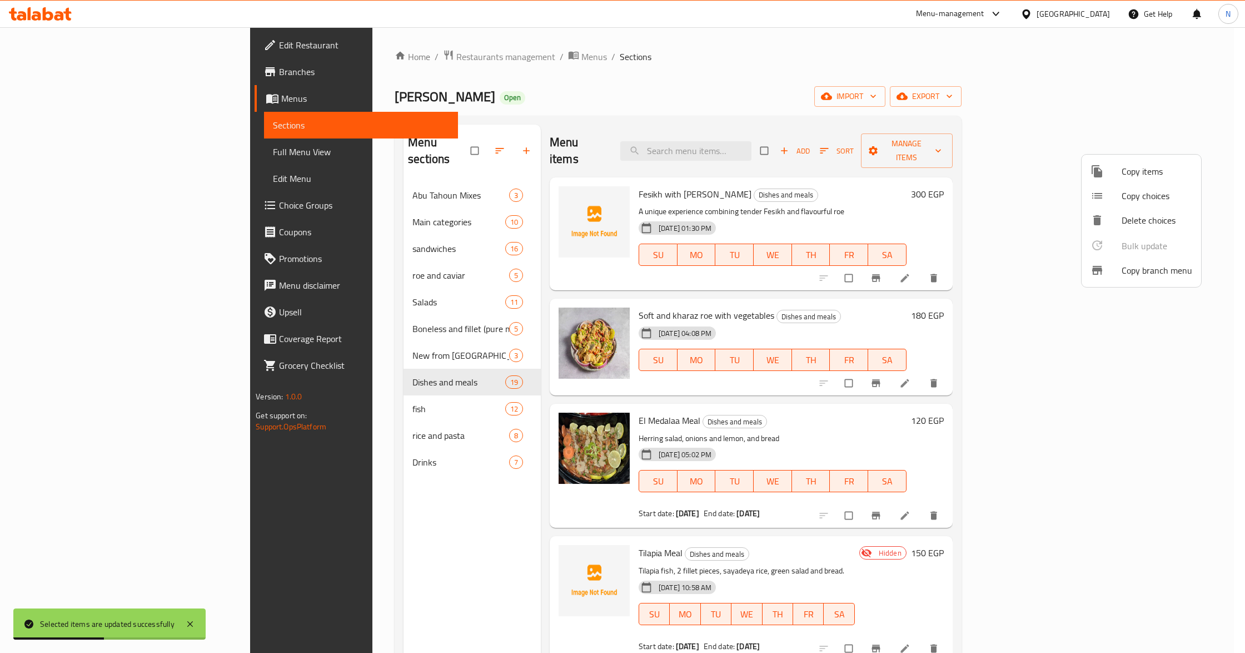
click at [490, 514] on div at bounding box center [622, 326] width 1245 height 653
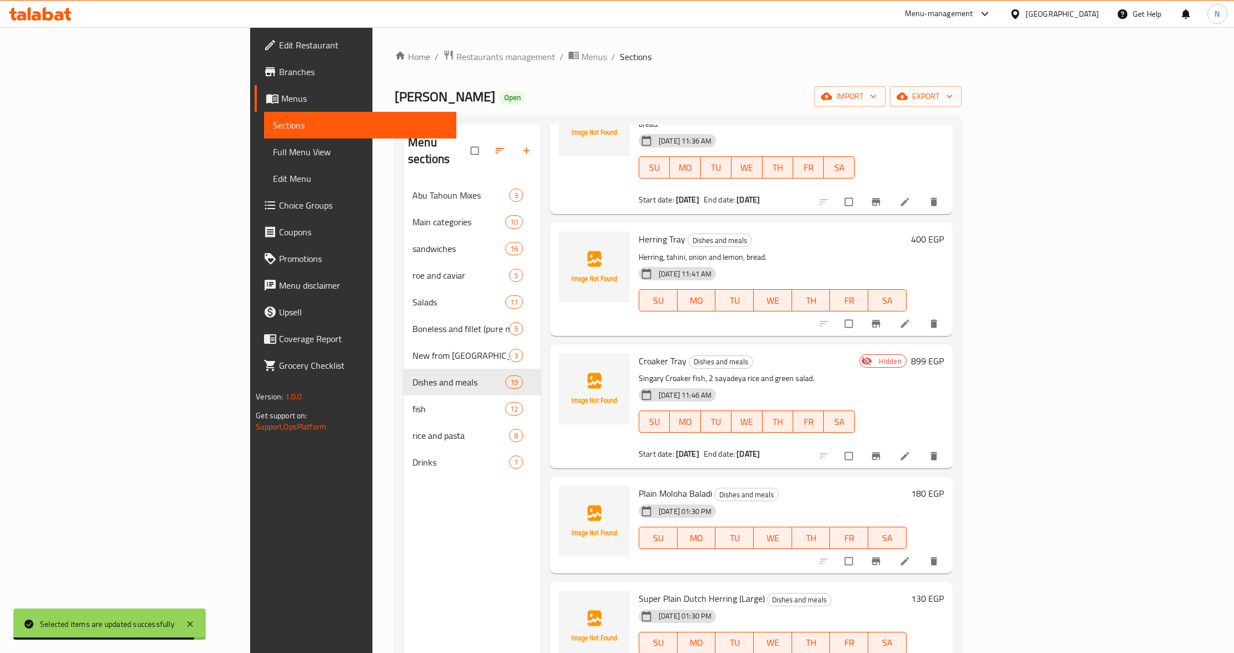
scroll to position [519, 0]
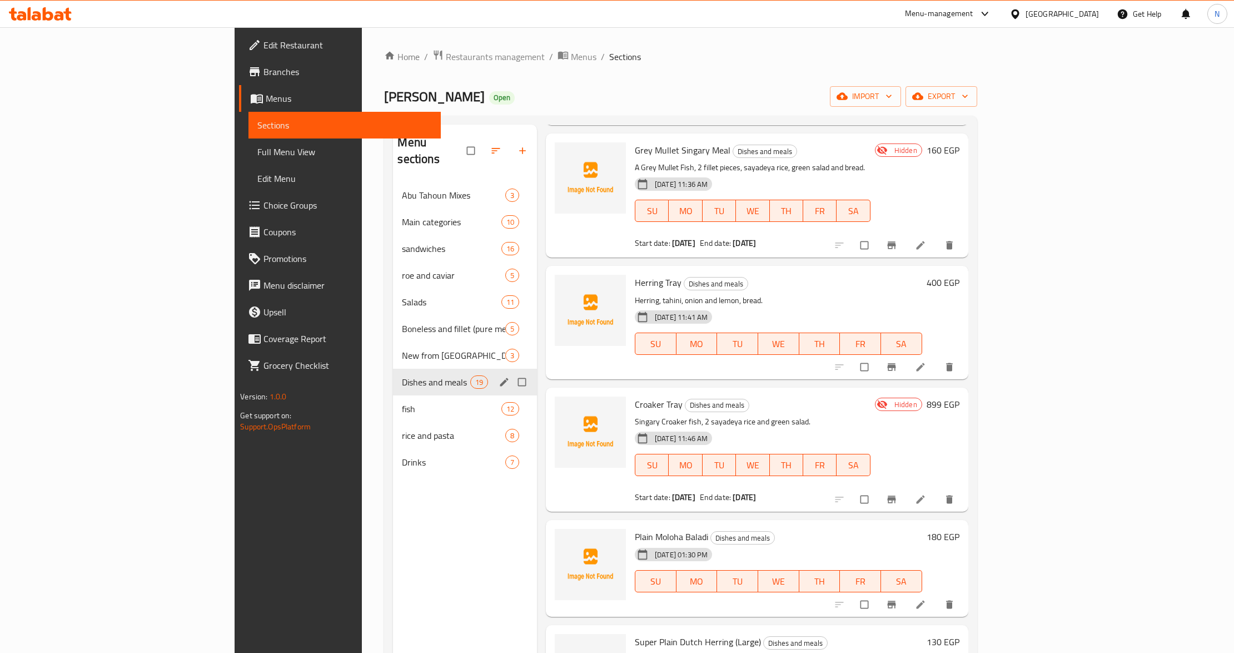
click at [396, 376] on div "Dishes and meals 19" at bounding box center [465, 382] width 144 height 27
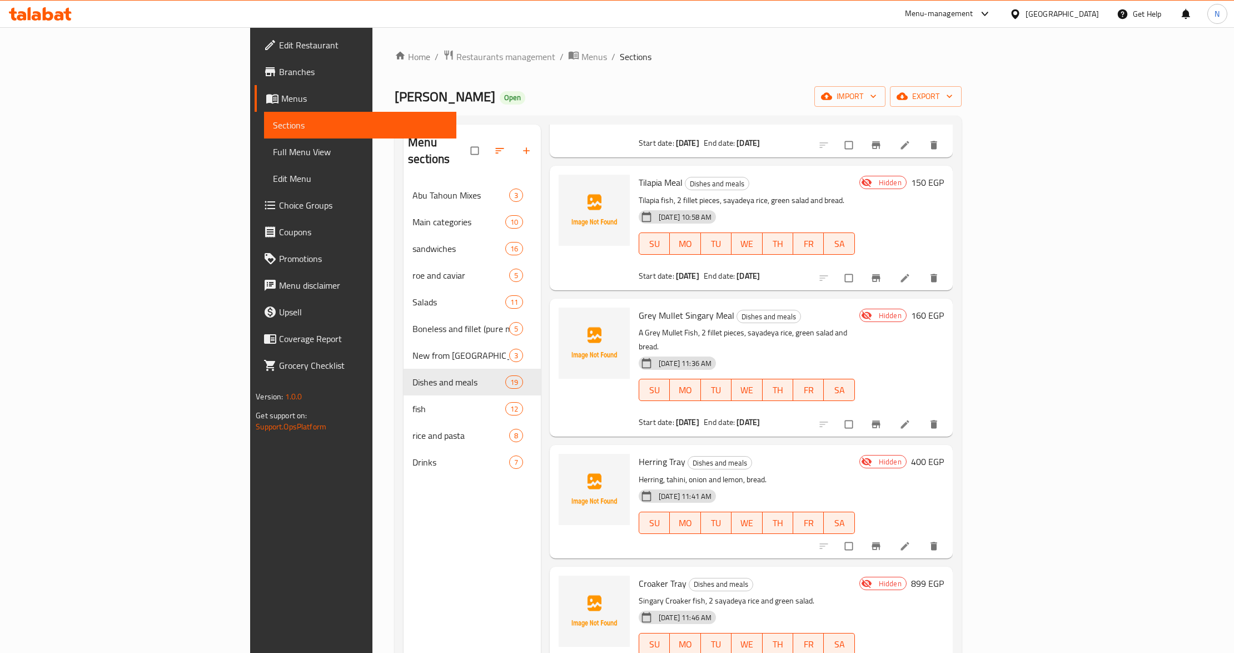
scroll to position [445, 0]
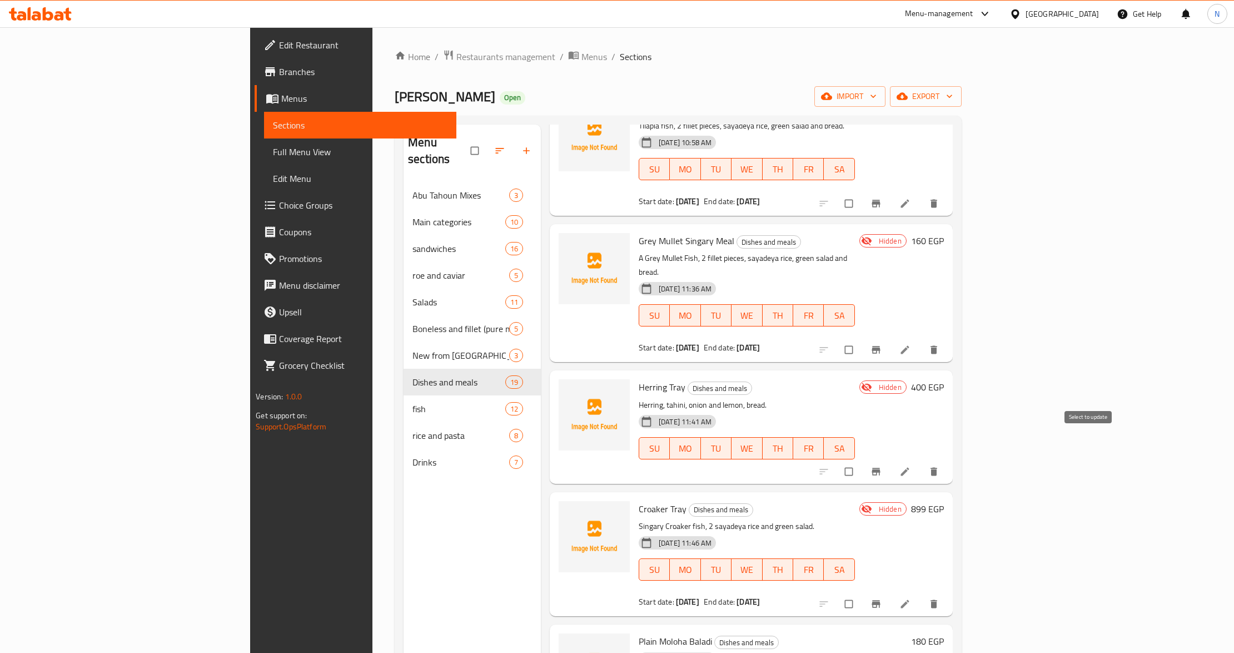
click at [862, 461] on input "checkbox" at bounding box center [849, 471] width 23 height 21
checkbox input "true"
click at [940, 466] on icon "delete" at bounding box center [933, 471] width 11 height 11
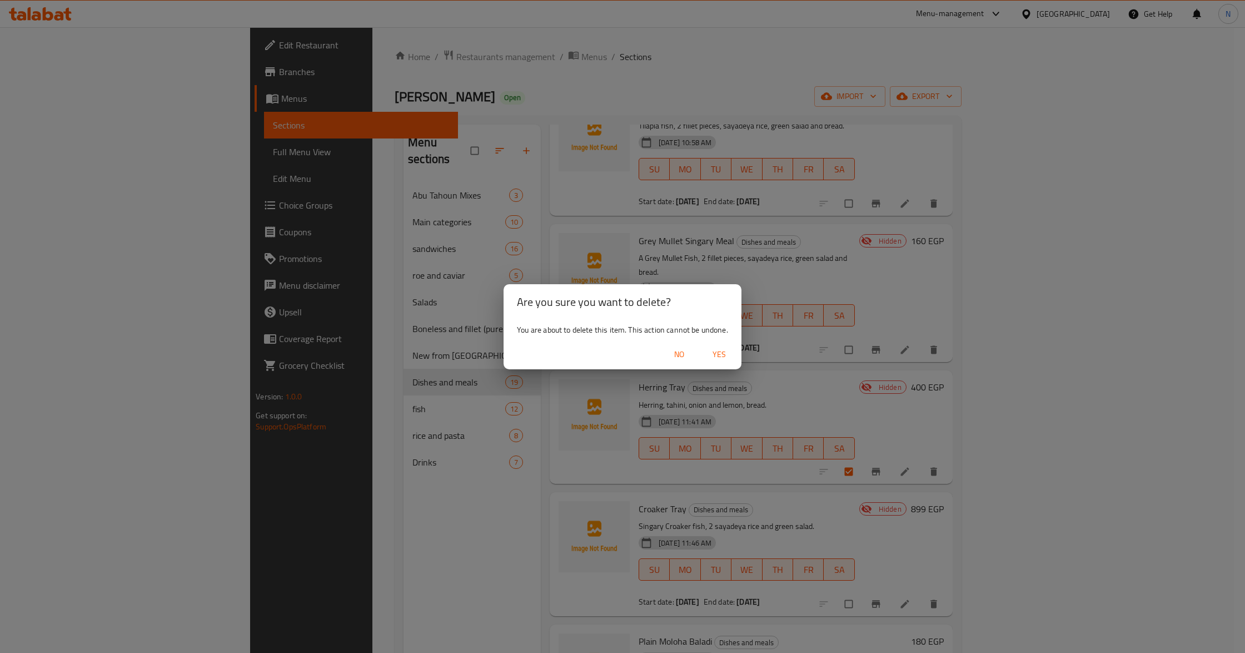
click at [722, 357] on span "Yes" at bounding box center [719, 354] width 27 height 14
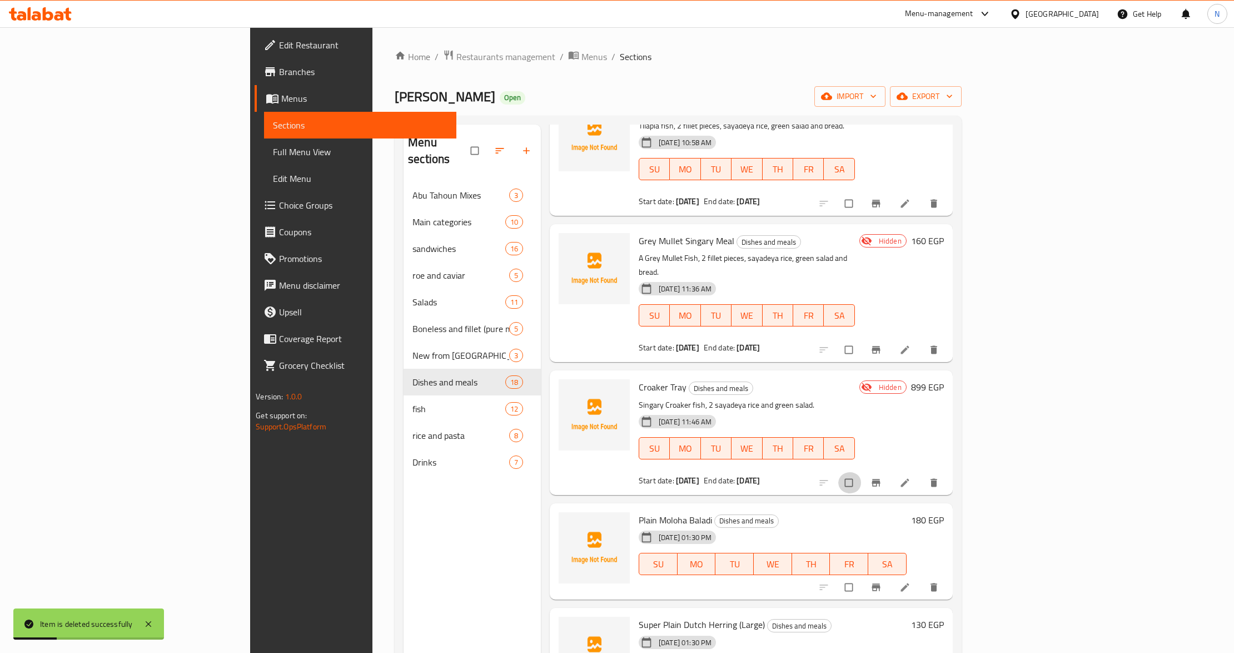
click at [862, 472] on input "checkbox" at bounding box center [849, 482] width 23 height 21
checkbox input "false"
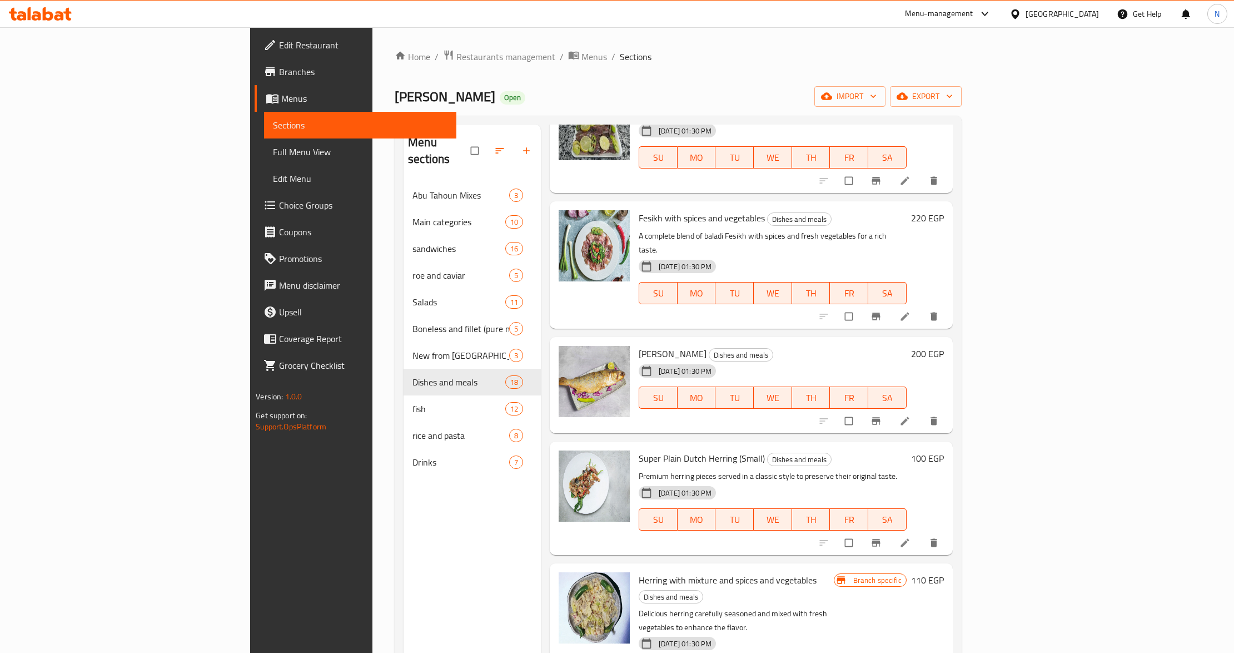
scroll to position [1539, 0]
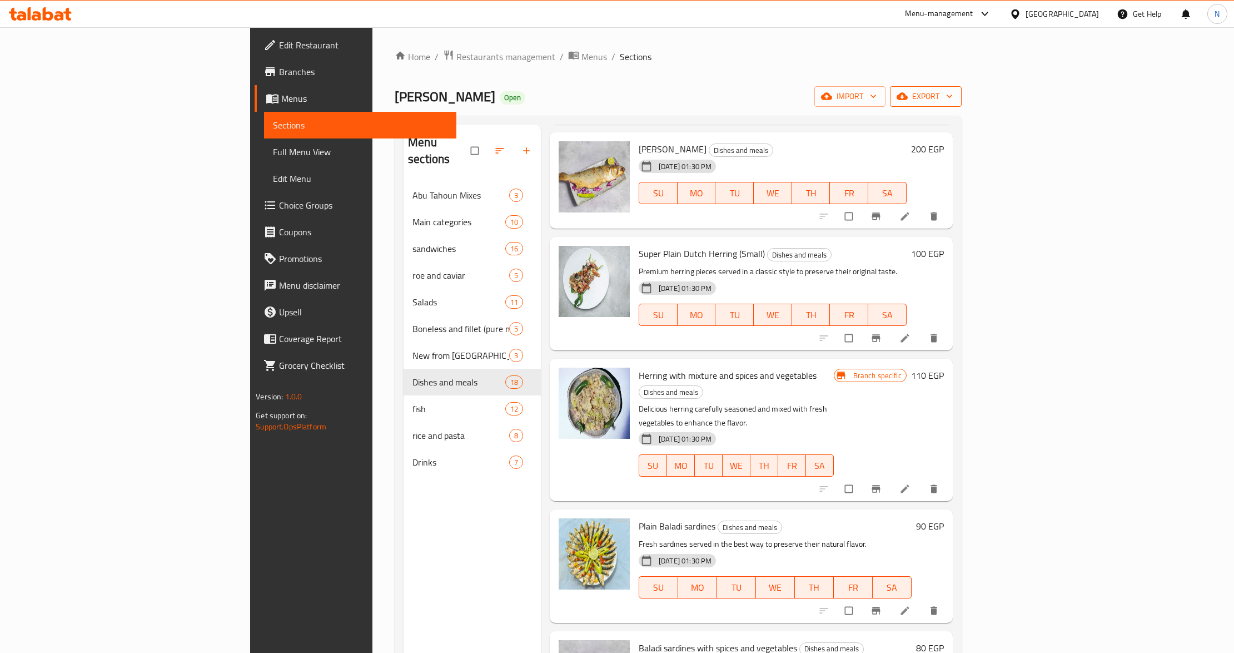
click at [953, 98] on span "export" at bounding box center [926, 97] width 54 height 14
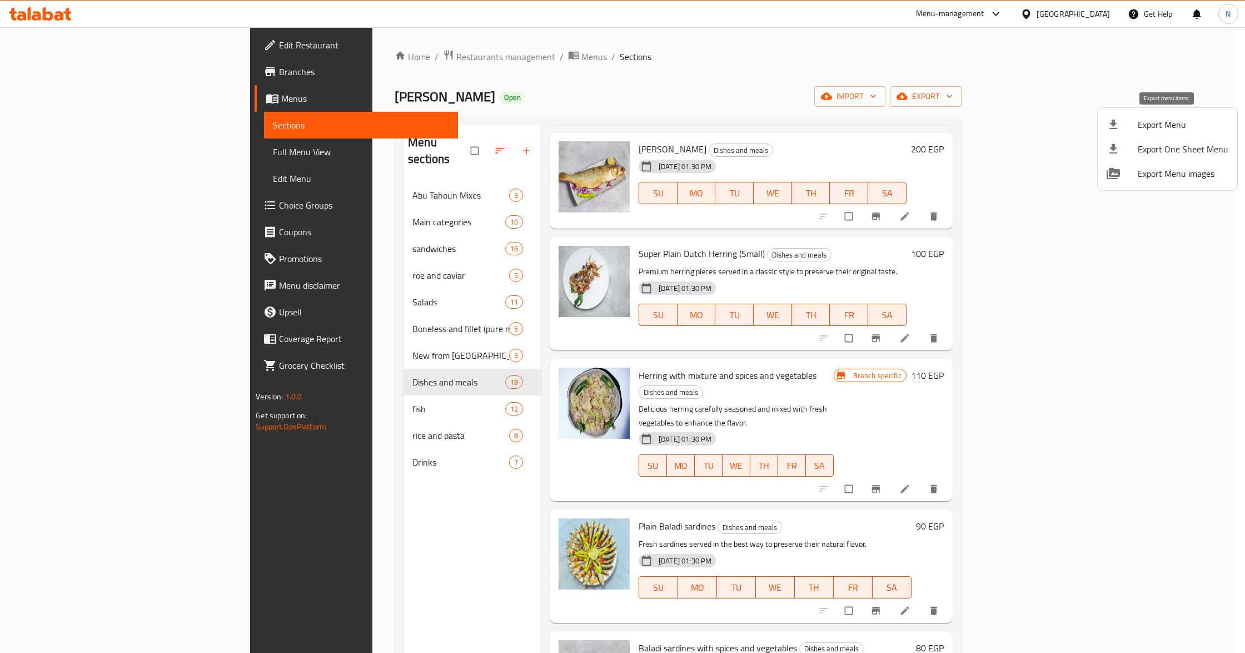
click at [1164, 126] on span "Export Menu" at bounding box center [1183, 124] width 91 height 13
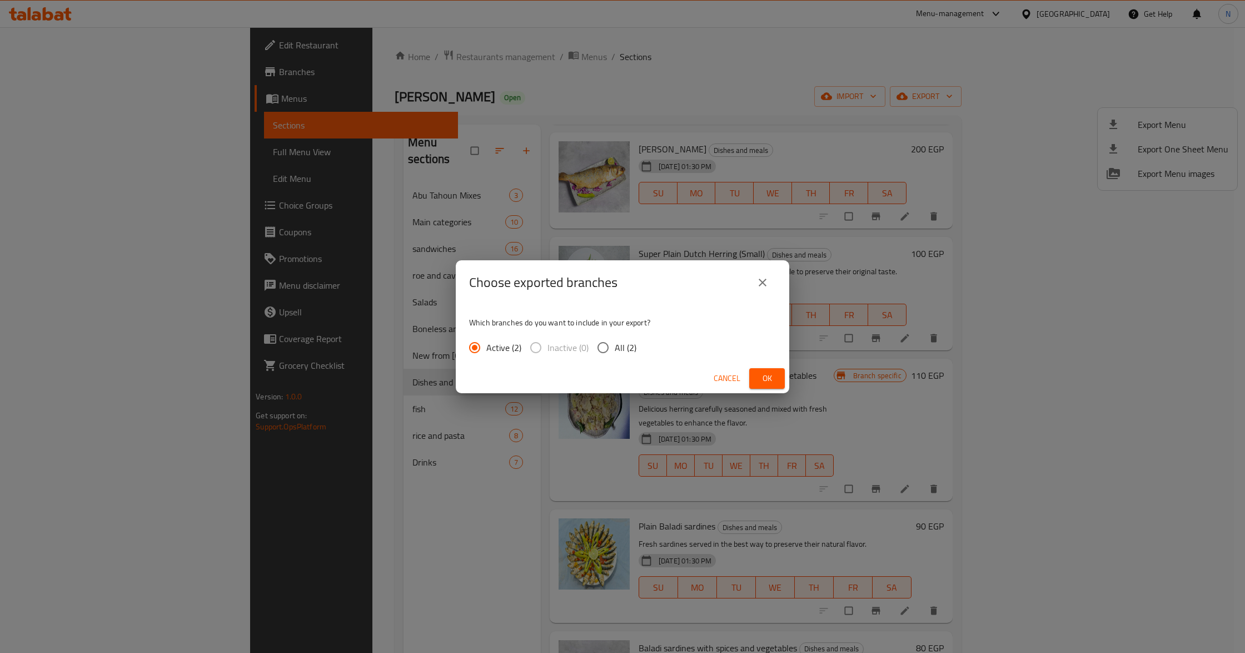
click at [616, 345] on span "All (2)" at bounding box center [626, 347] width 22 height 13
click at [615, 345] on input "All (2)" at bounding box center [603, 347] width 23 height 23
radio input "true"
click at [771, 375] on span "Ok" at bounding box center [767, 378] width 18 height 14
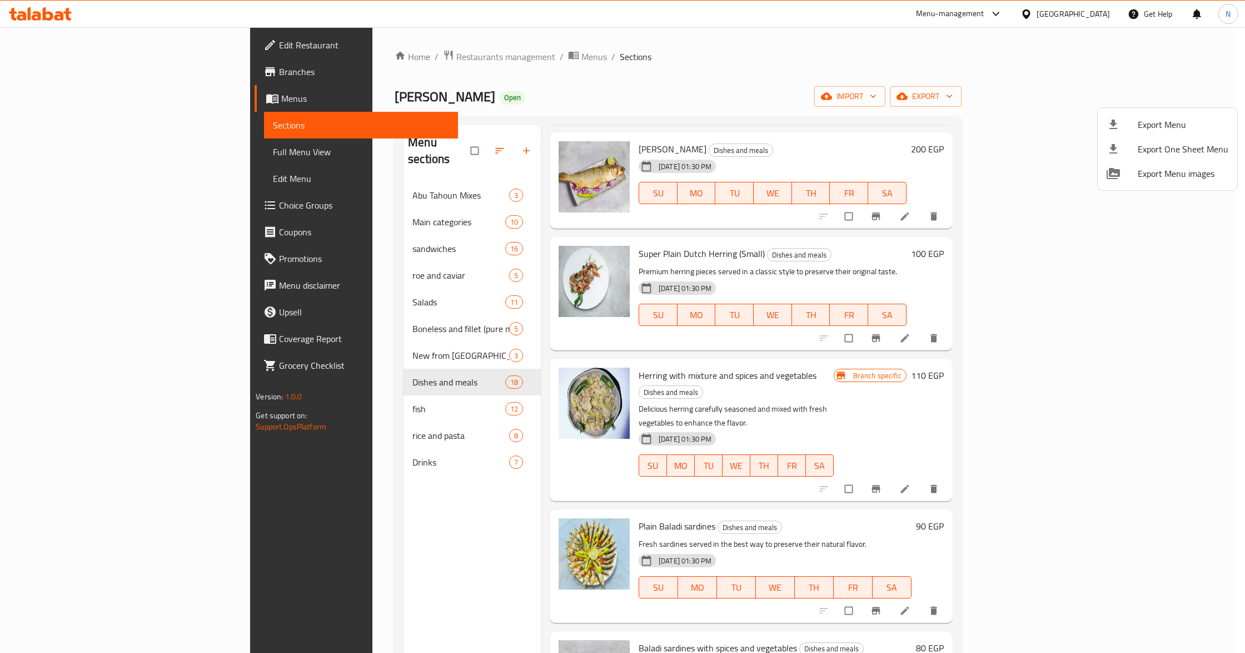
click at [210, 595] on div at bounding box center [622, 326] width 1245 height 653
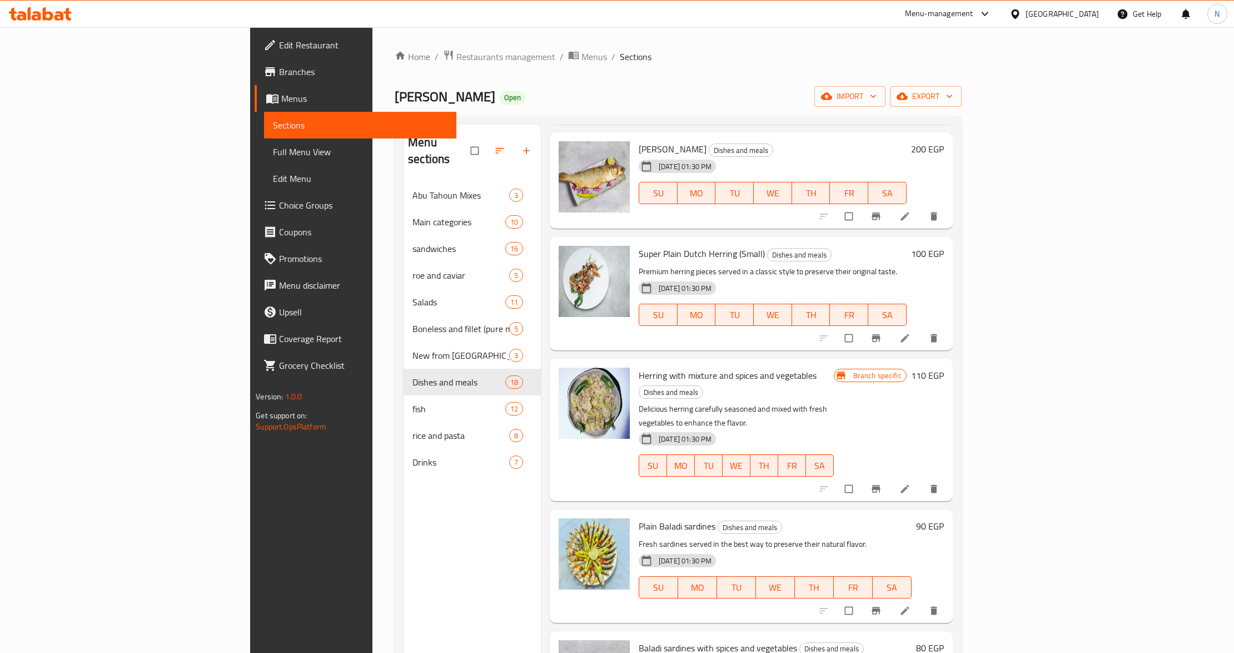
click at [273, 152] on span "Full Menu View" at bounding box center [360, 151] width 175 height 13
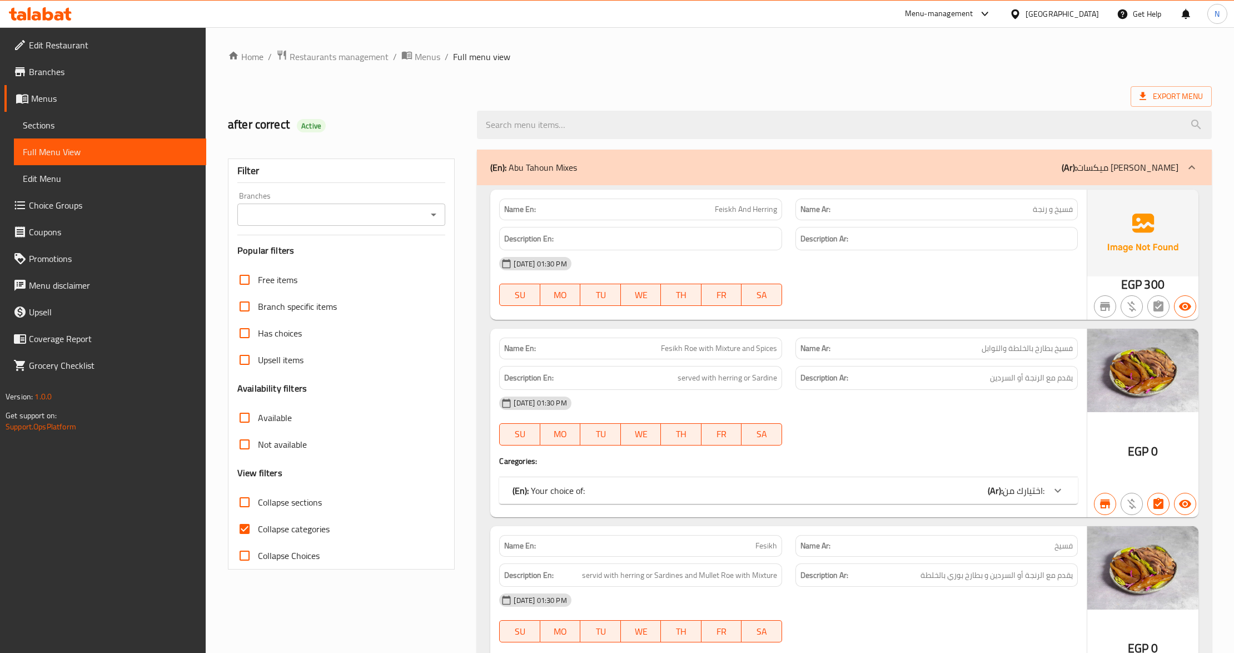
click at [290, 499] on span "Collapse sections" at bounding box center [290, 501] width 64 height 13
click at [258, 499] on input "Collapse sections" at bounding box center [244, 502] width 27 height 27
checkbox input "true"
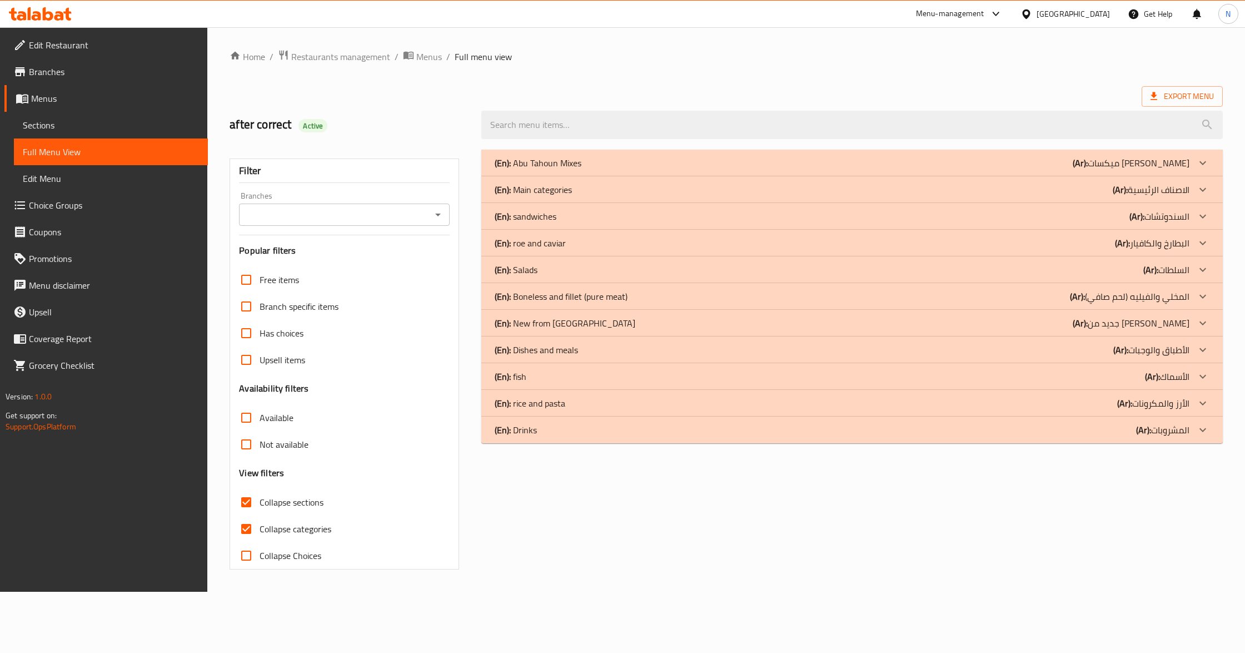
click at [585, 347] on div "(En): Dishes and meals (Ar): الأطباق والوجبات" at bounding box center [842, 349] width 695 height 13
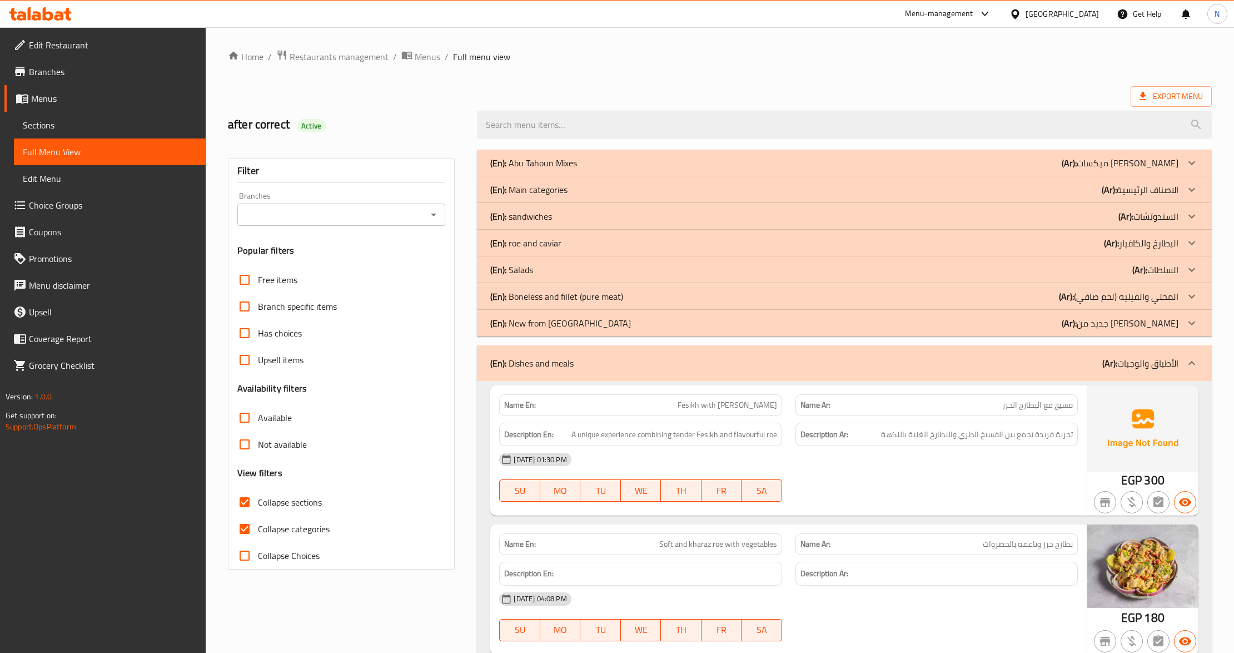
click at [359, 225] on div "Branches" at bounding box center [341, 214] width 208 height 22
click at [365, 220] on input "Branches" at bounding box center [332, 215] width 183 height 16
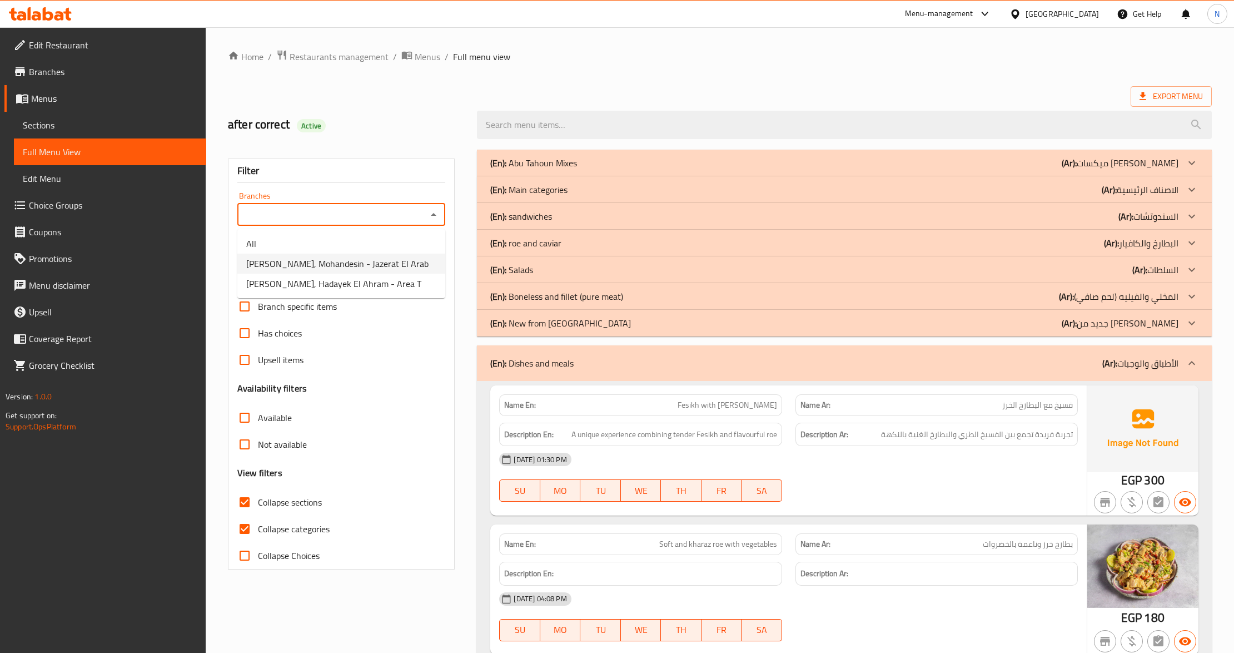
click at [360, 263] on span "Abo Tahoon, Mohandesin - Jazerat El Arab" at bounding box center [337, 263] width 182 height 13
type input "Abo Tahoon, Mohandesin - Jazerat El Arab"
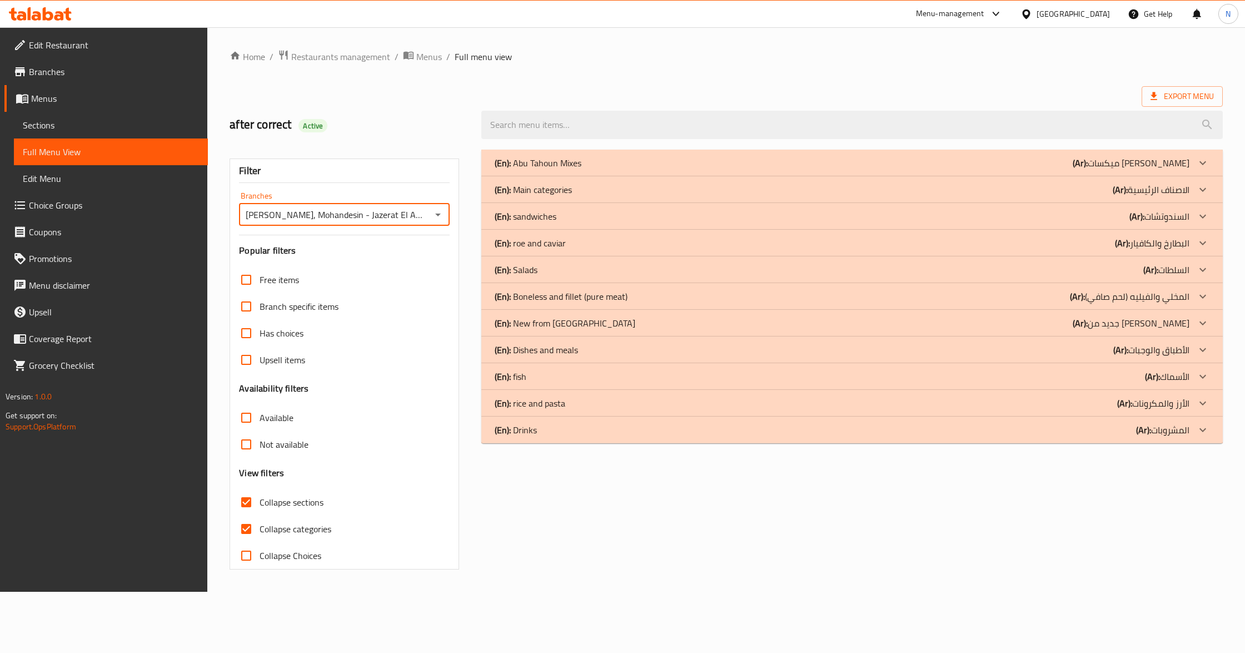
click at [1124, 356] on b "(Ar):" at bounding box center [1121, 349] width 15 height 17
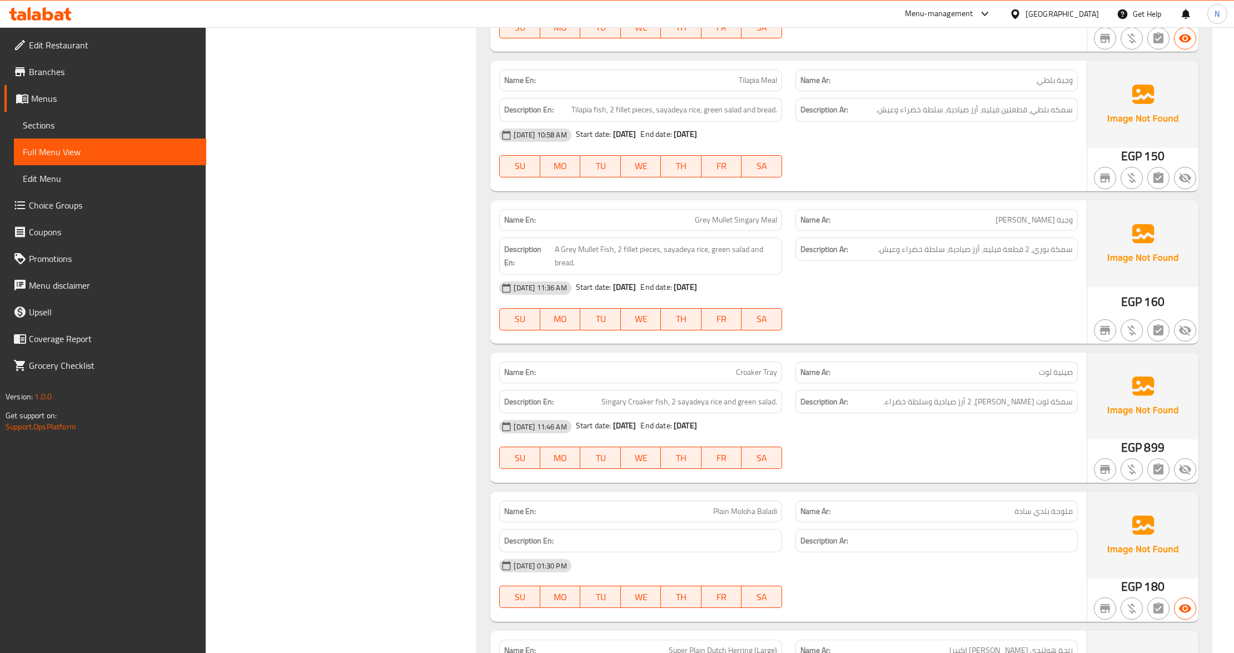
scroll to position [815, 0]
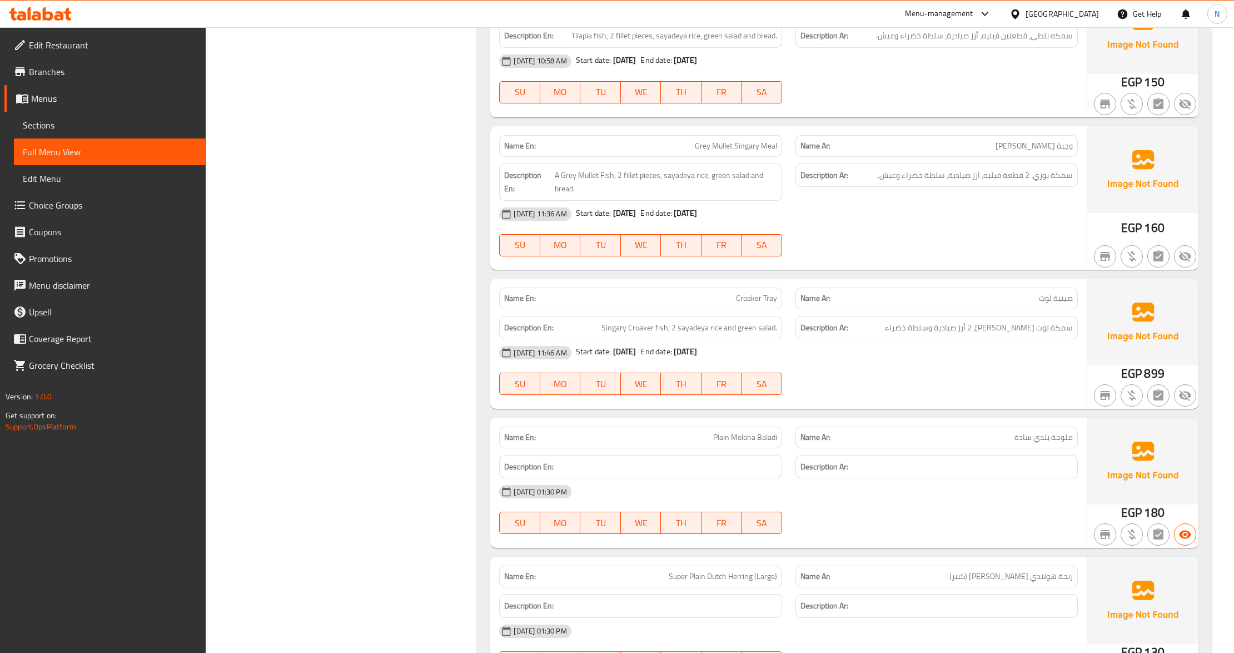
click at [61, 126] on span "Sections" at bounding box center [110, 124] width 175 height 13
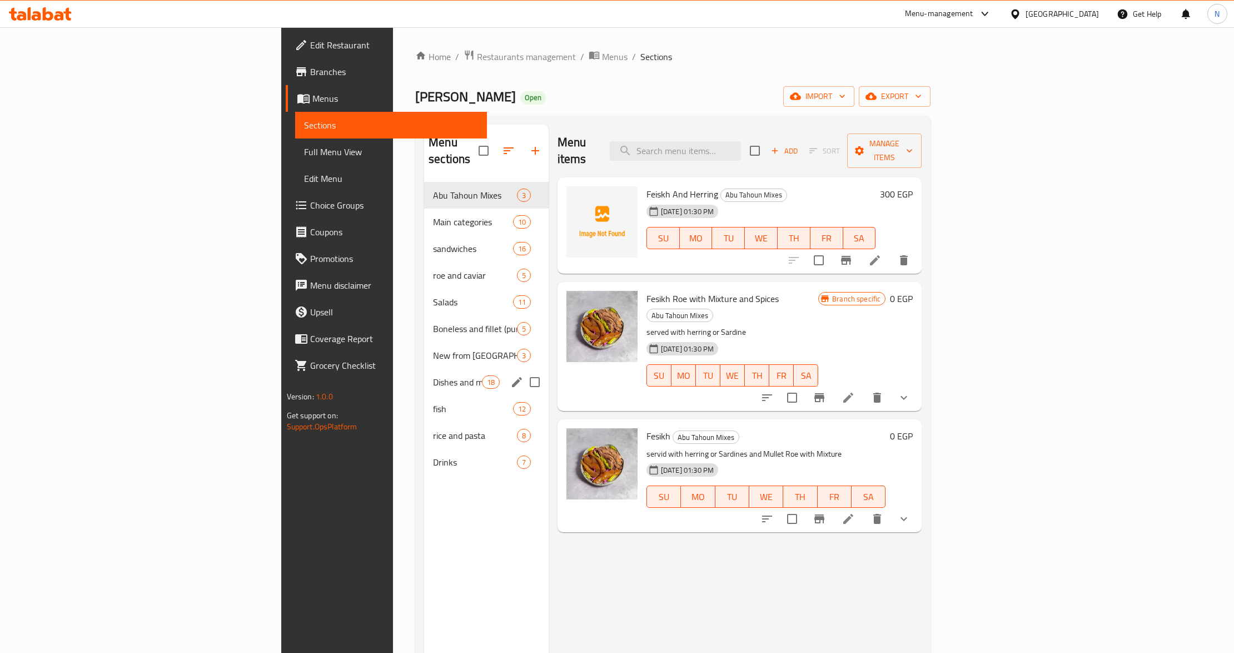
click at [433, 375] on span "Dishes and meals" at bounding box center [457, 381] width 49 height 13
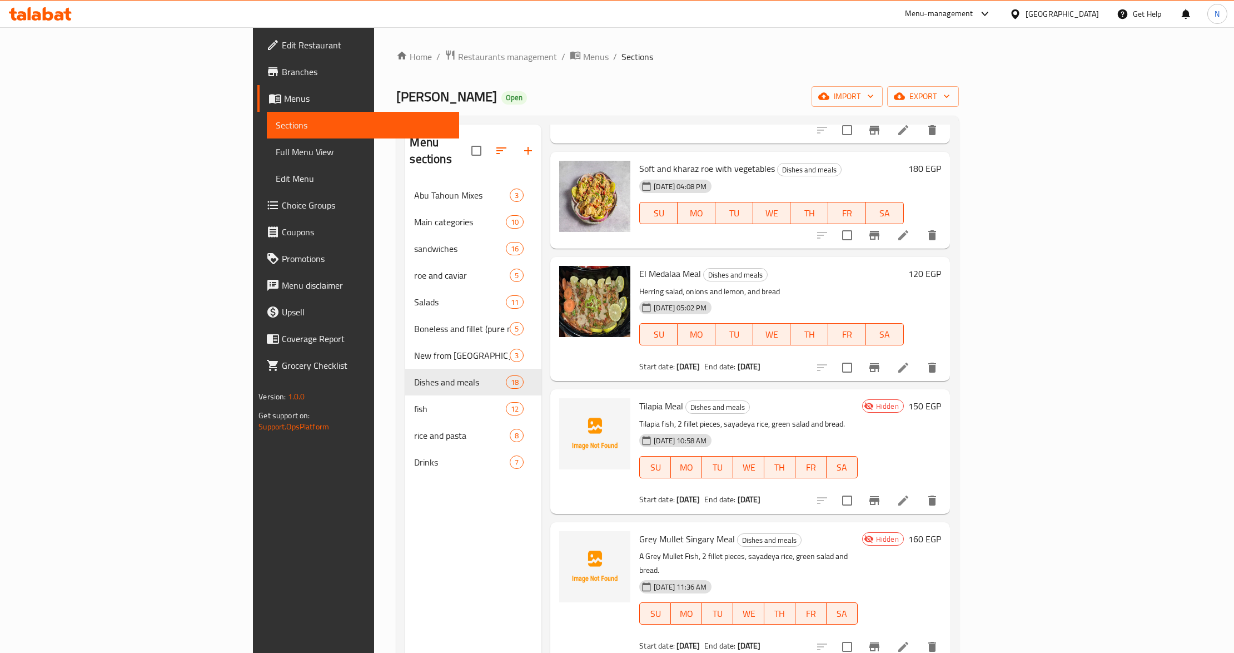
scroll to position [148, 0]
click at [910, 360] on icon at bounding box center [903, 366] width 13 height 13
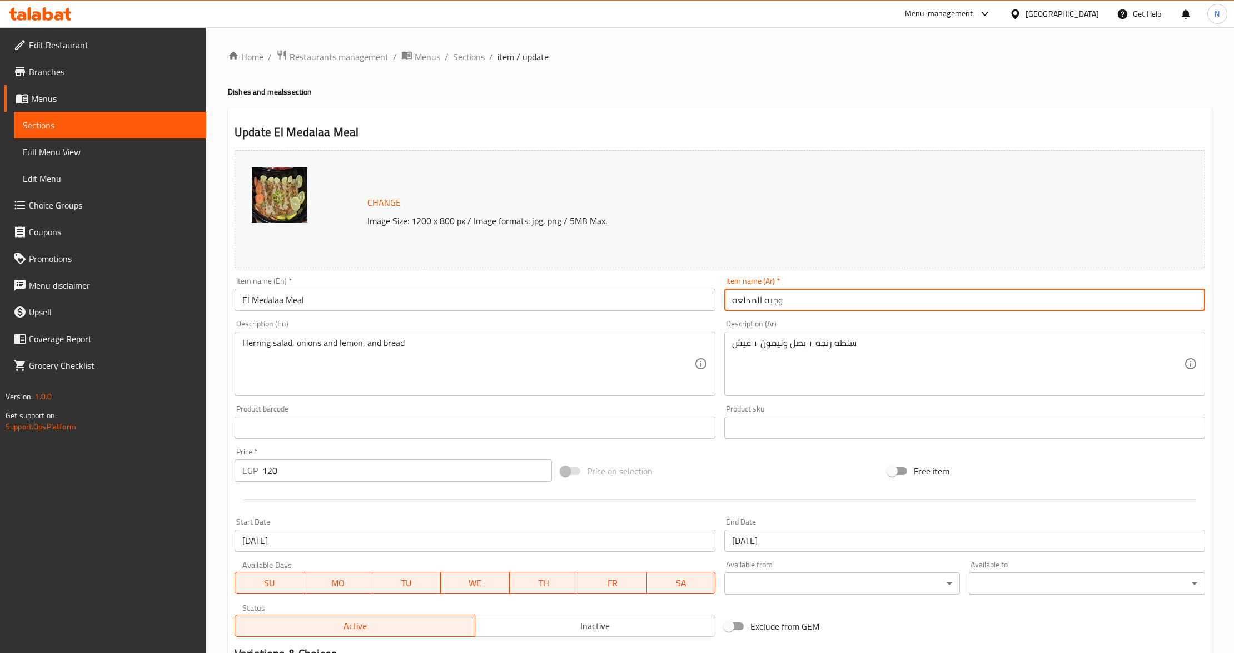
click at [769, 305] on input "وجبه المدلعه" at bounding box center [964, 300] width 481 height 22
type input "وجبة المدلعة"
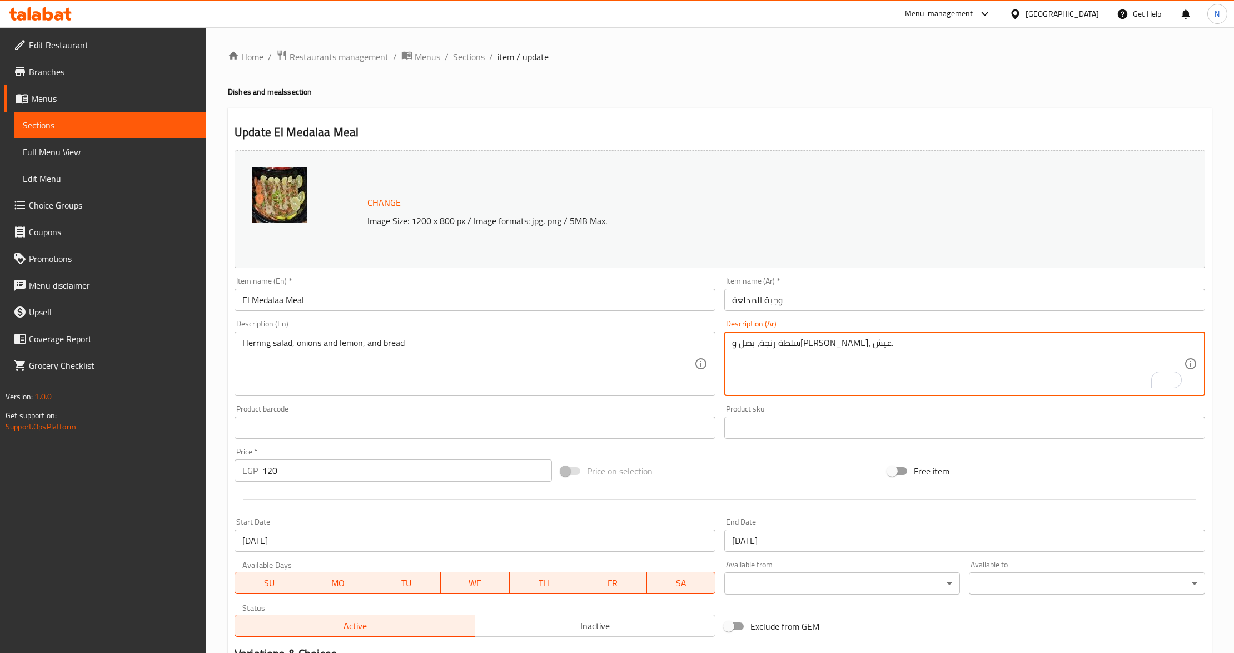
type textarea "سلطة رنجة، بصل وليمون، عيش."
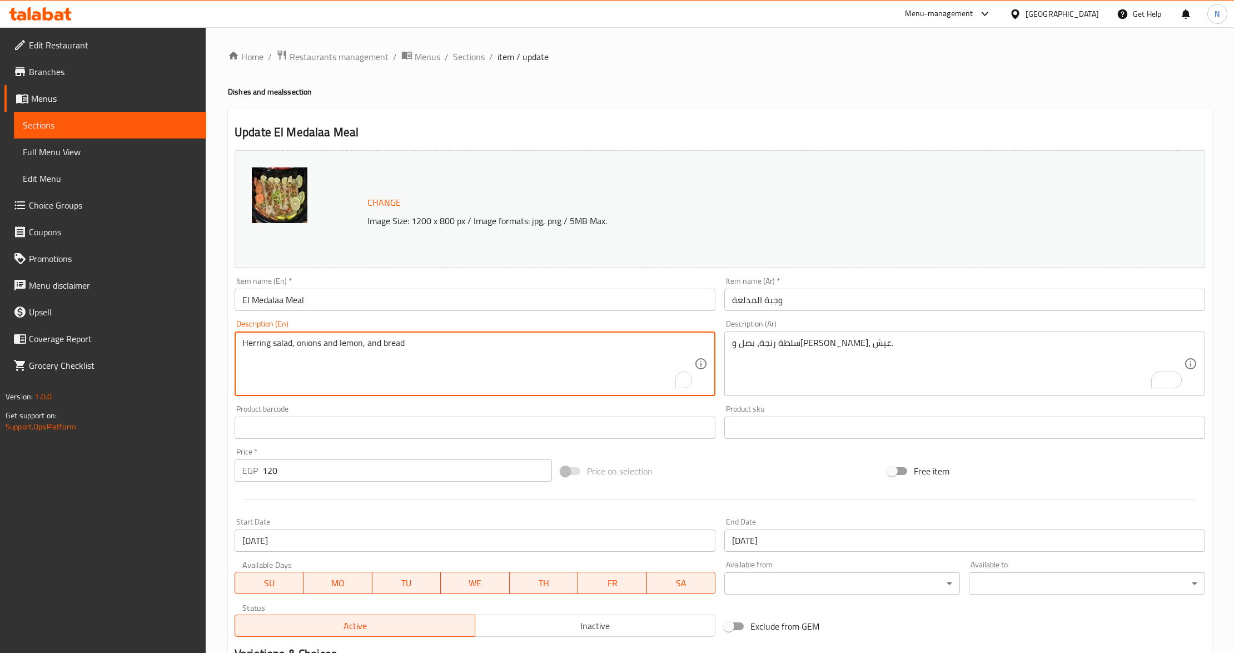
click at [366, 338] on textarea "Herring salad, onions and lemon, and bread" at bounding box center [468, 363] width 452 height 53
click at [539, 352] on textarea "Herring salad, onions and lemon, bread" at bounding box center [468, 363] width 452 height 53
type textarea "Herring salad, onions and lemon, bread."
click at [479, 302] on input "El Medalaa Meal" at bounding box center [475, 300] width 481 height 22
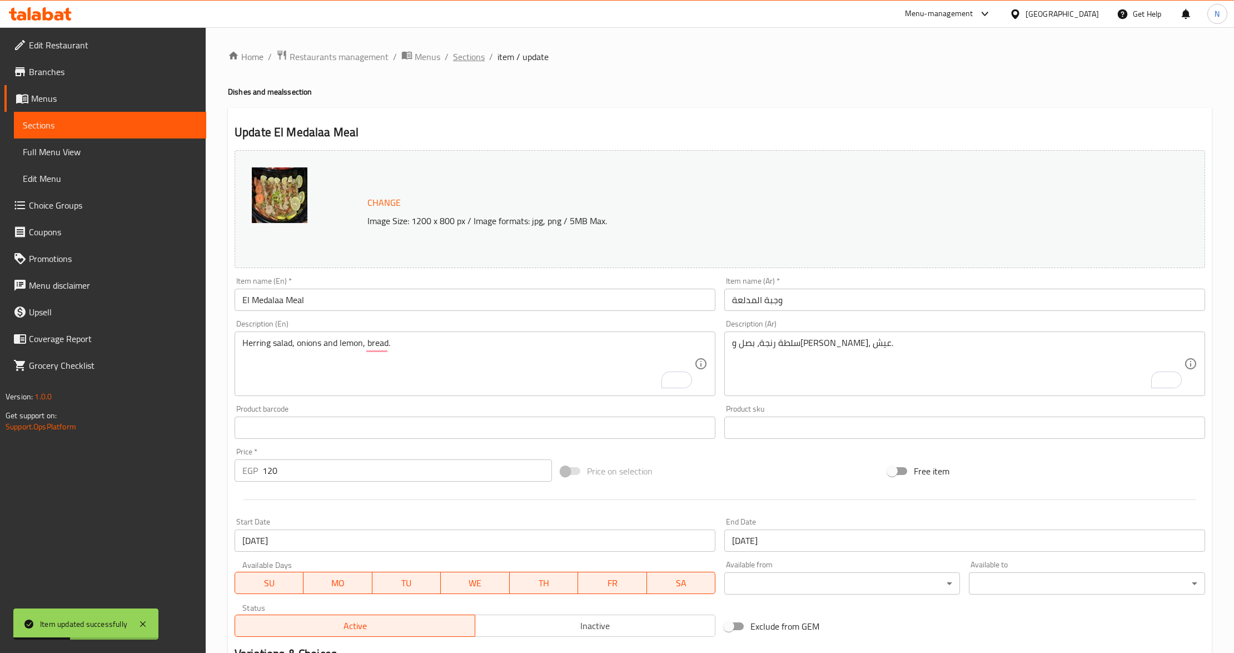
click at [478, 60] on span "Sections" at bounding box center [469, 56] width 32 height 13
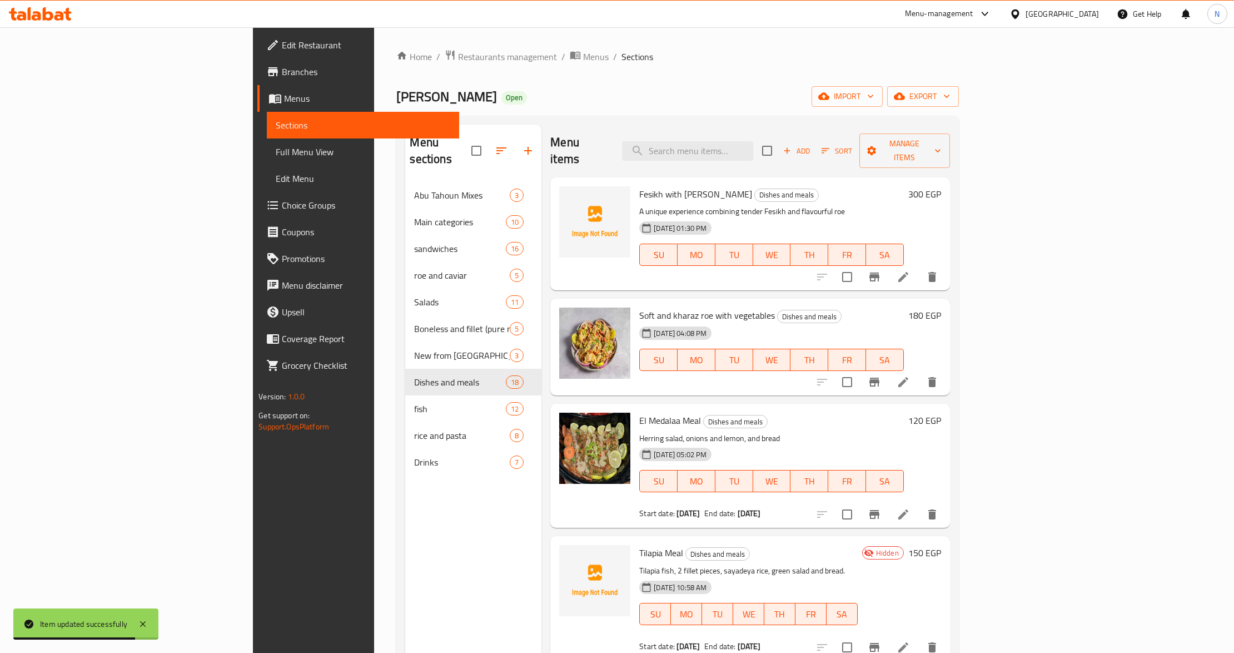
click at [701, 88] on div "Abo Tahoon Open import export" at bounding box center [677, 96] width 562 height 21
click at [950, 98] on span "export" at bounding box center [923, 97] width 54 height 14
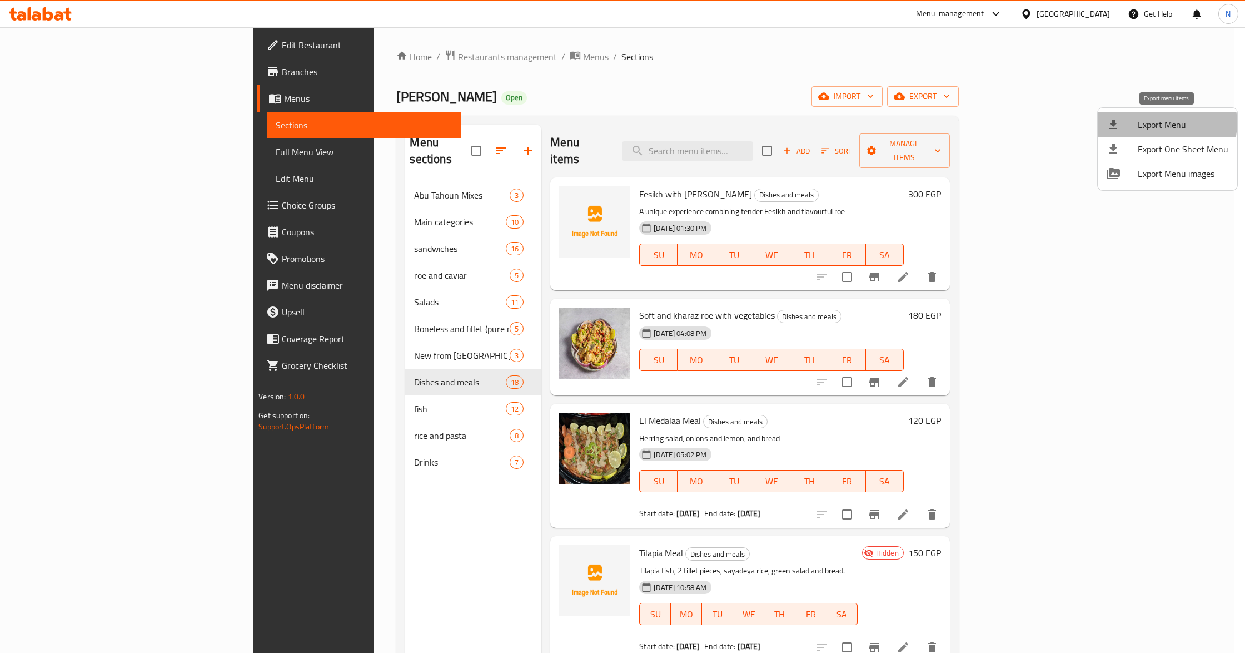
click at [1161, 123] on span "Export Menu" at bounding box center [1183, 124] width 91 height 13
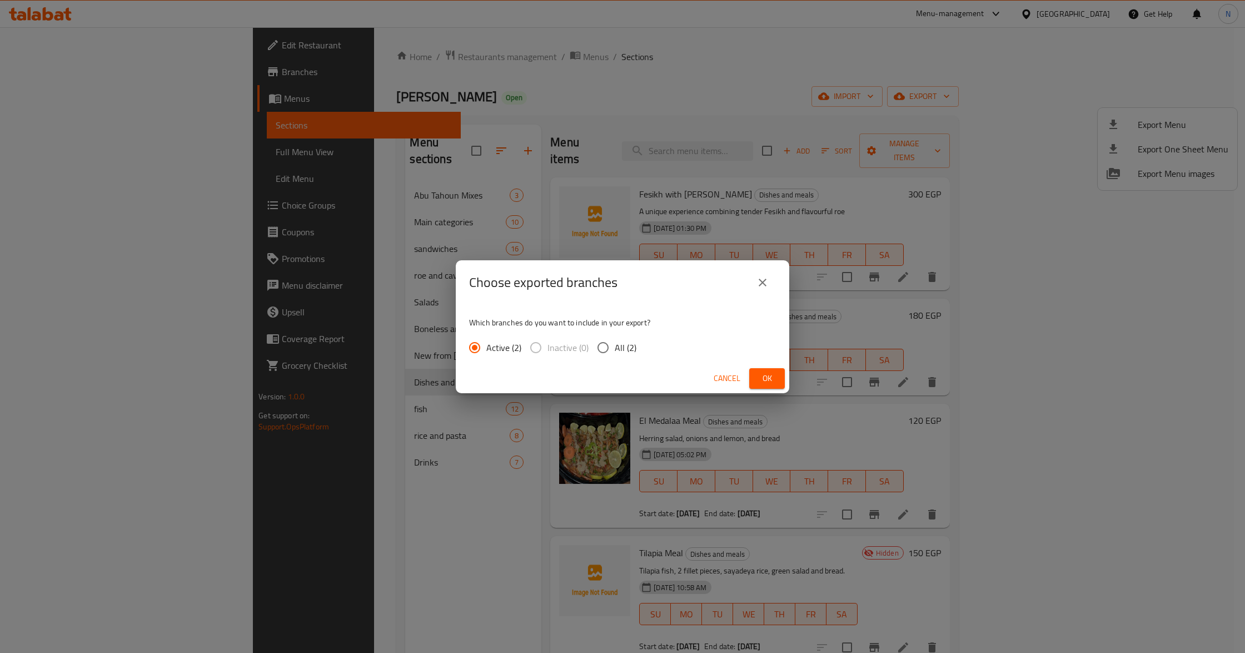
click at [616, 346] on span "All (2)" at bounding box center [626, 347] width 22 height 13
click at [615, 346] on input "All (2)" at bounding box center [603, 347] width 23 height 23
radio input "true"
click at [766, 377] on span "Ok" at bounding box center [767, 378] width 18 height 14
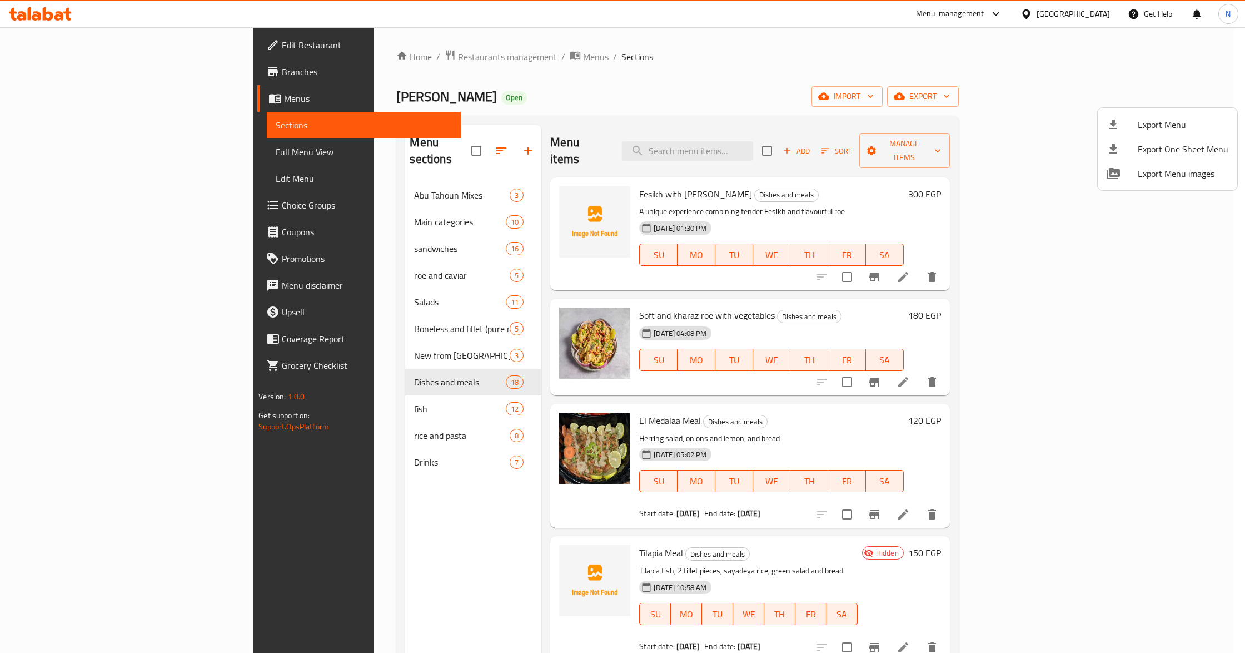
click at [110, 152] on div at bounding box center [622, 326] width 1245 height 653
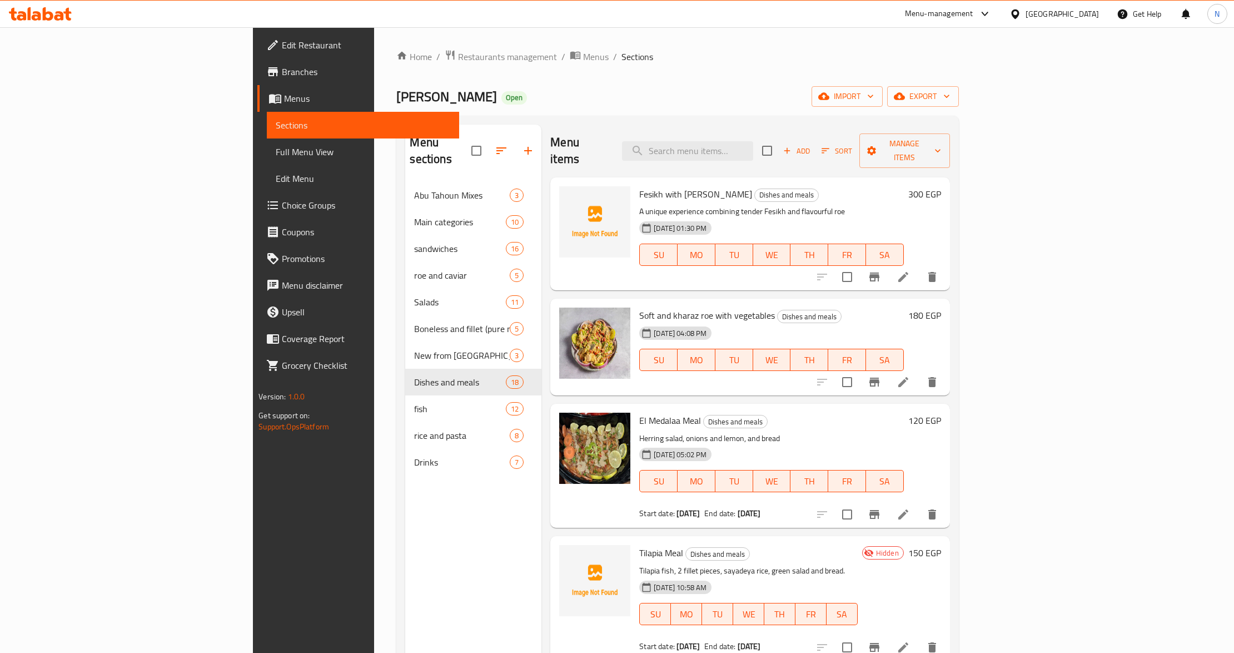
click at [276, 153] on span "Full Menu View" at bounding box center [363, 151] width 175 height 13
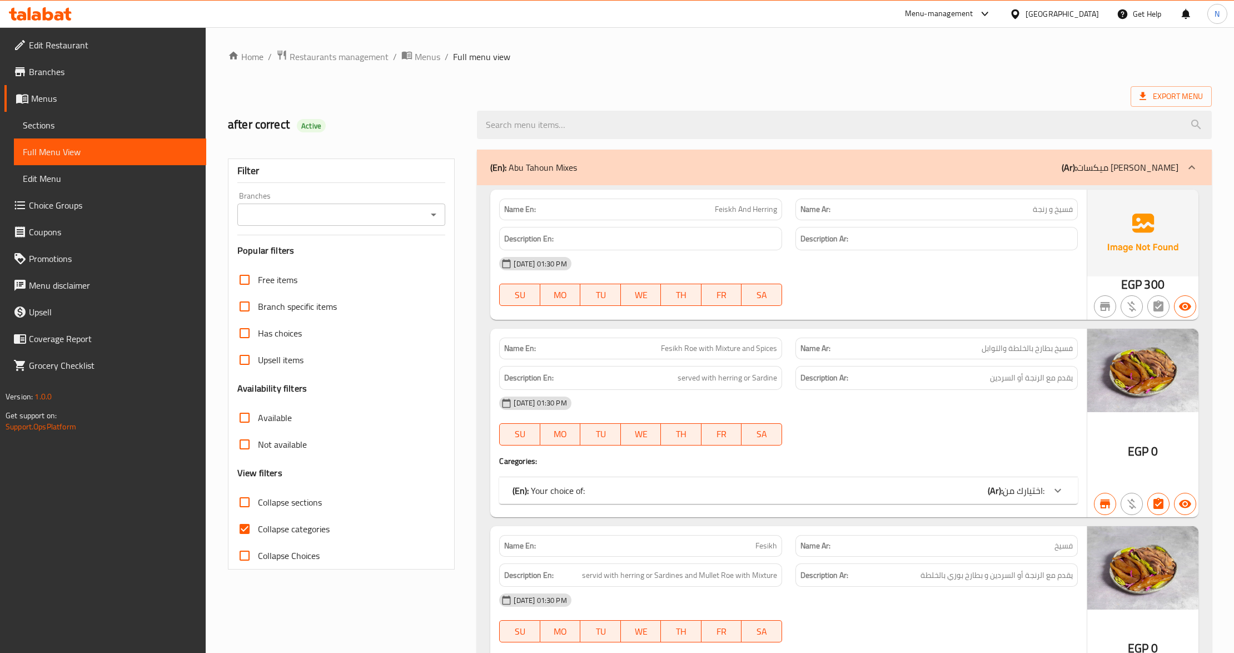
click at [609, 62] on ol "Home / Restaurants management / Menus / Full menu view" at bounding box center [720, 56] width 984 height 14
click at [285, 505] on span "Collapse sections" at bounding box center [290, 501] width 64 height 13
click at [258, 505] on input "Collapse sections" at bounding box center [244, 502] width 27 height 27
checkbox input "true"
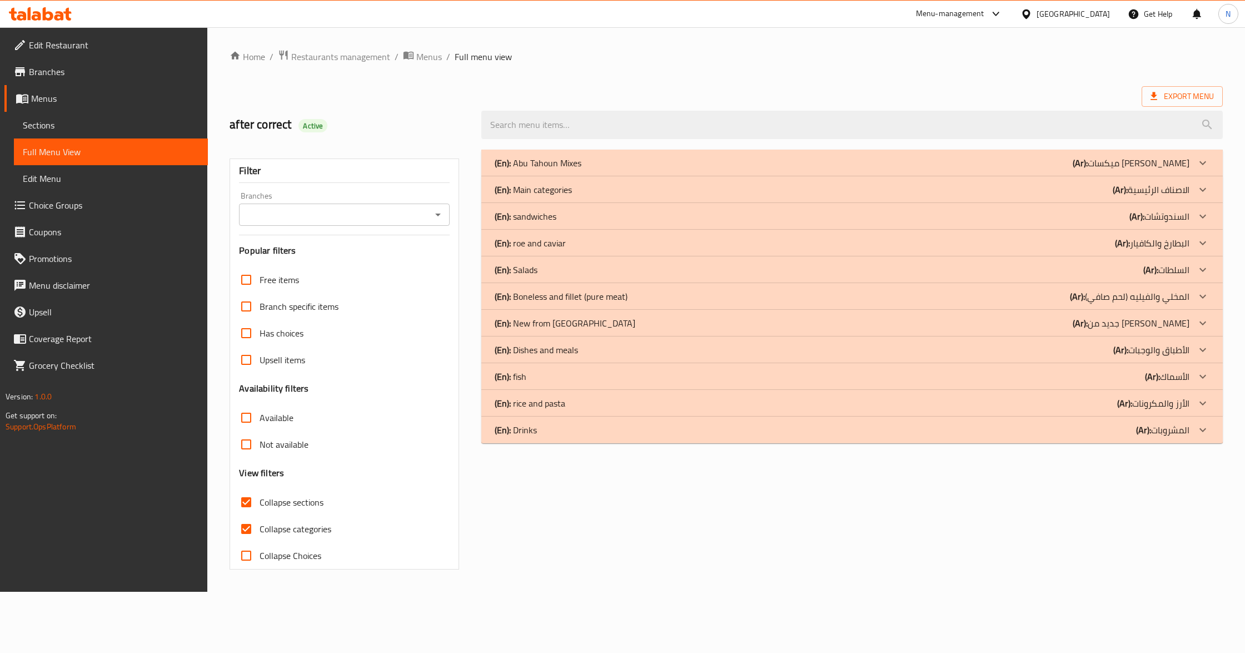
click at [284, 528] on span "Collapse categories" at bounding box center [296, 528] width 72 height 13
click at [260, 528] on input "Collapse categories" at bounding box center [246, 528] width 27 height 27
checkbox input "false"
click at [557, 347] on p "(En): Dishes and meals" at bounding box center [536, 349] width 83 height 13
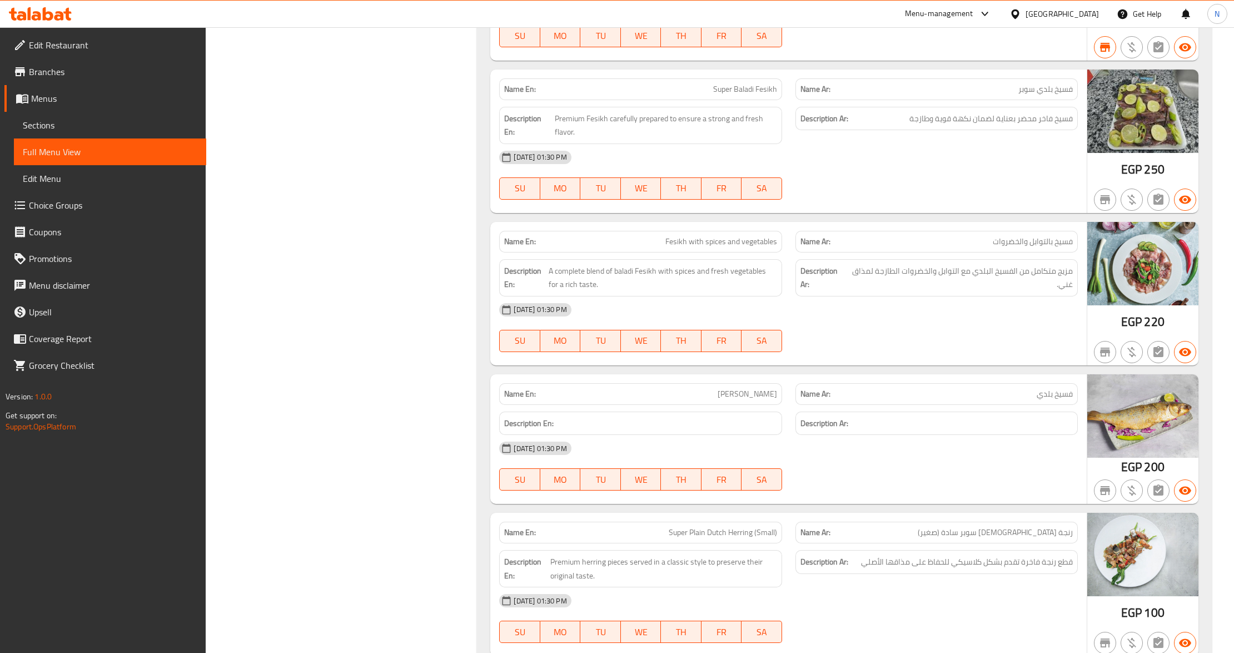
scroll to position [1661, 0]
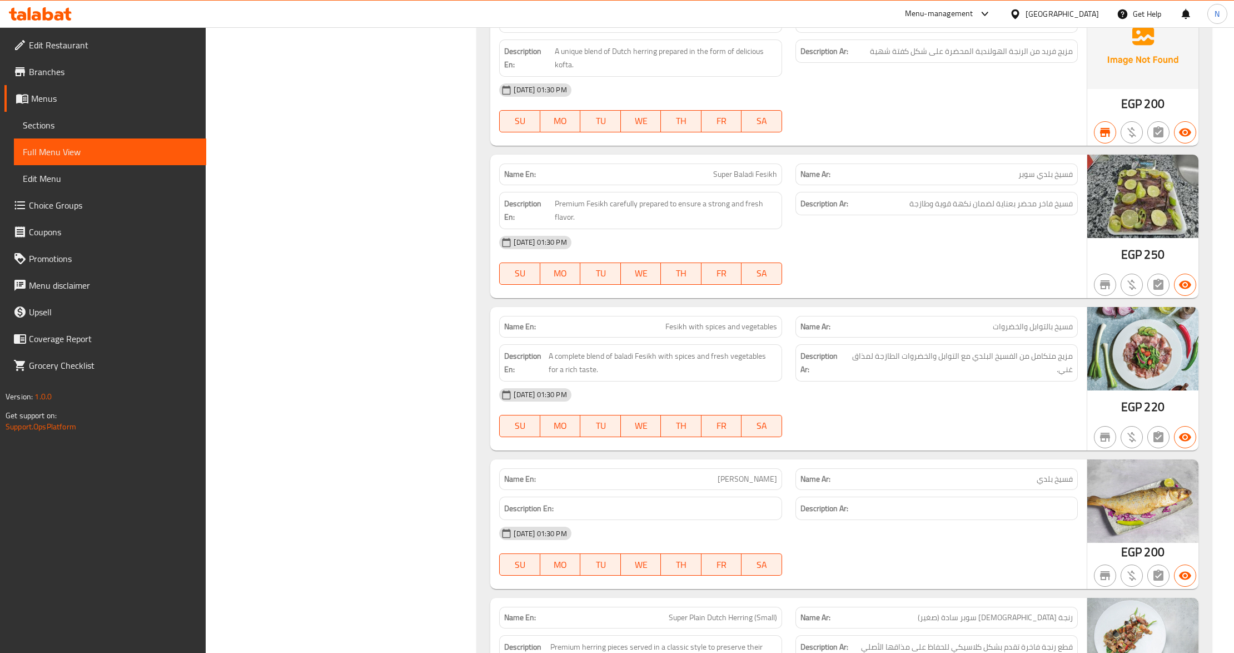
click at [49, 118] on span "Sections" at bounding box center [110, 124] width 175 height 13
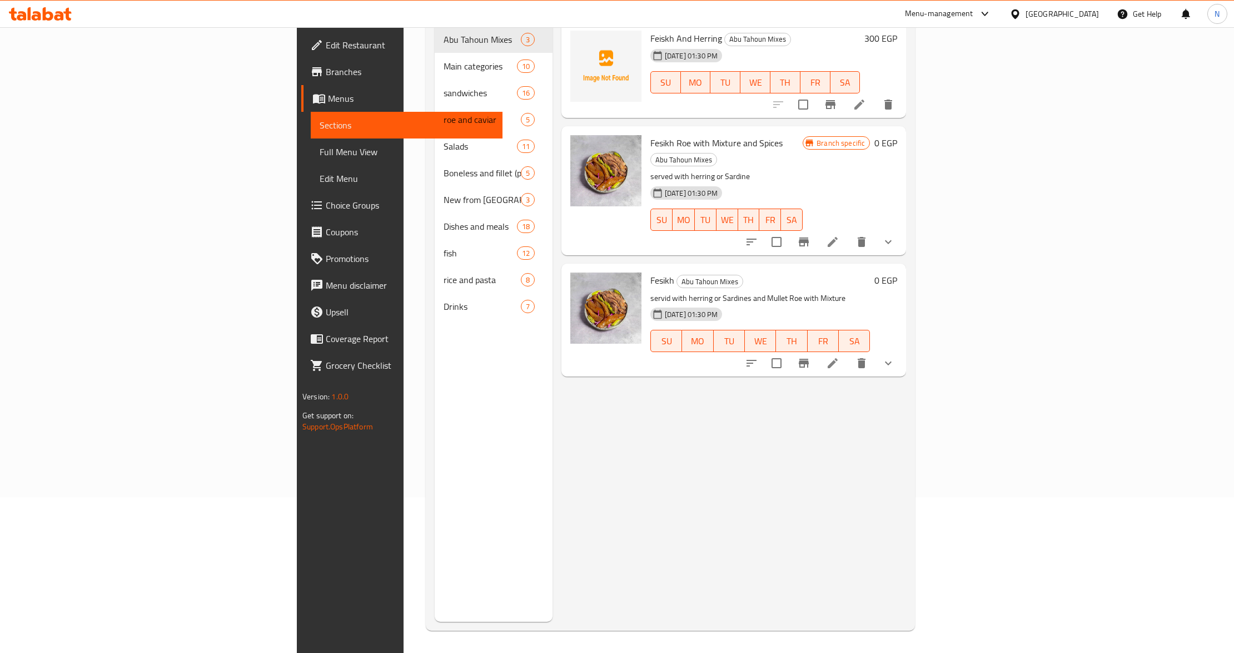
scroll to position [156, 0]
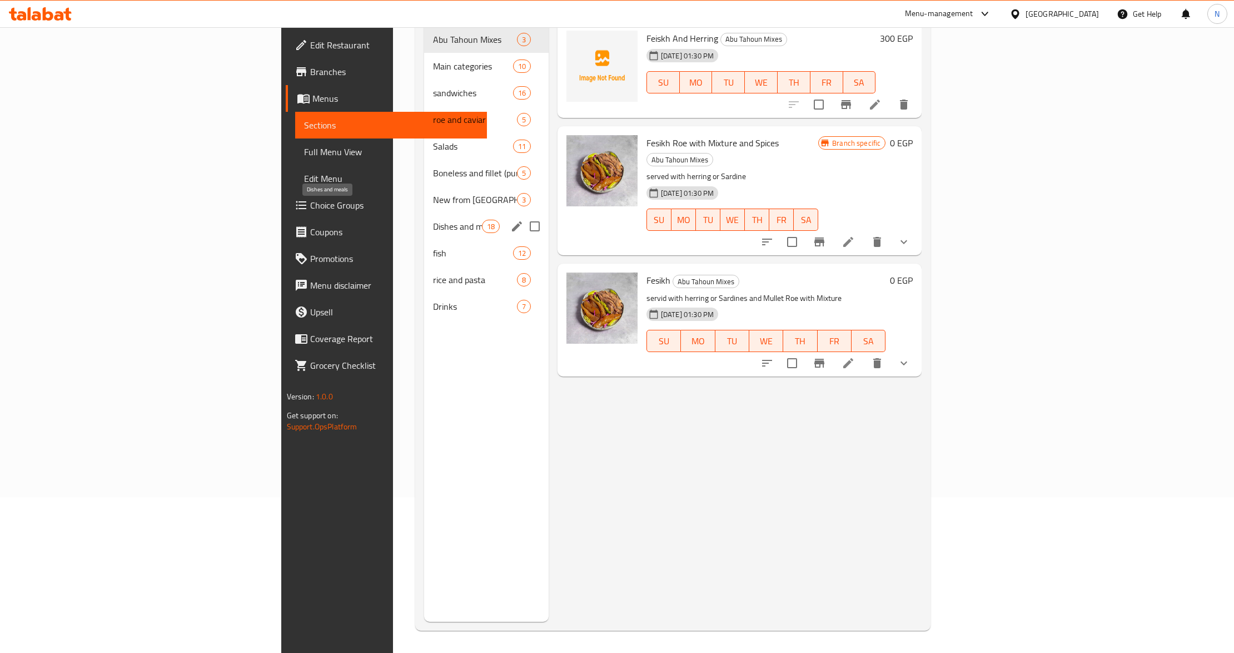
click at [433, 220] on span "Dishes and meals" at bounding box center [457, 226] width 49 height 13
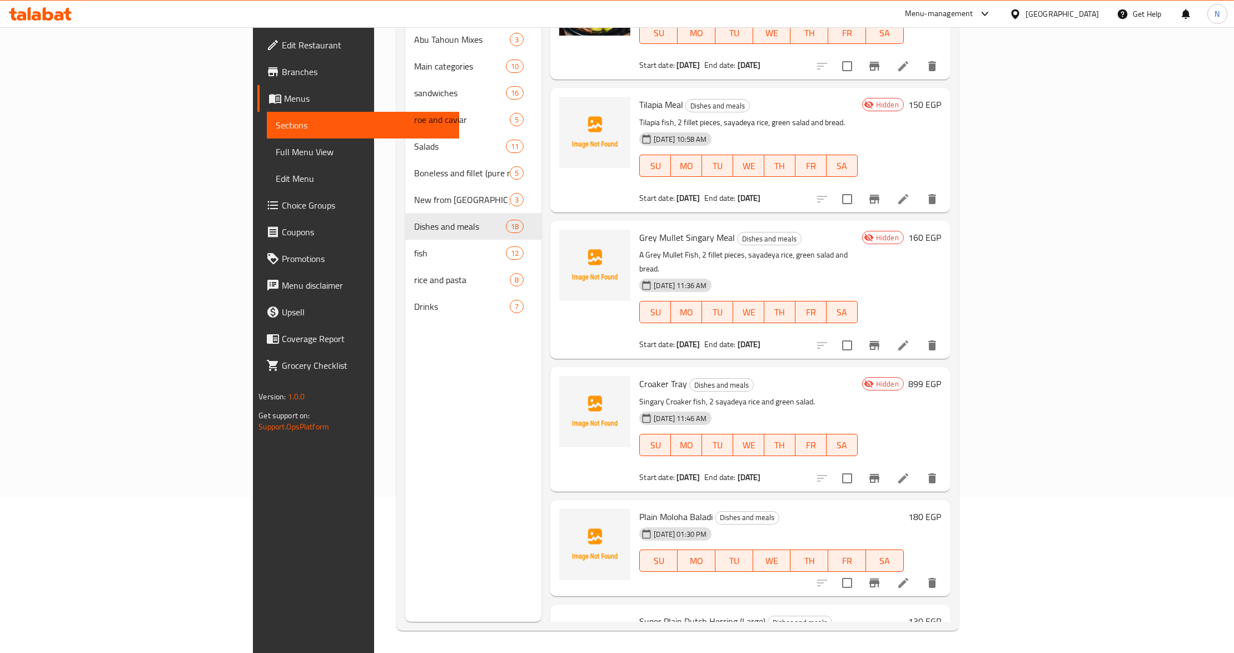
scroll to position [296, 0]
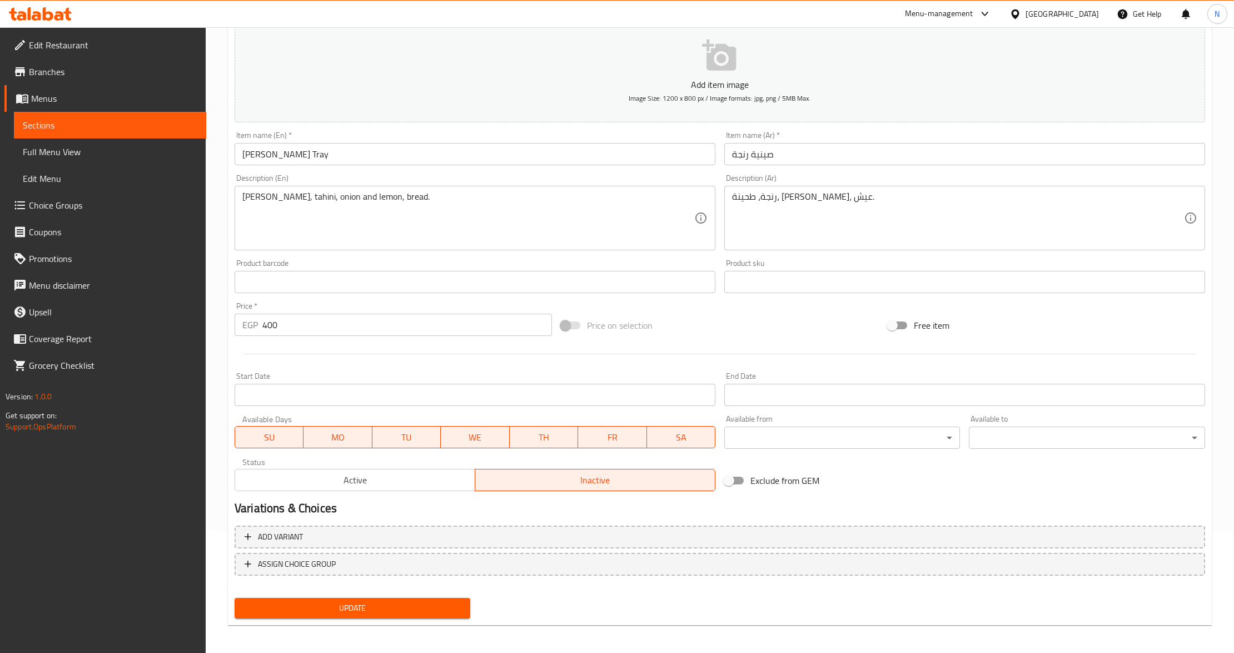
scroll to position [125, 0]
